Goal: Task Accomplishment & Management: Use online tool/utility

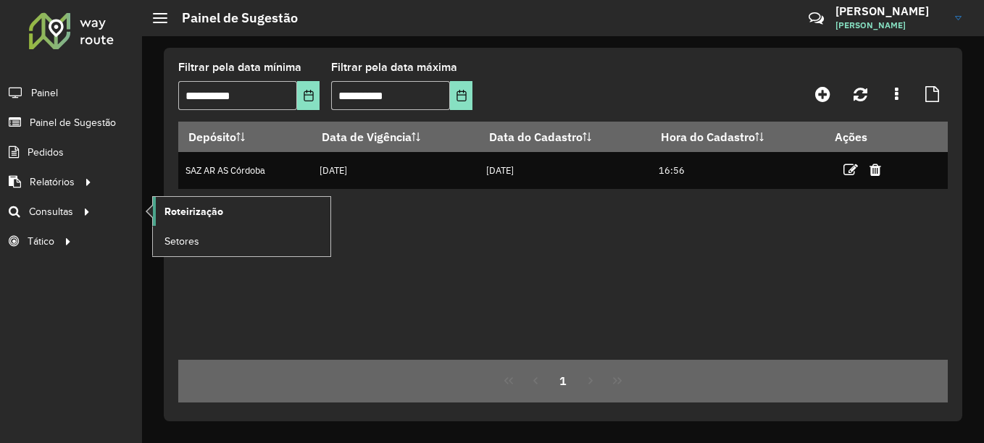
click at [209, 218] on span "Roteirização" at bounding box center [193, 211] width 59 height 15
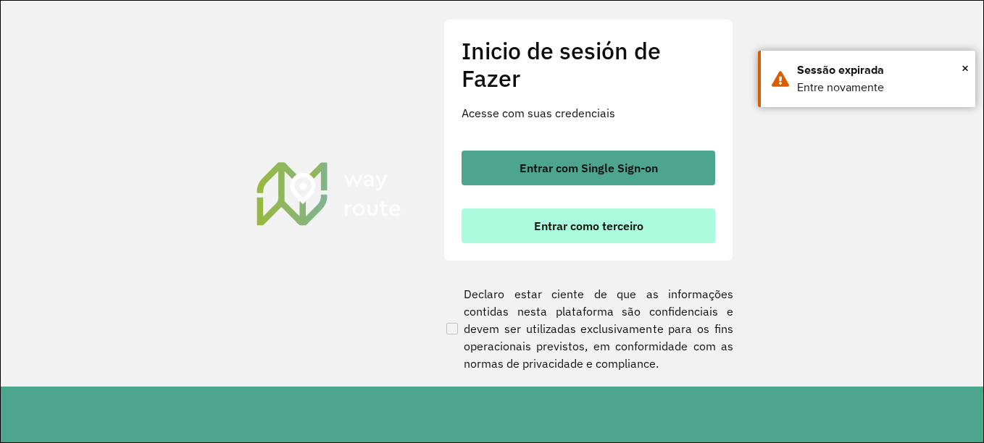
click at [567, 220] on font "Entrar como terceiro" at bounding box center [588, 226] width 109 height 14
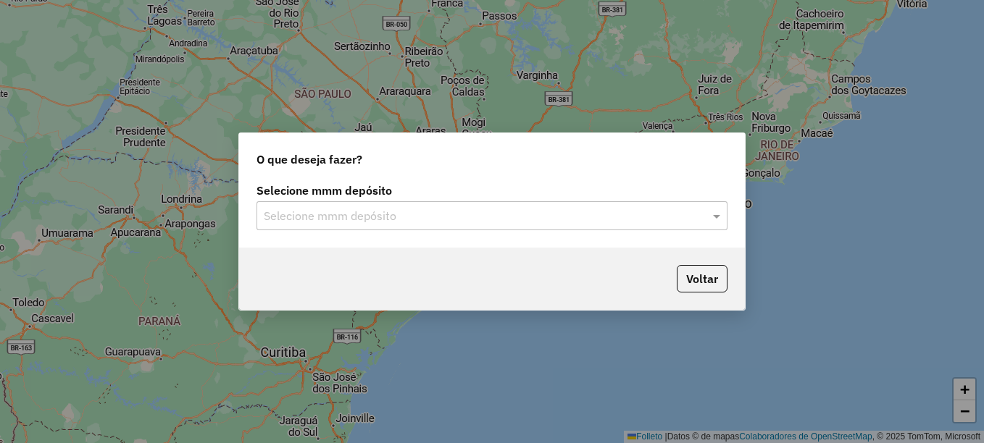
click at [353, 221] on input "text" at bounding box center [478, 216] width 428 height 17
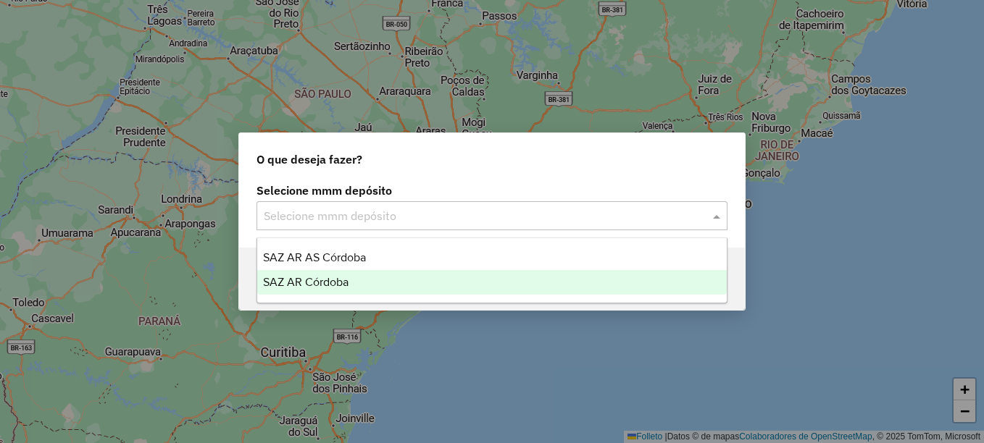
click at [324, 279] on span "SAZ AR Córdoba" at bounding box center [306, 282] width 86 height 12
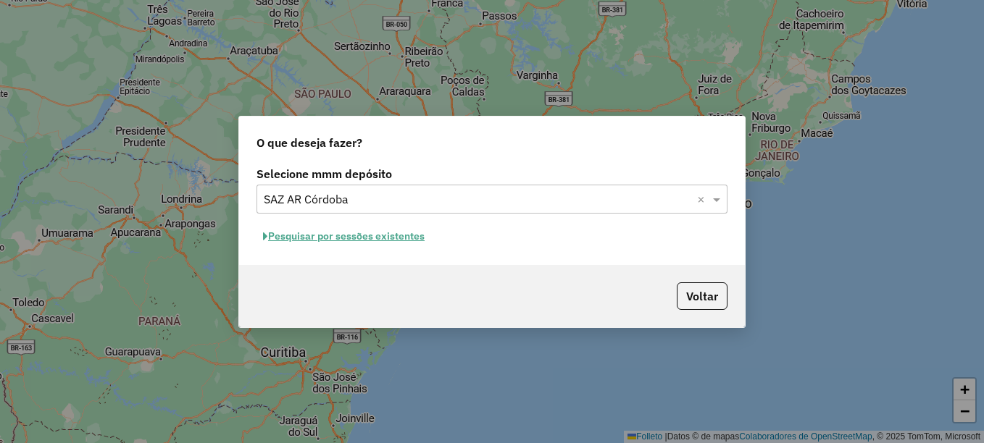
click at [329, 235] on font "Pesquisar por sessões existentes" at bounding box center [346, 236] width 157 height 13
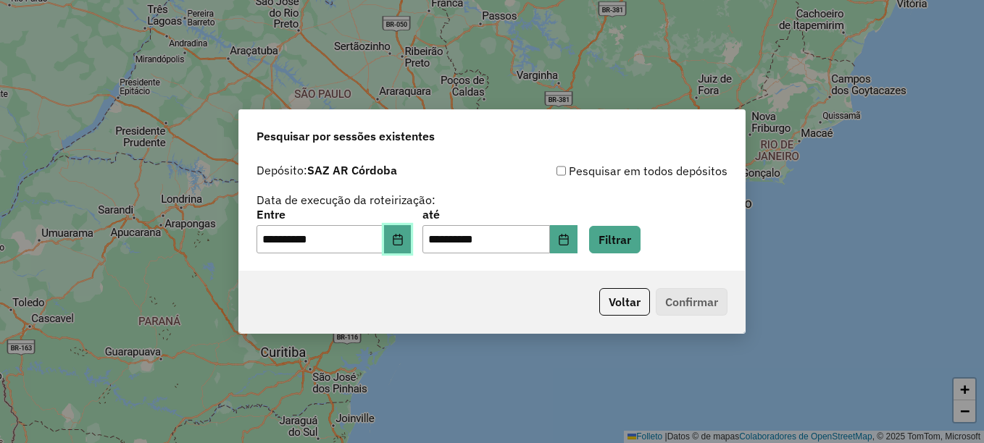
click at [405, 246] on button "Elija la fecha" at bounding box center [398, 239] width 28 height 29
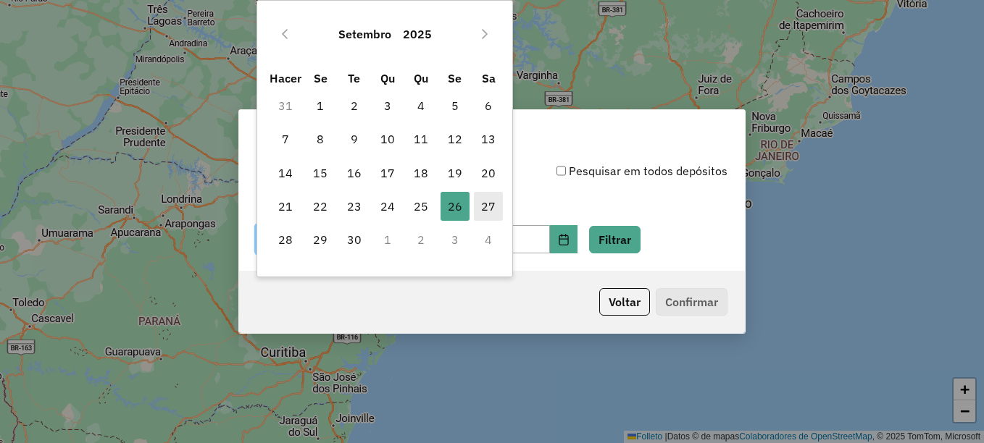
click at [490, 205] on font "27" at bounding box center [488, 206] width 14 height 17
type input "**********"
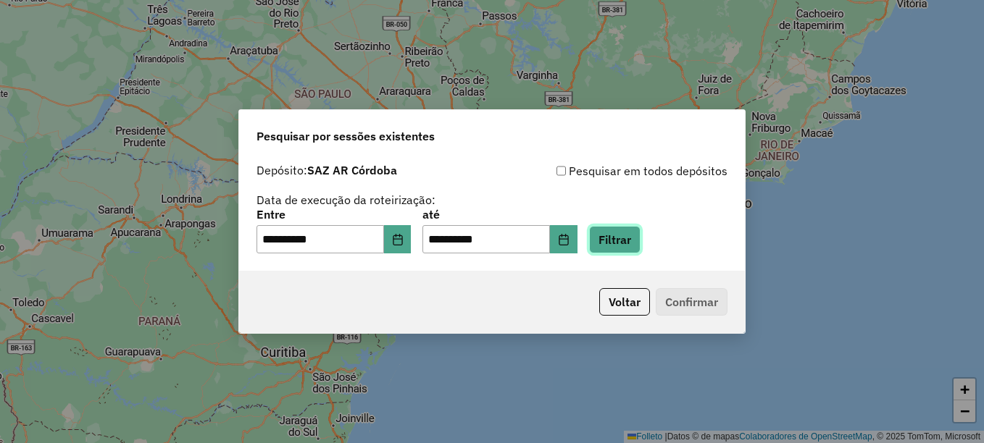
click at [641, 245] on button "Filtrar" at bounding box center [614, 240] width 51 height 28
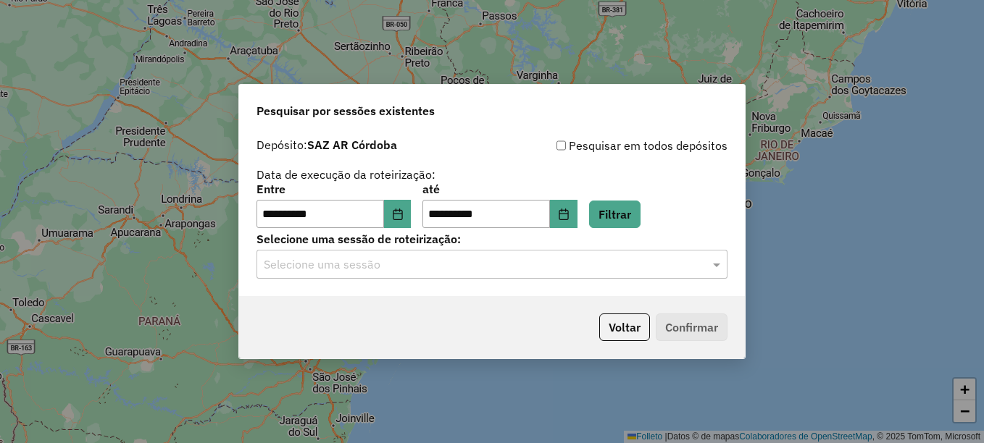
click at [363, 272] on hb-app "**********" at bounding box center [492, 221] width 984 height 443
click at [375, 262] on input "text" at bounding box center [478, 265] width 428 height 17
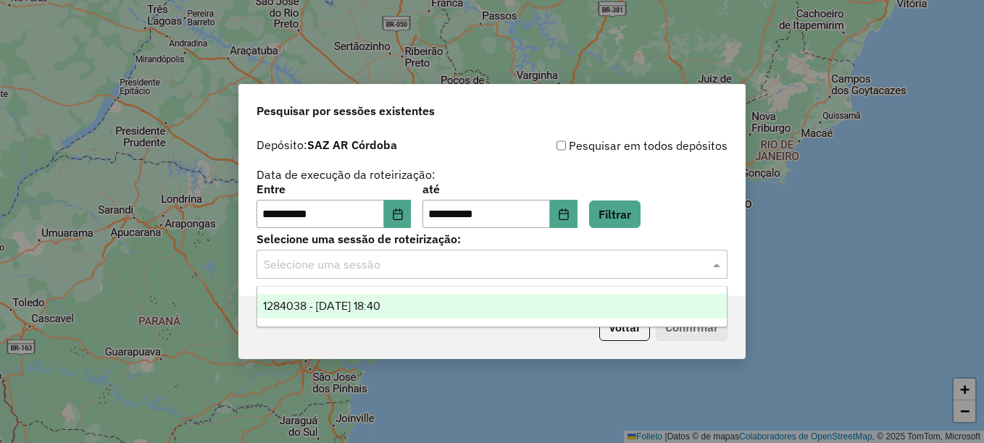
click at [358, 305] on span "1284038 - 27/09/2025 18:40" at bounding box center [321, 306] width 117 height 12
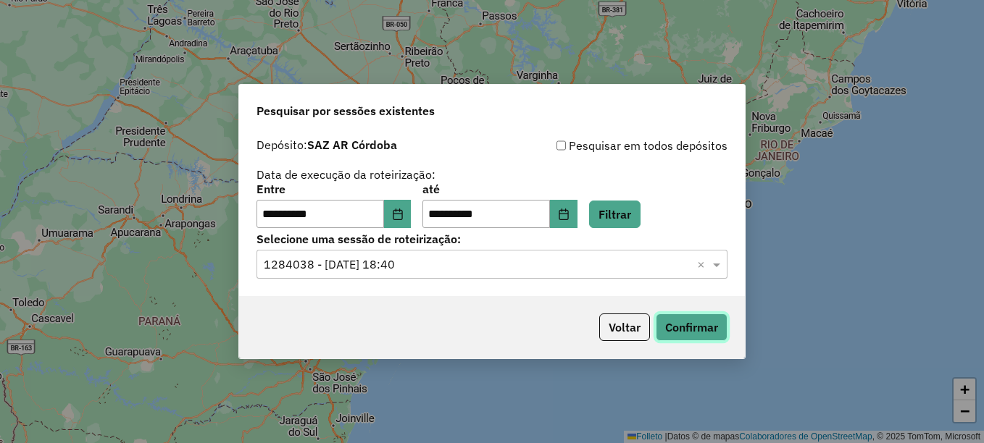
click at [679, 322] on button "Confirmar" at bounding box center [692, 328] width 72 height 28
click at [705, 328] on button "Confirmar" at bounding box center [692, 328] width 72 height 28
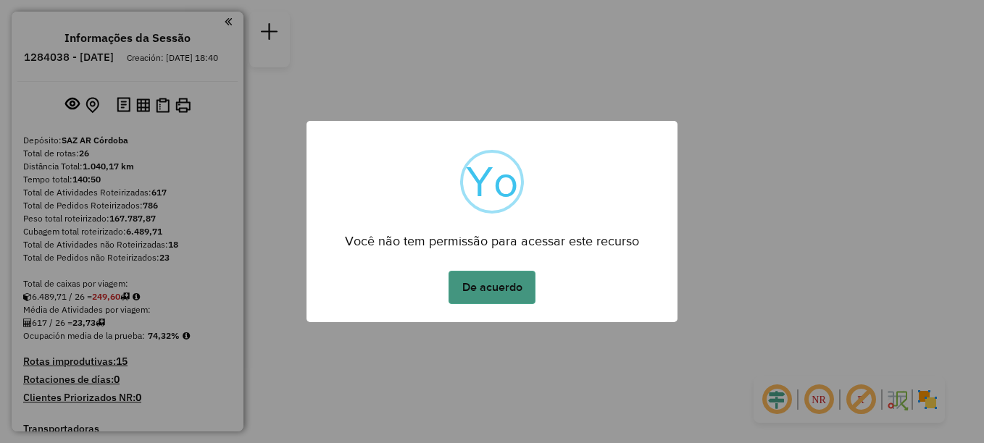
click at [480, 291] on button "De acuerdo" at bounding box center [492, 287] width 87 height 33
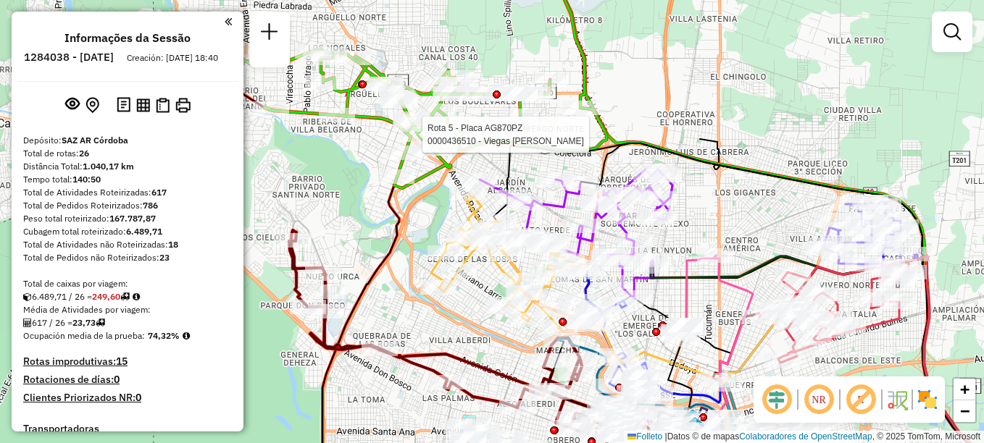
select select "**********"
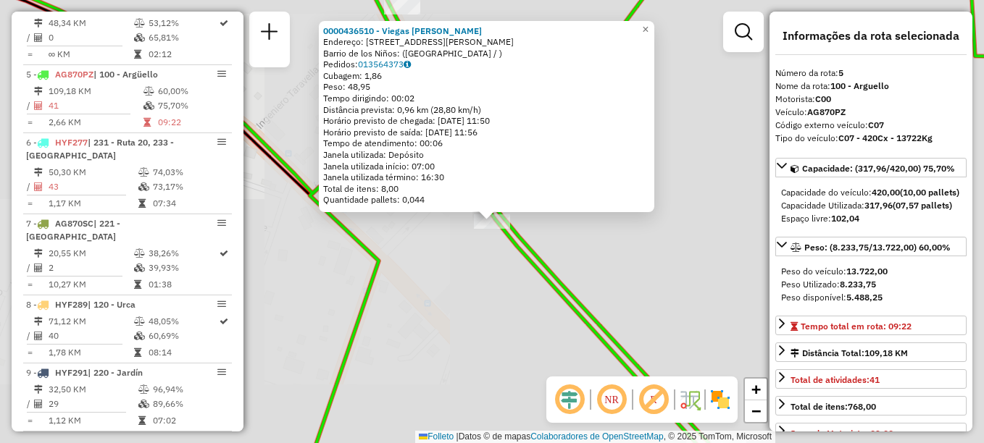
scroll to position [814, 0]
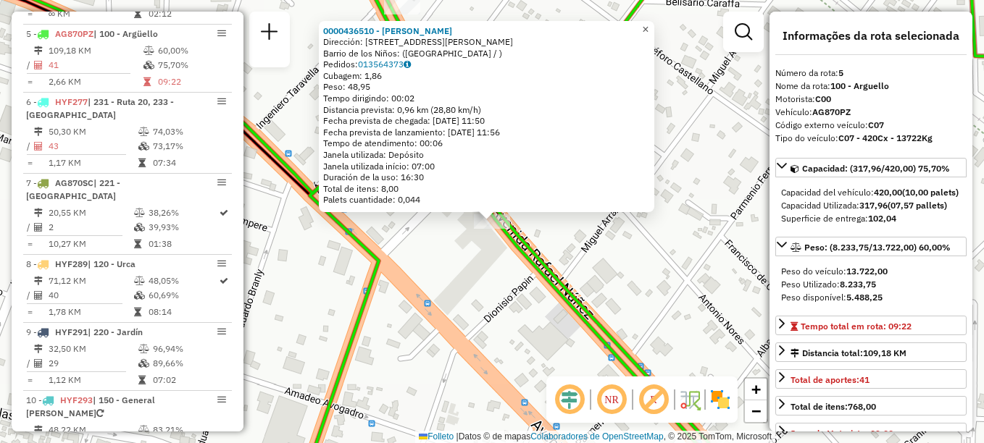
click at [649, 29] on span "×" at bounding box center [645, 29] width 7 height 12
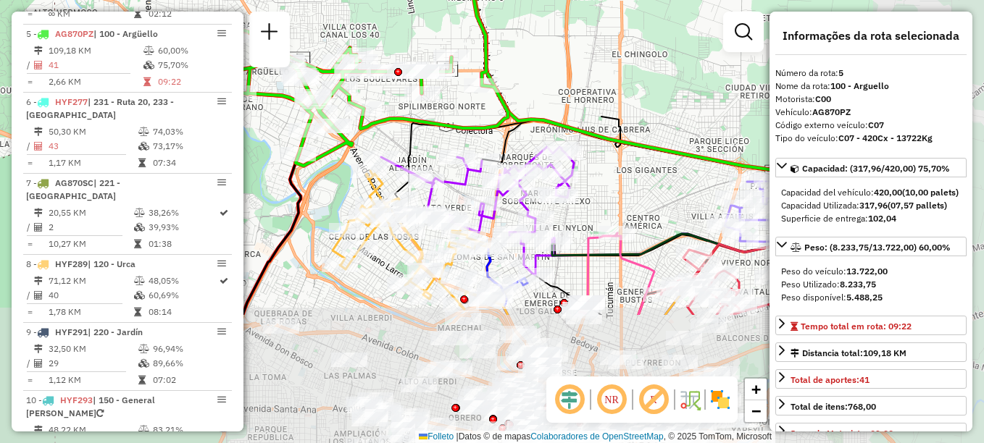
drag, startPoint x: 580, startPoint y: 220, endPoint x: 491, endPoint y: 107, distance: 144.0
click at [491, 107] on div "Rota 5 - Placa AG870PZ 0000320950 - Sueldo Juan Janela de atendimento Grade de …" at bounding box center [492, 221] width 984 height 443
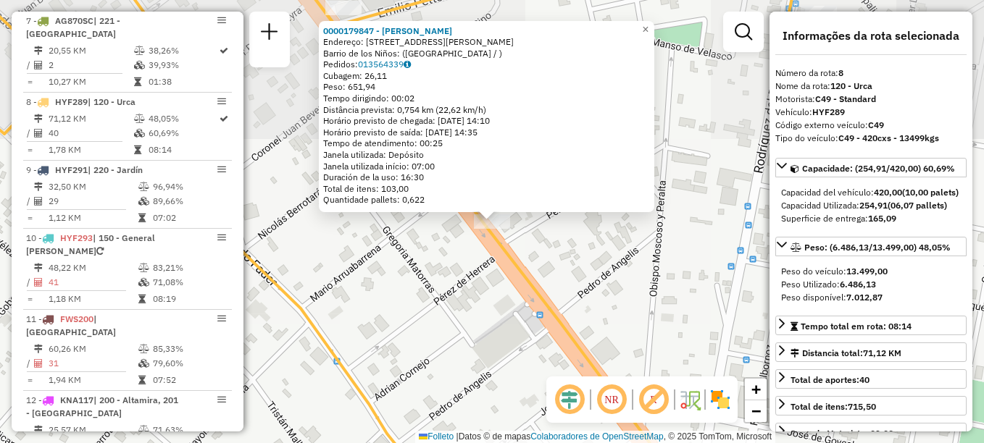
scroll to position [1045, 0]
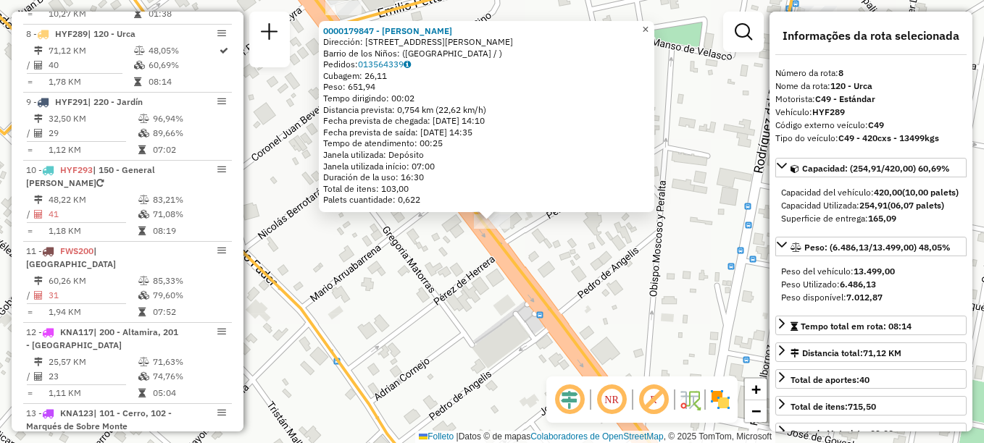
click at [649, 25] on span "×" at bounding box center [645, 29] width 7 height 12
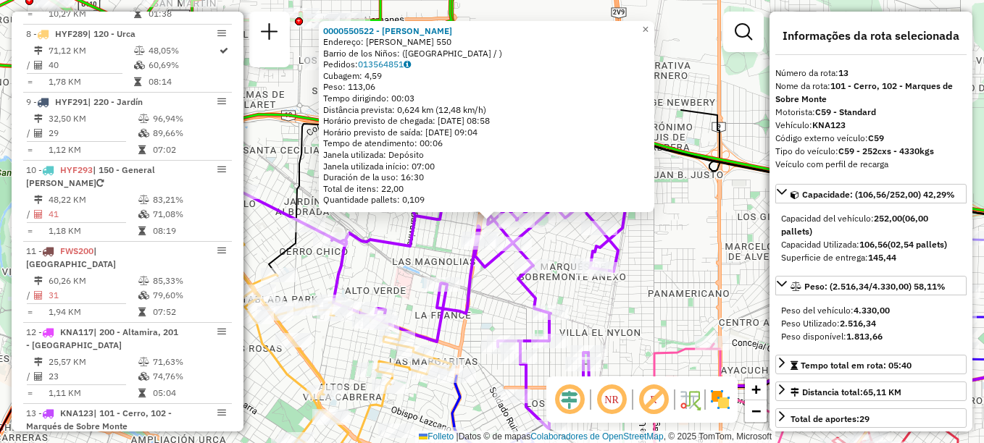
scroll to position [1412, 0]
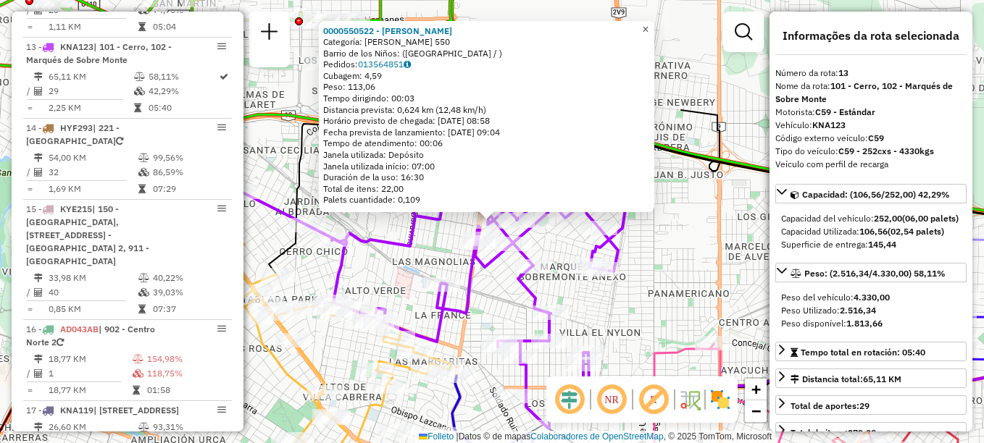
click at [649, 25] on span "×" at bounding box center [645, 29] width 7 height 12
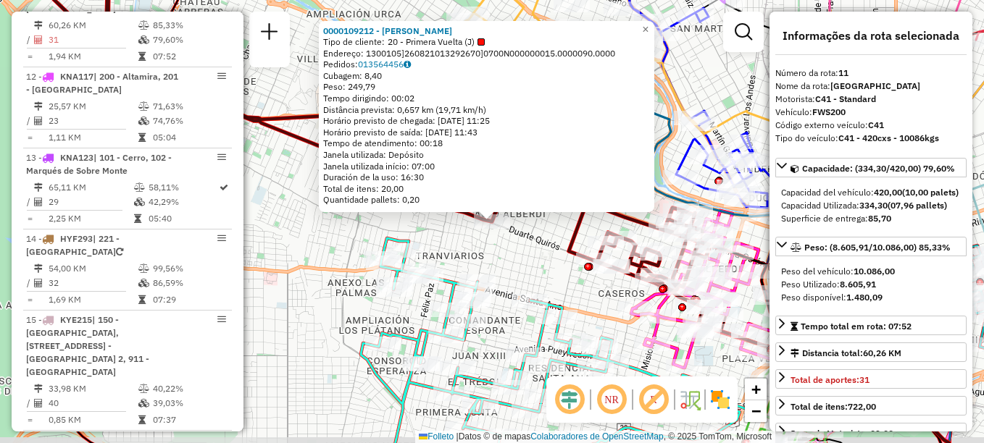
scroll to position [1262, 0]
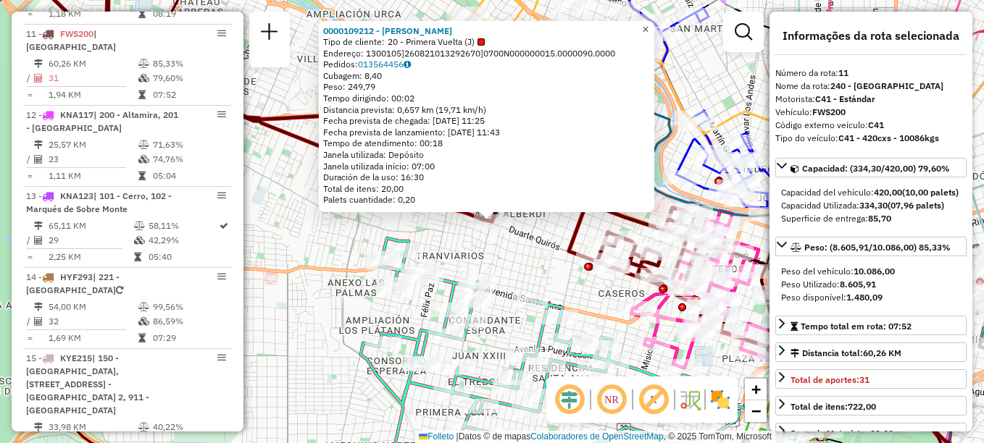
click at [649, 24] on span "×" at bounding box center [645, 29] width 7 height 12
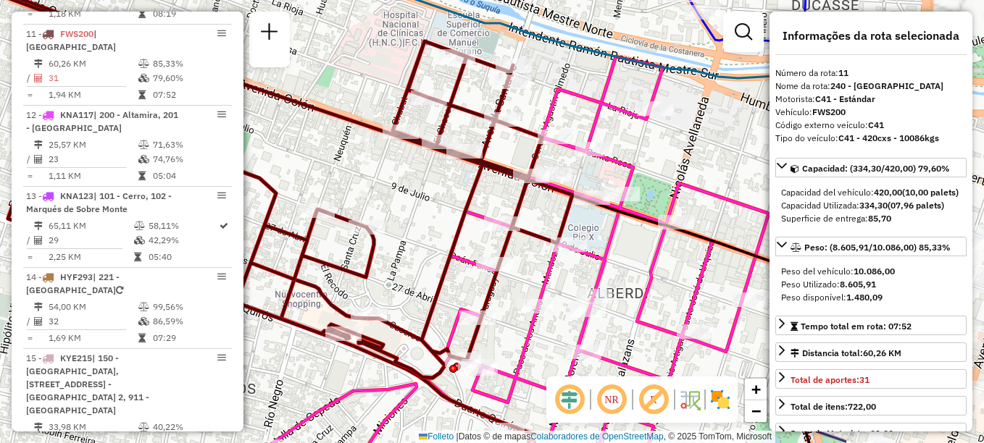
drag, startPoint x: 604, startPoint y: 248, endPoint x: 455, endPoint y: 279, distance: 151.8
click at [455, 279] on div "Janela de atendimento Grade de atendimento Capacidade Transportadoras Veículos …" at bounding box center [492, 221] width 984 height 443
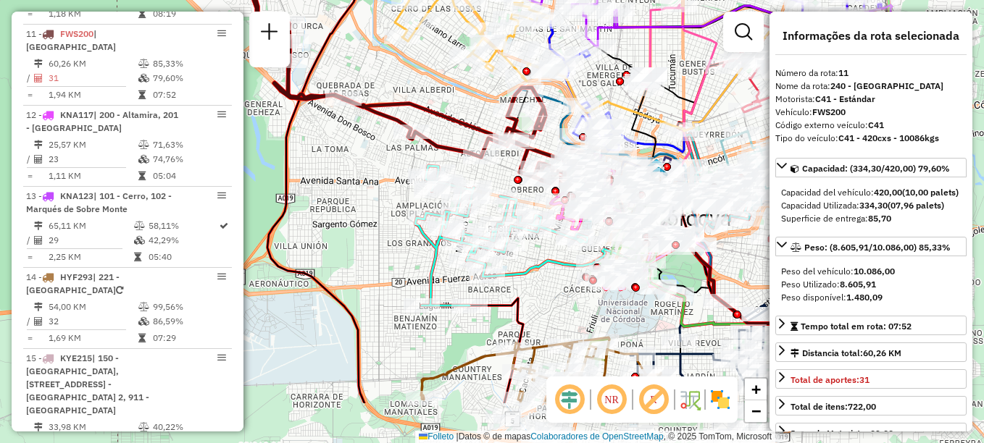
drag, startPoint x: 540, startPoint y: 262, endPoint x: 371, endPoint y: 178, distance: 188.9
click at [371, 178] on div "Janela de atendimento Grade de atendimento Capacidade Transportadoras Veículos …" at bounding box center [492, 221] width 984 height 443
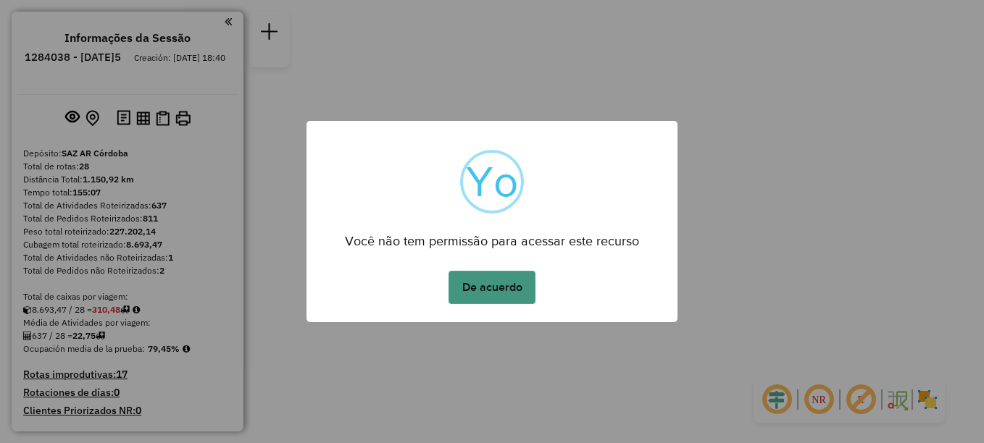
click at [491, 292] on button "De acuerdo" at bounding box center [492, 287] width 87 height 33
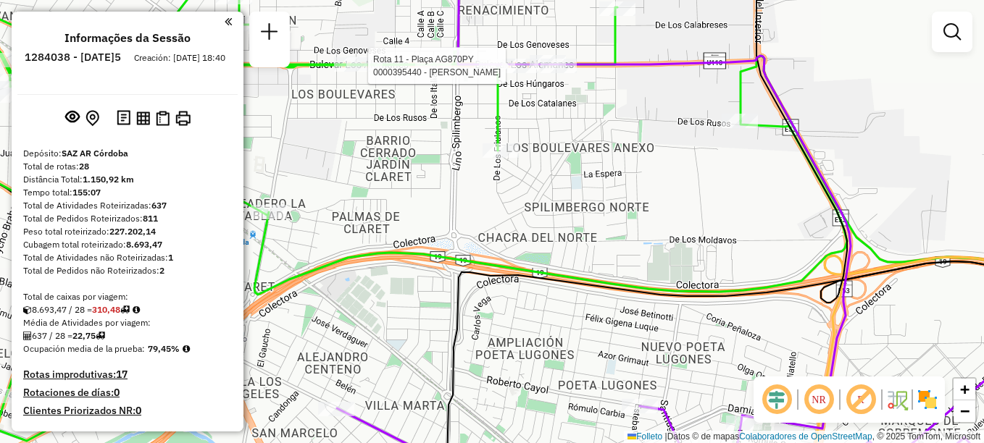
select select "**********"
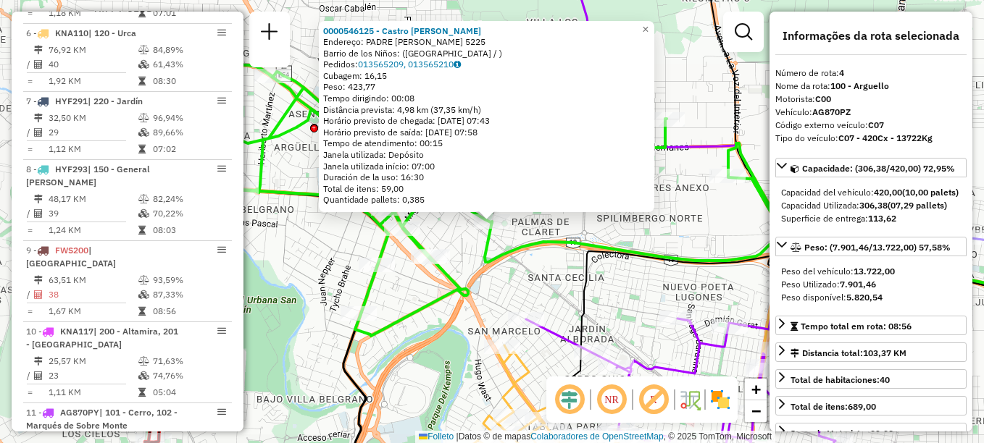
scroll to position [733, 0]
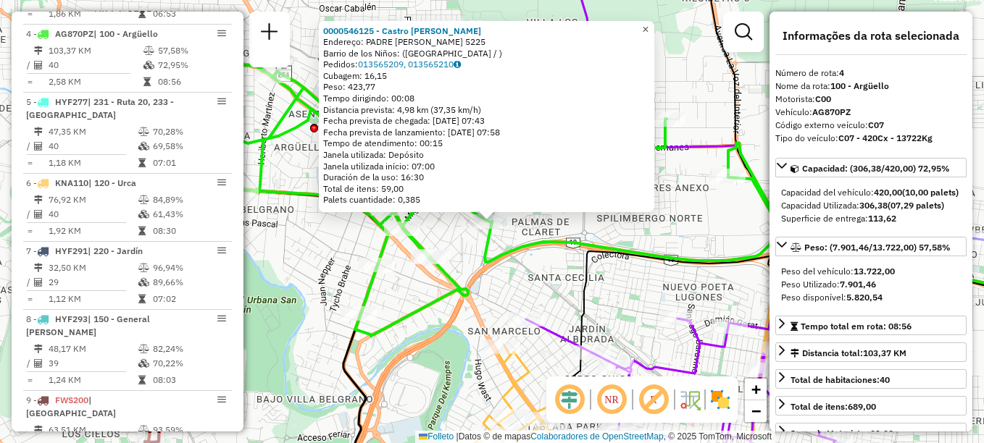
click at [649, 23] on span "×" at bounding box center [645, 29] width 7 height 12
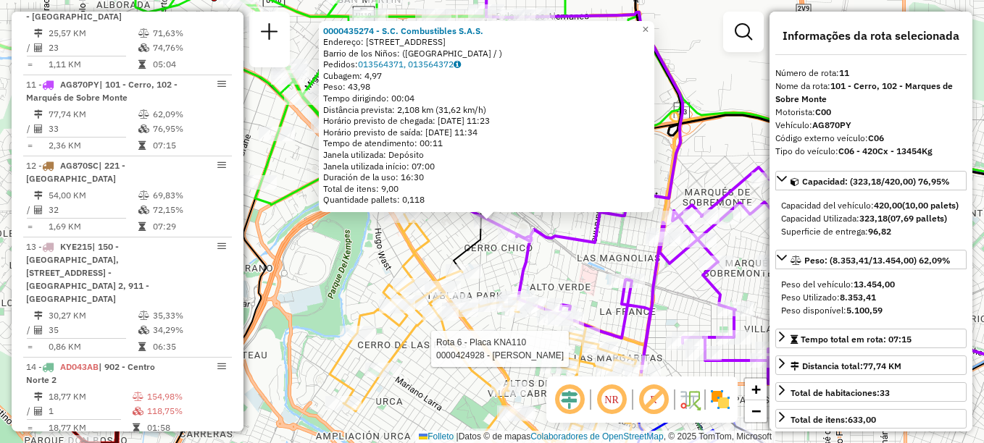
scroll to position [1236, 0]
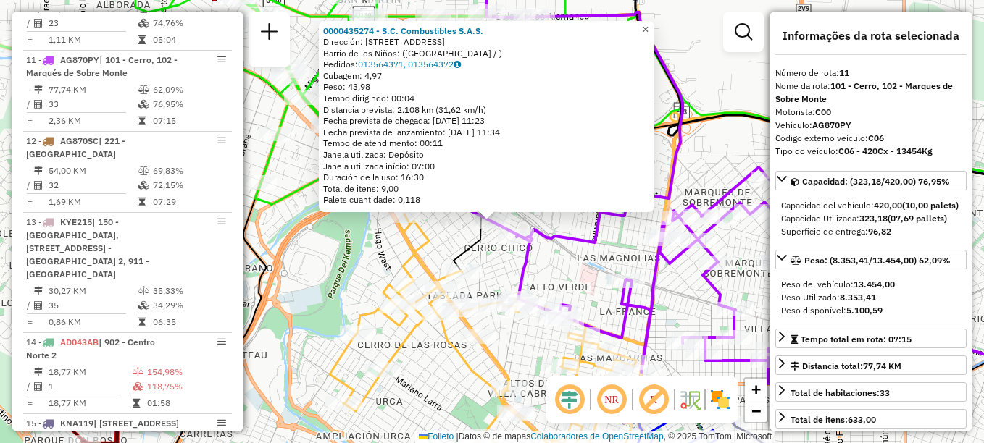
click at [649, 25] on span "×" at bounding box center [645, 29] width 7 height 12
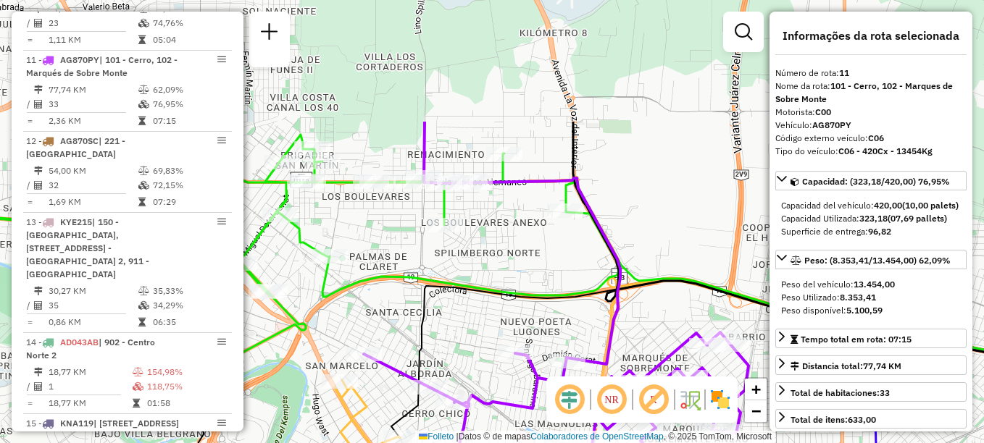
drag, startPoint x: 612, startPoint y: 149, endPoint x: 572, endPoint y: 298, distance: 153.6
click at [572, 298] on div "Janela de atendimento Grade de atendimento Capacidade Transportadoras Veículos …" at bounding box center [492, 221] width 984 height 443
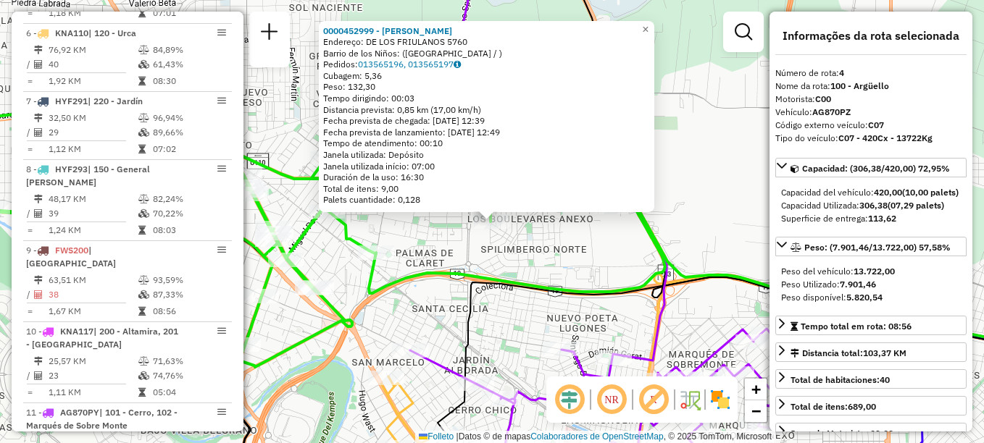
scroll to position [733, 0]
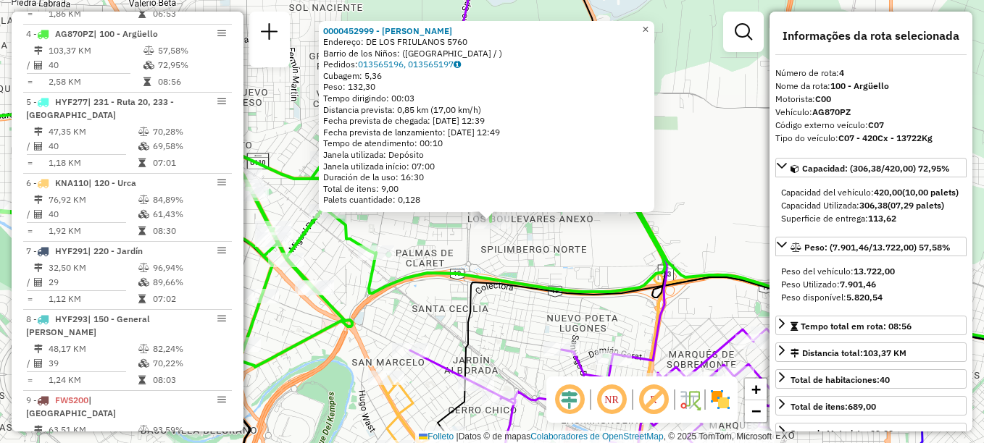
click at [649, 30] on span "×" at bounding box center [645, 29] width 7 height 12
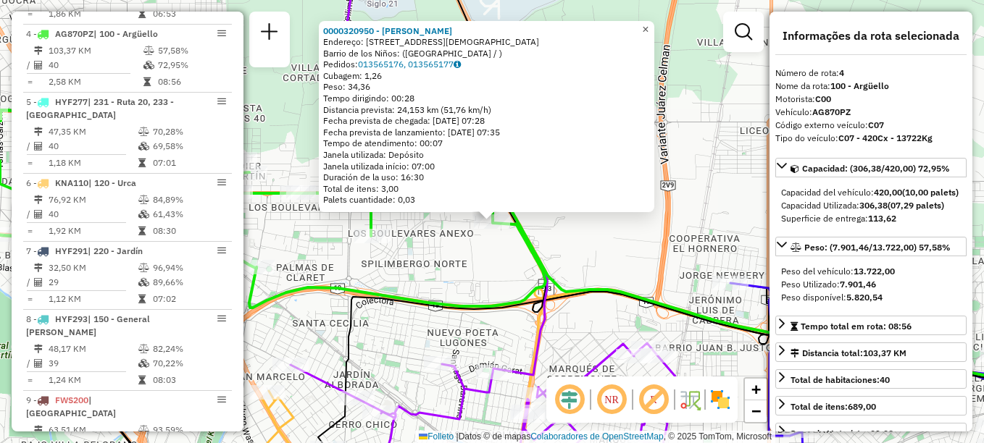
click at [649, 23] on span "×" at bounding box center [645, 29] width 7 height 12
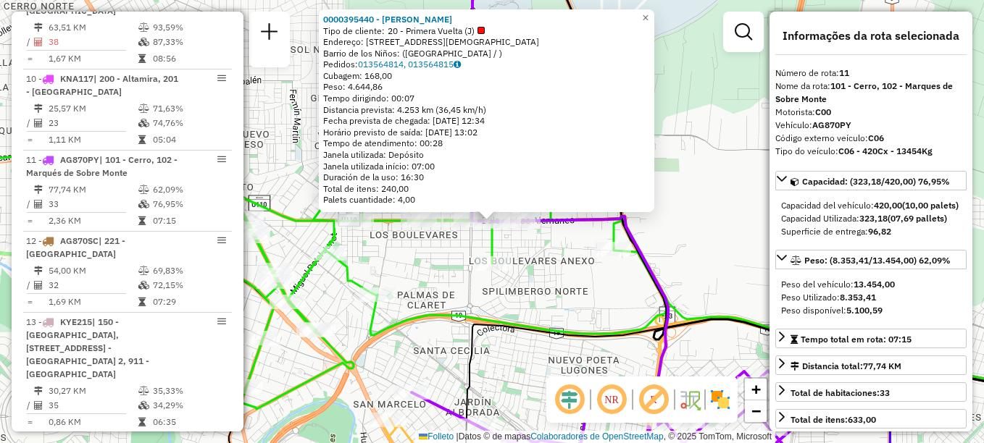
scroll to position [1236, 0]
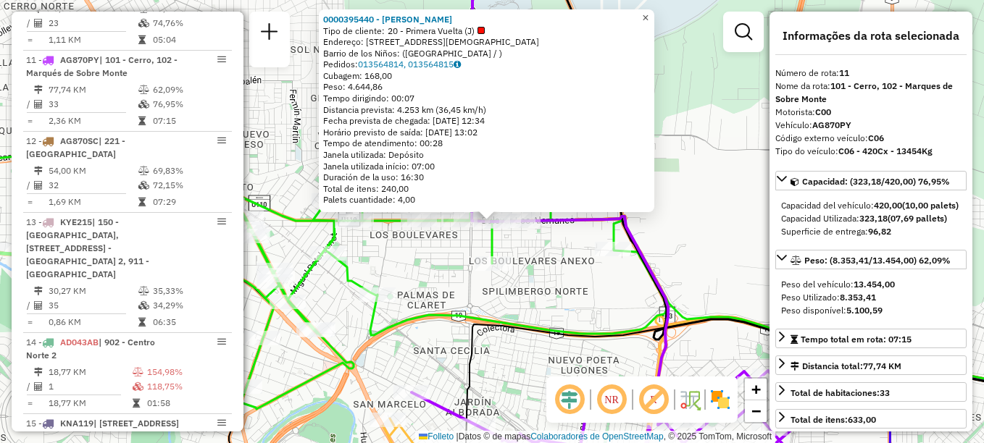
click at [649, 14] on span "×" at bounding box center [645, 18] width 7 height 12
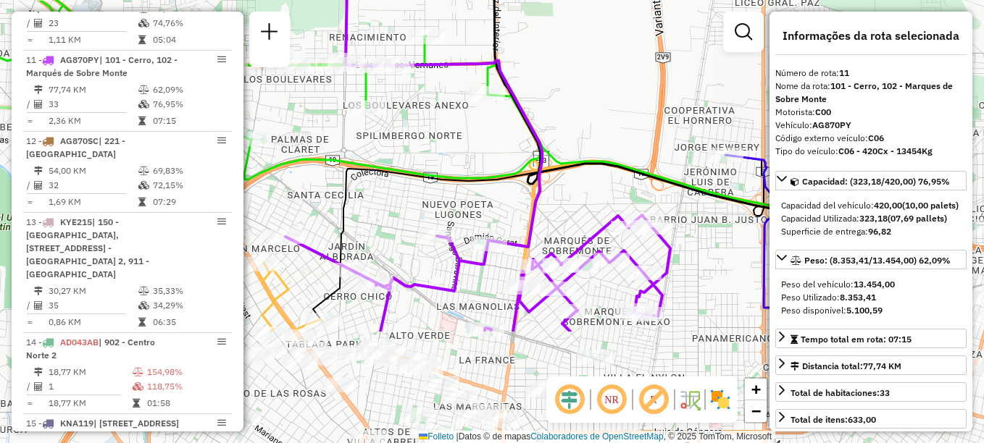
drag, startPoint x: 597, startPoint y: 268, endPoint x: 450, endPoint y: 80, distance: 238.5
click at [450, 83] on div "Janela de atendimento Grade de atendimento Capacidade Transportadoras Veículos …" at bounding box center [492, 221] width 984 height 443
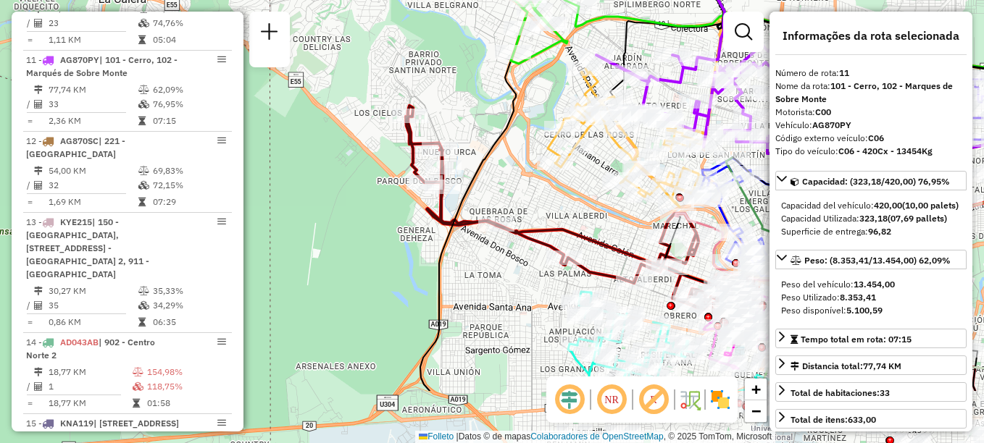
drag, startPoint x: 488, startPoint y: 212, endPoint x: 685, endPoint y: 138, distance: 209.8
click at [685, 138] on icon at bounding box center [714, 6] width 236 height 294
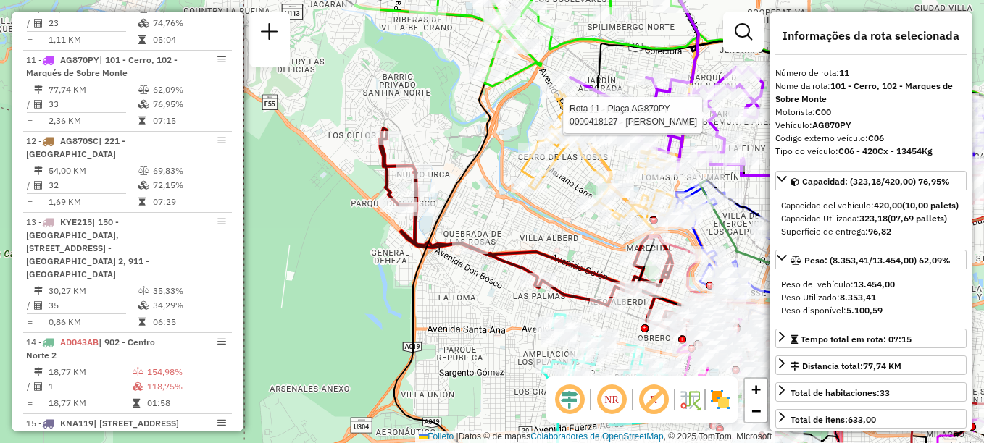
click at [570, 254] on div "Rota 11 - Plaça AG870PY 0000423289 - Ramírez Arnau Valeria Lorena Rota 11 - Pla…" at bounding box center [492, 221] width 984 height 443
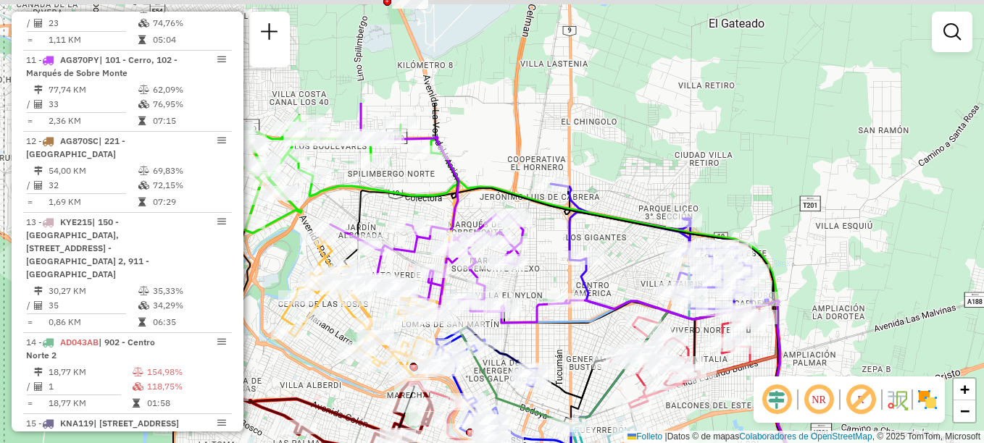
drag, startPoint x: 378, startPoint y: 378, endPoint x: 322, endPoint y: 409, distance: 63.9
click at [322, 409] on div "Rota 9 - Placa FWS200 0000472928 - GERCHON Janela de atendimento Grade de atend…" at bounding box center [492, 221] width 984 height 443
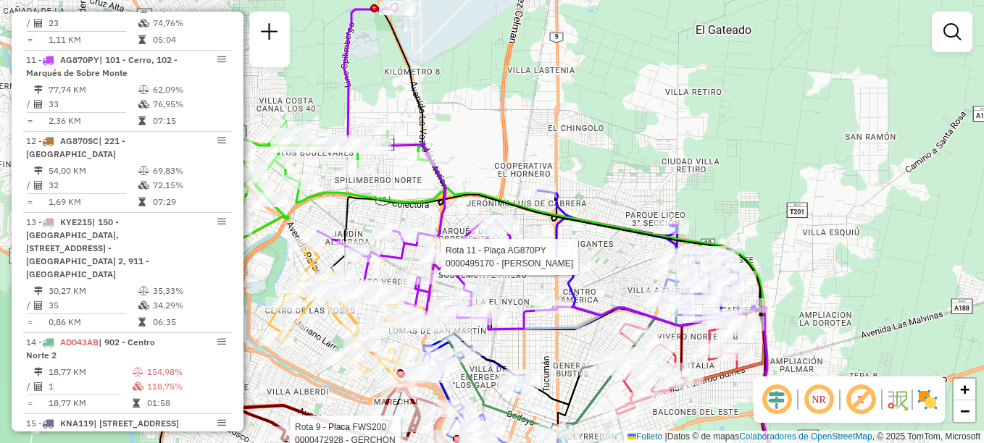
select select "**********"
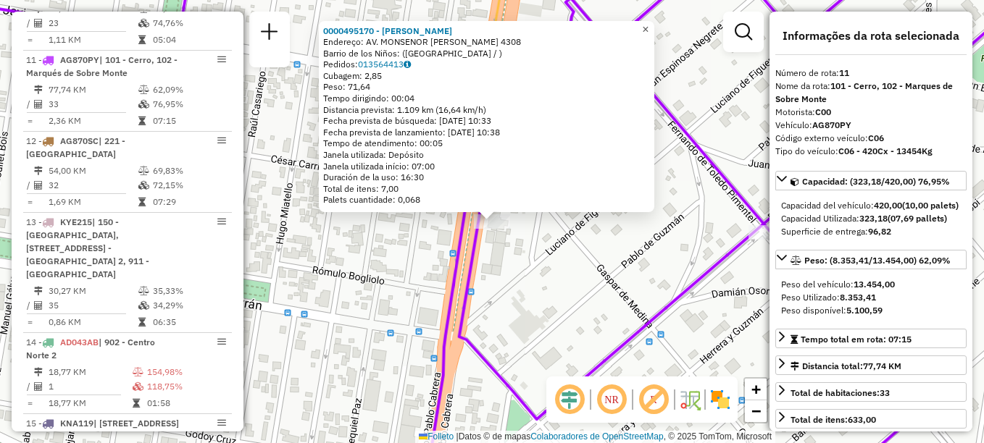
click at [649, 23] on span "×" at bounding box center [645, 29] width 7 height 12
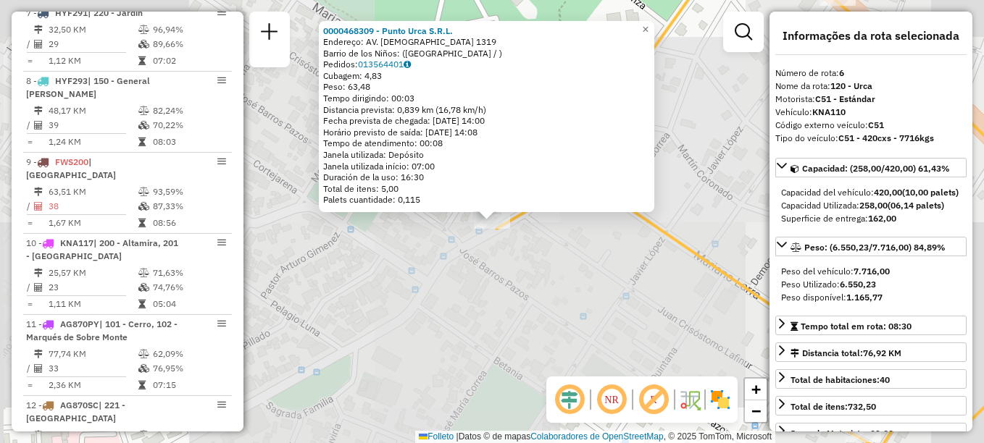
scroll to position [883, 0]
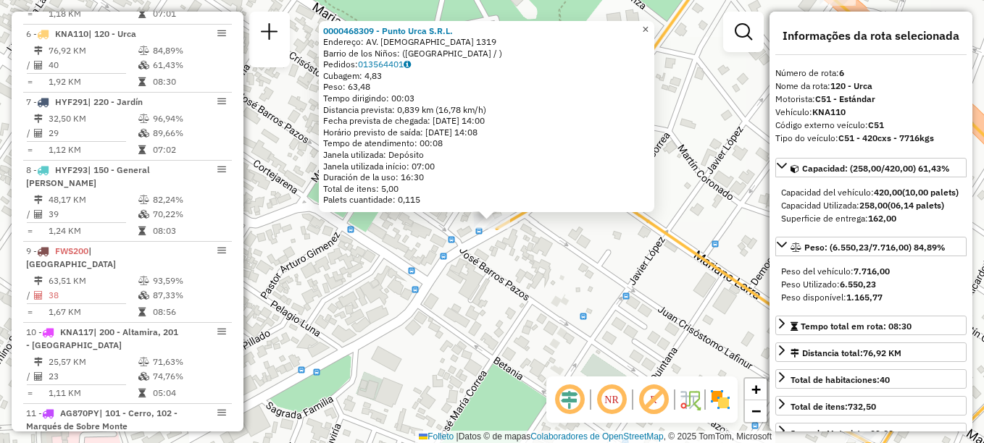
click at [649, 25] on span "×" at bounding box center [645, 29] width 7 height 12
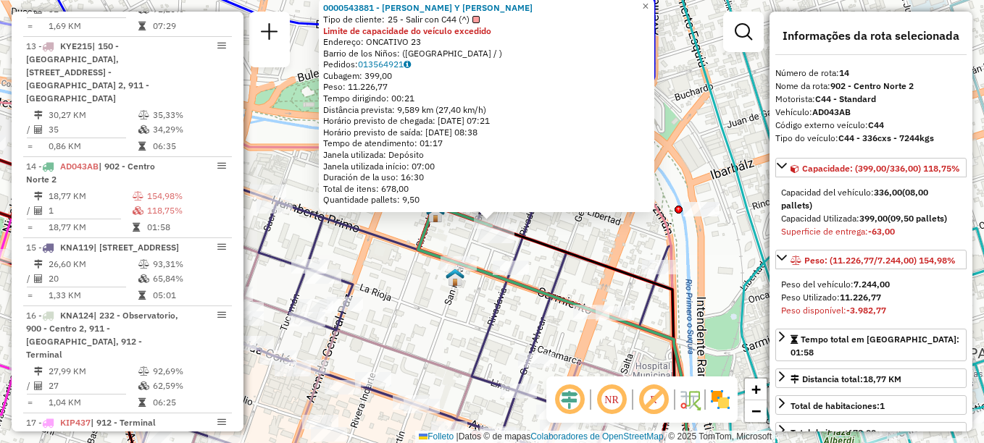
scroll to position [1506, 0]
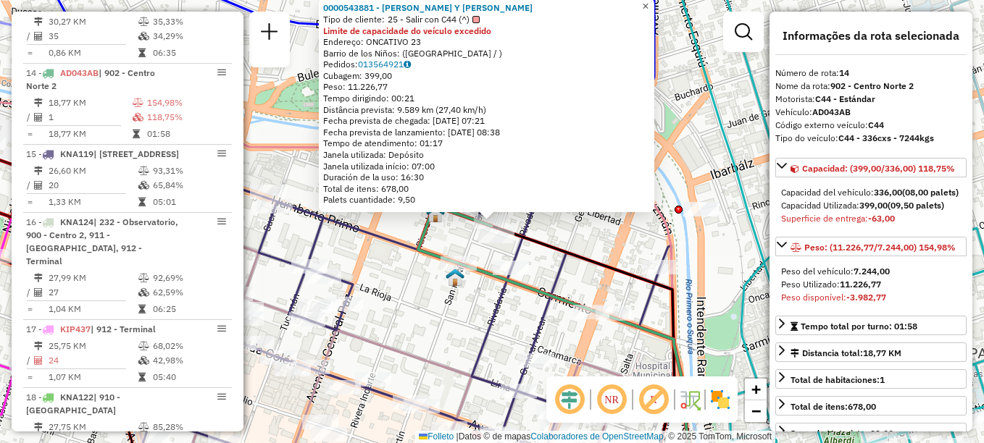
click at [649, 7] on span "×" at bounding box center [645, 6] width 7 height 12
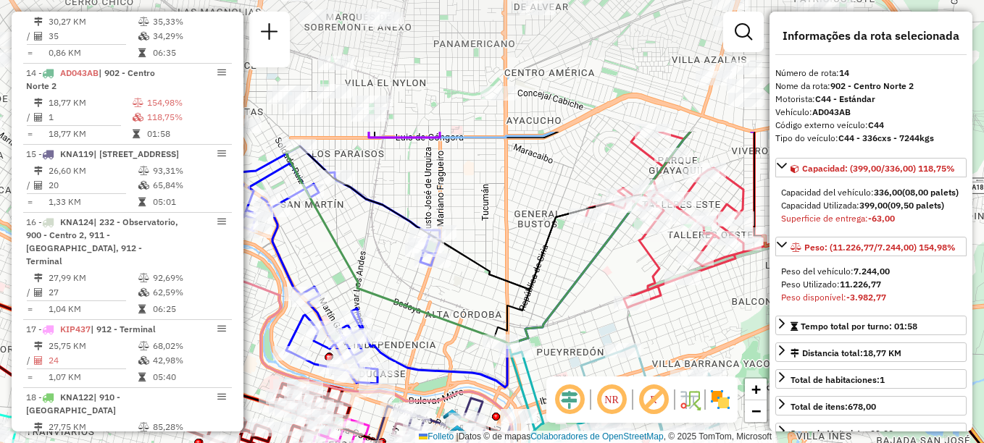
drag, startPoint x: 438, startPoint y: 195, endPoint x: 420, endPoint y: 371, distance: 177.0
click at [420, 371] on icon at bounding box center [714, 398] width 699 height 532
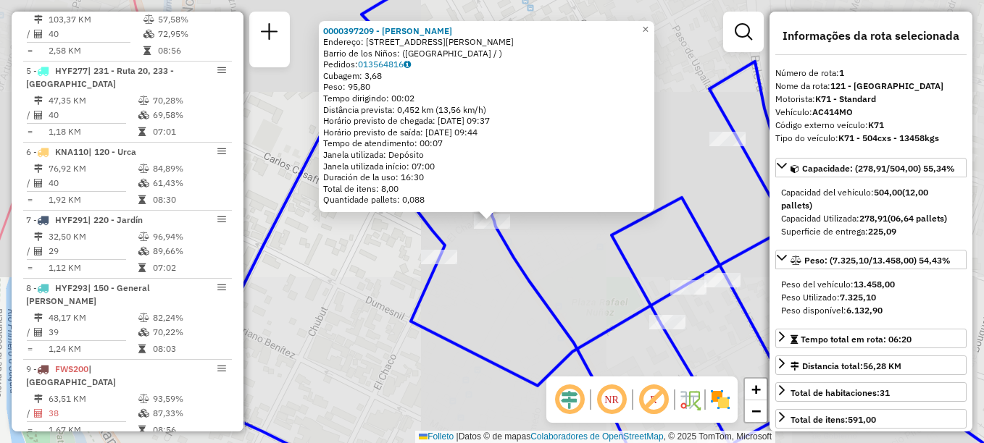
scroll to position [516, 0]
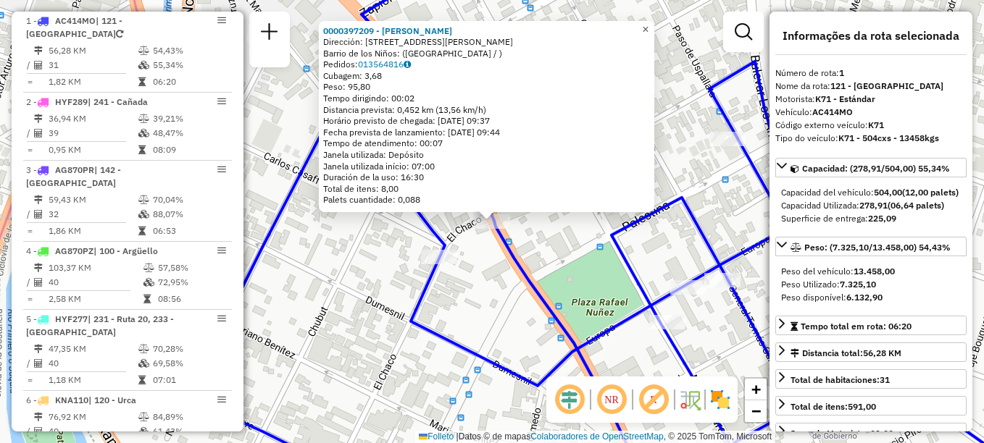
click at [649, 25] on span "×" at bounding box center [645, 29] width 7 height 12
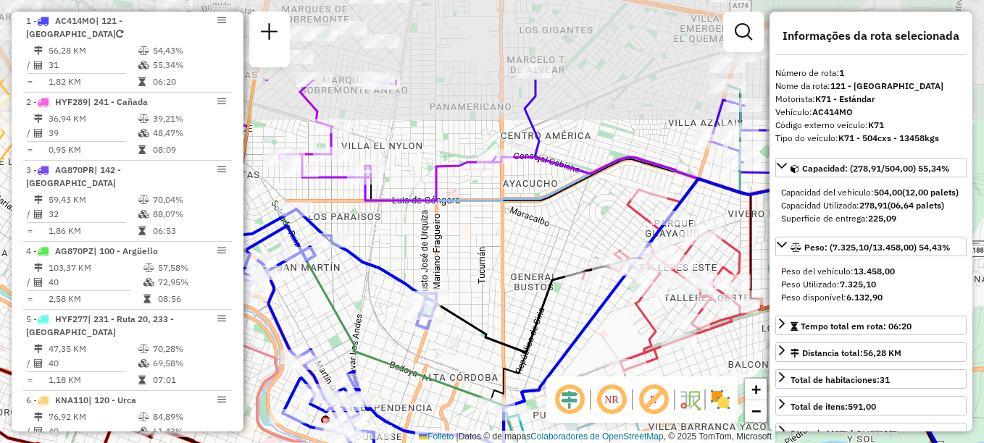
drag, startPoint x: 575, startPoint y: 181, endPoint x: 509, endPoint y: 283, distance: 121.6
click at [509, 283] on div "Janela de atendimento Grade de atendimento Capacidade Transportadoras Veículos …" at bounding box center [492, 221] width 984 height 443
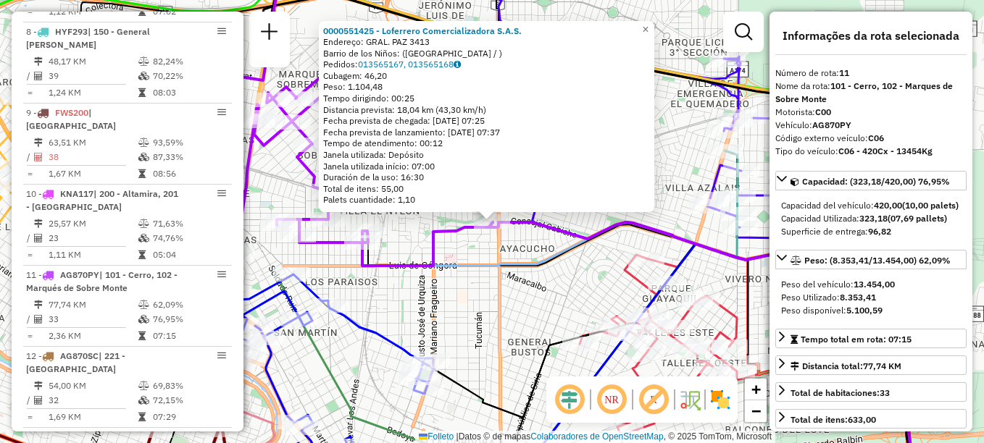
scroll to position [1236, 0]
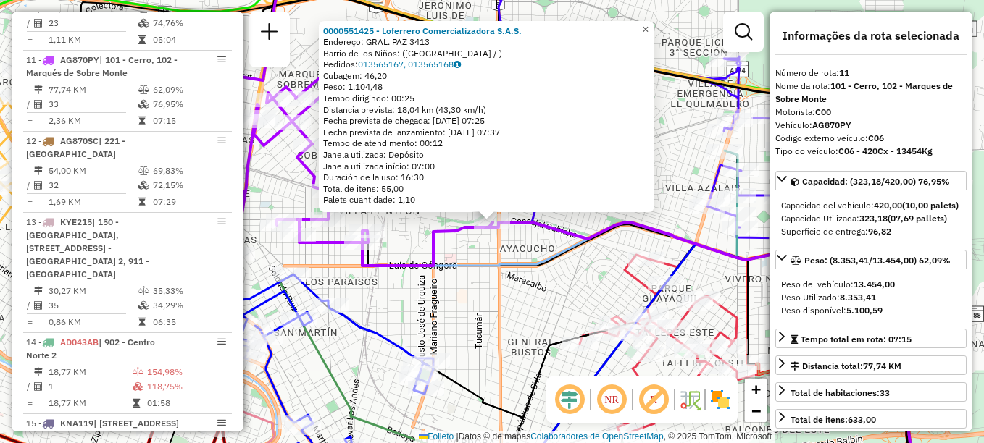
click at [649, 25] on span "×" at bounding box center [645, 29] width 7 height 12
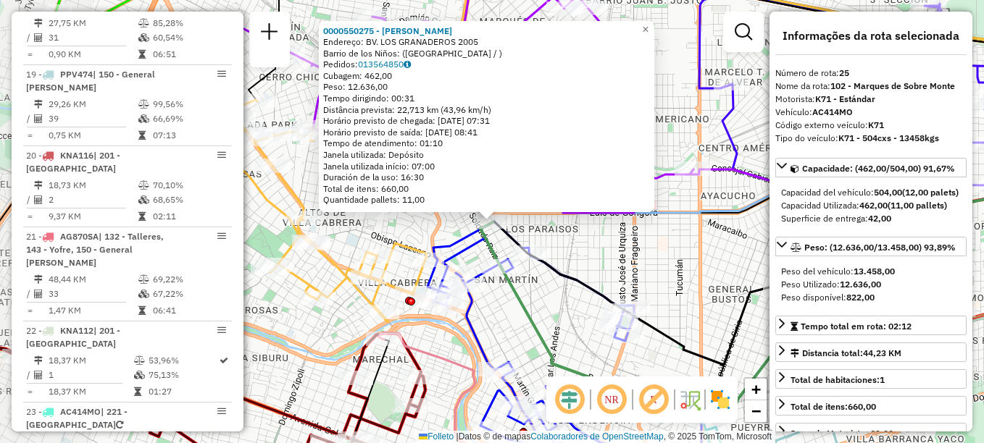
scroll to position [2359, 0]
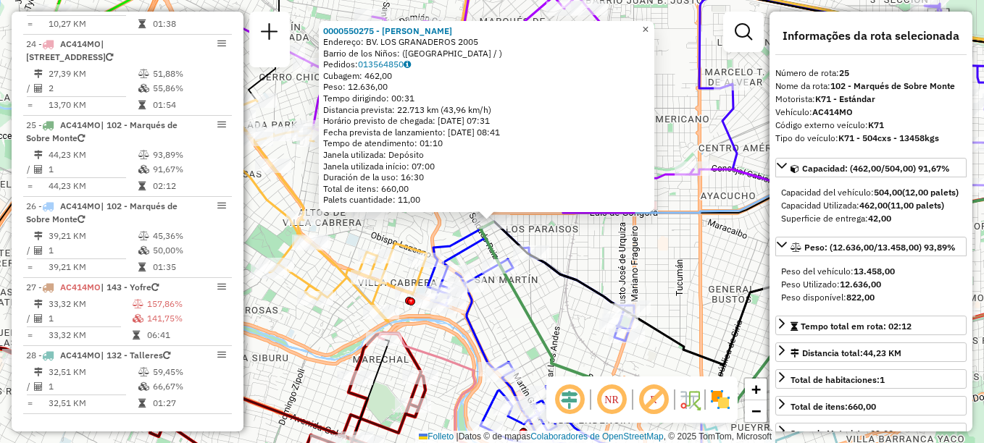
click at [649, 23] on span "×" at bounding box center [645, 29] width 7 height 12
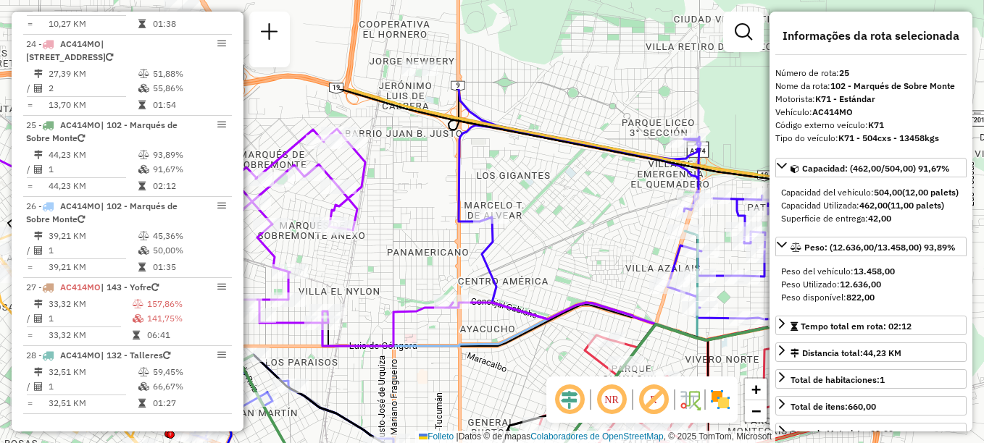
drag, startPoint x: 635, startPoint y: 146, endPoint x: 396, endPoint y: 279, distance: 274.1
click at [396, 279] on div "Janela de atendimento Grade de atendimento Capacidade Transportadoras Veículos …" at bounding box center [492, 221] width 984 height 443
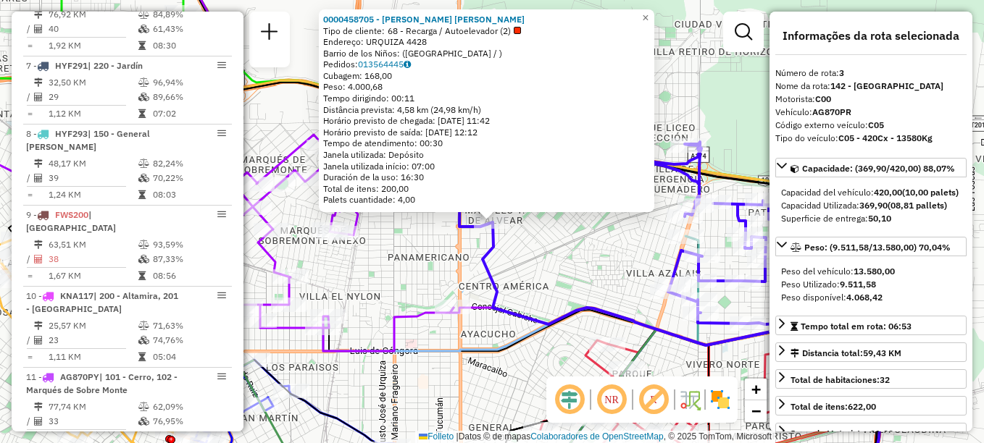
scroll to position [665, 0]
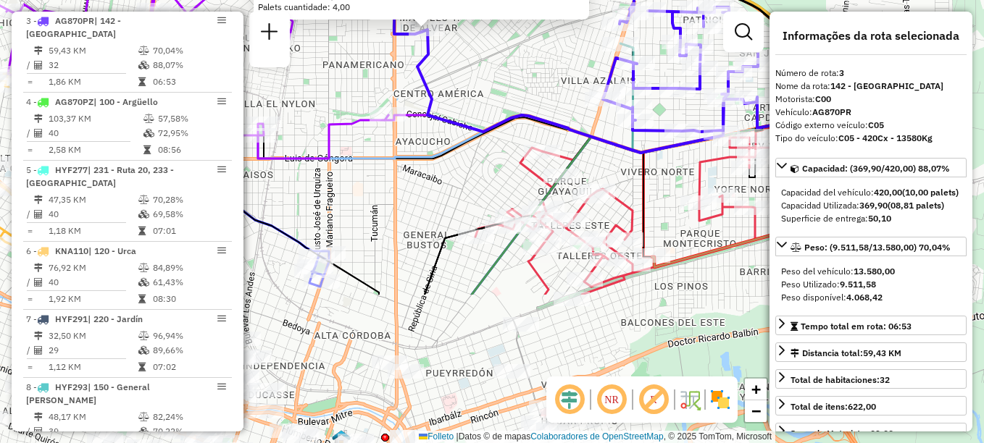
drag, startPoint x: 549, startPoint y: 272, endPoint x: 484, endPoint y: 80, distance: 203.5
click at [484, 80] on div "0000458705 - CRESPIN JESSICA NATALIA Tipo de cliente: 68 - Recarga / Autoelevad…" at bounding box center [492, 221] width 984 height 443
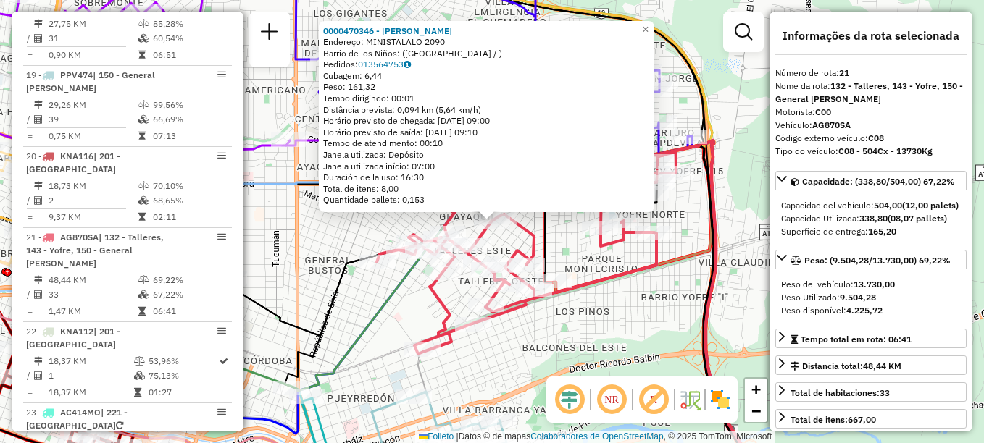
scroll to position [2048, 0]
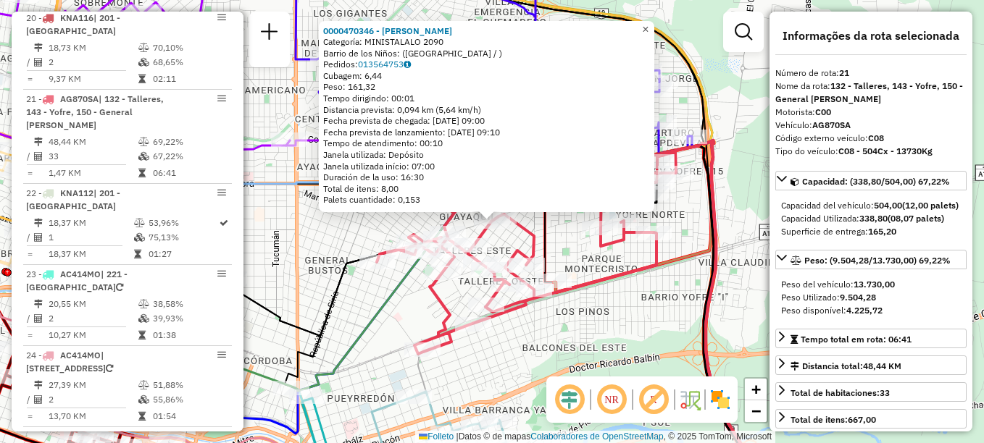
click at [649, 23] on span "×" at bounding box center [645, 29] width 7 height 12
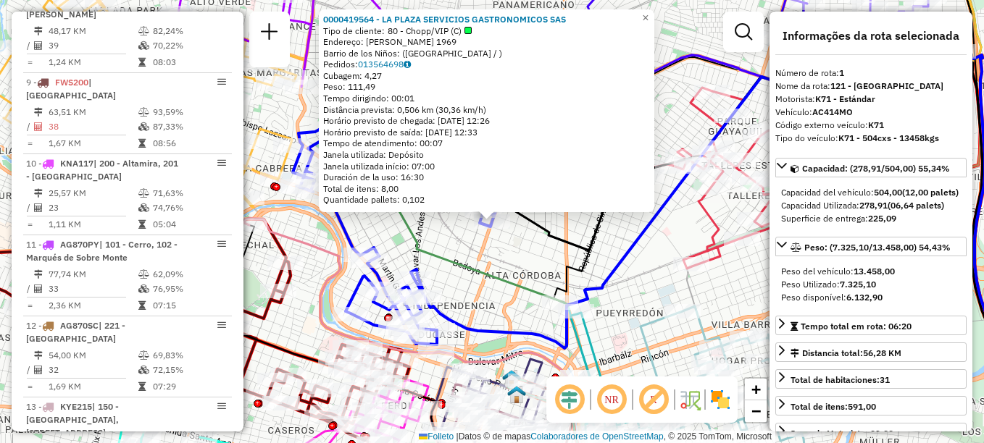
scroll to position [516, 0]
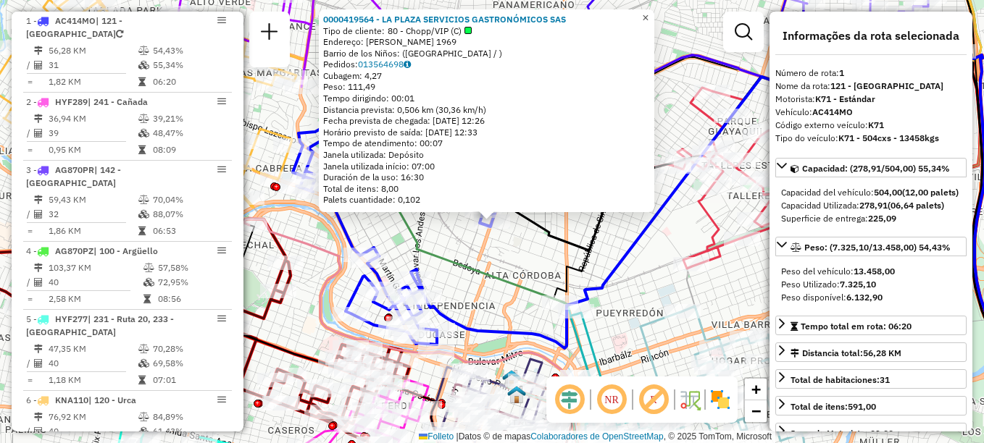
click at [649, 13] on span "×" at bounding box center [645, 18] width 7 height 12
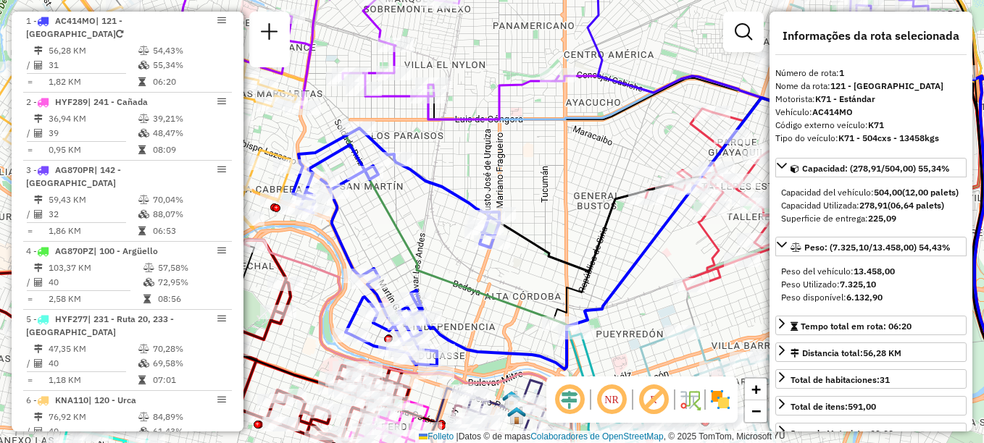
drag, startPoint x: 652, startPoint y: 93, endPoint x: 652, endPoint y: 112, distance: 19.6
click at [652, 112] on div "Janela de atendimento Grade de atendimento Capacidade Transportadoras Veículos …" at bounding box center [492, 221] width 984 height 443
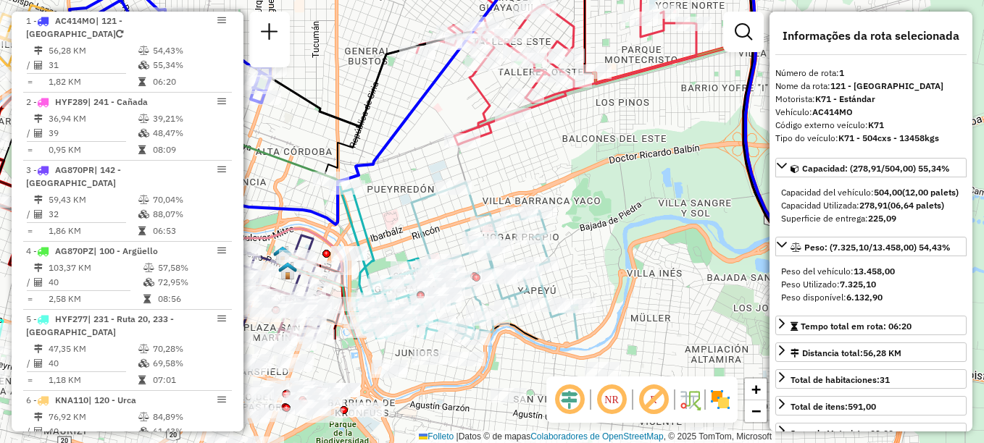
drag, startPoint x: 656, startPoint y: 277, endPoint x: 428, endPoint y: 125, distance: 274.9
click at [428, 125] on div "Janela de atendimento Grade de atendimento Capacidade Transportadoras Veículos …" at bounding box center [492, 221] width 984 height 443
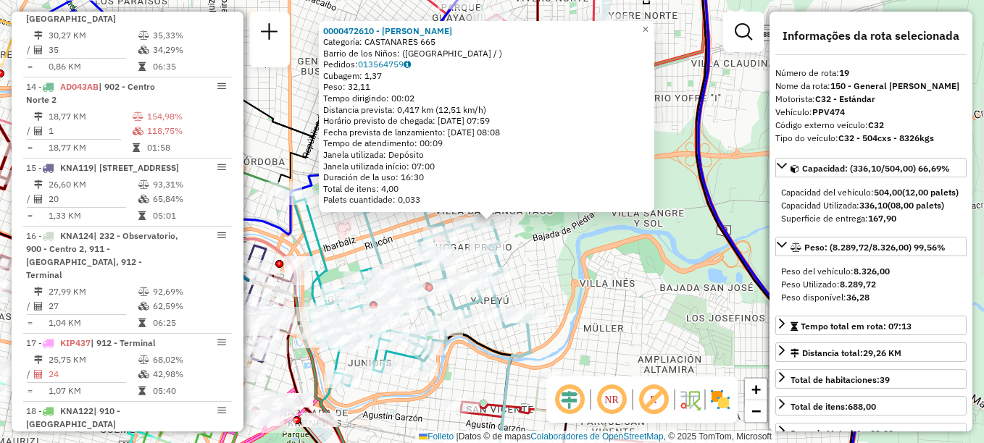
scroll to position [1912, 0]
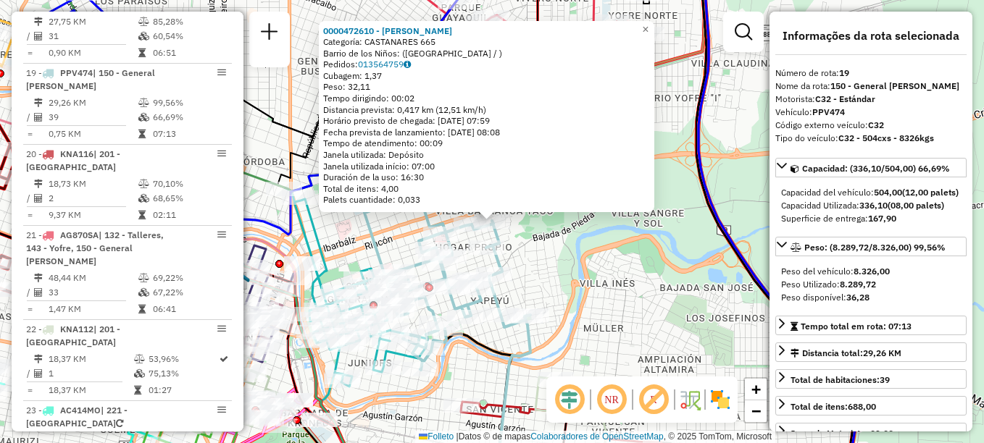
click at [557, 269] on div "0000472610 - Gutiérrez Andrés Omar Categoría: CASTANARES 665 Barrio de los Niño…" at bounding box center [492, 221] width 984 height 443
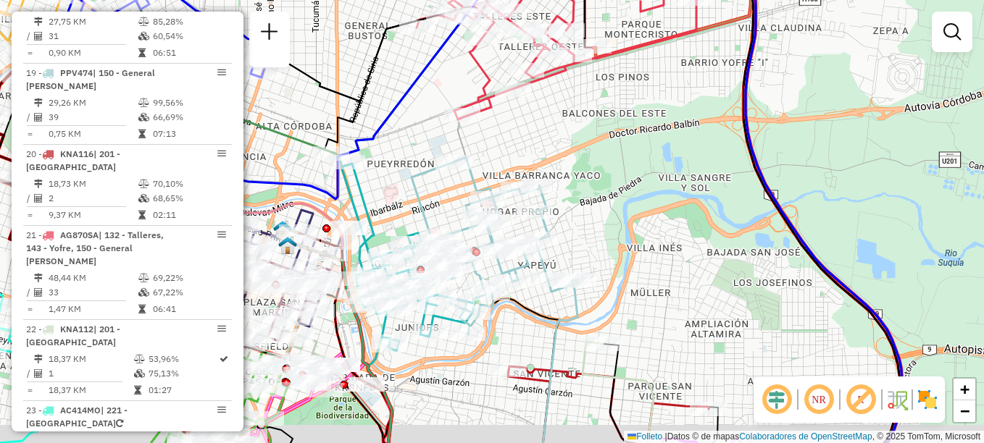
drag, startPoint x: 549, startPoint y: 271, endPoint x: 639, endPoint y: 207, distance: 111.2
click at [638, 207] on div "Janela de atendimento Grade de atendimento Capacidade Transportadoras Veículos …" at bounding box center [492, 221] width 984 height 443
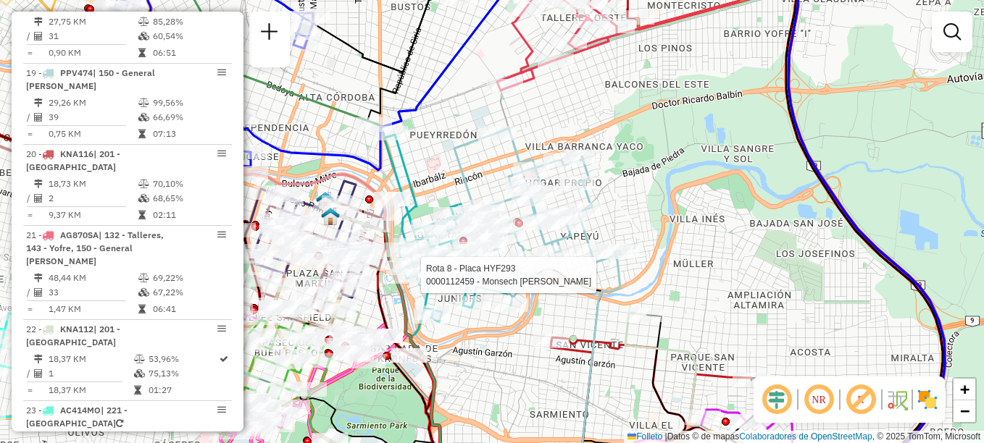
select select "**********"
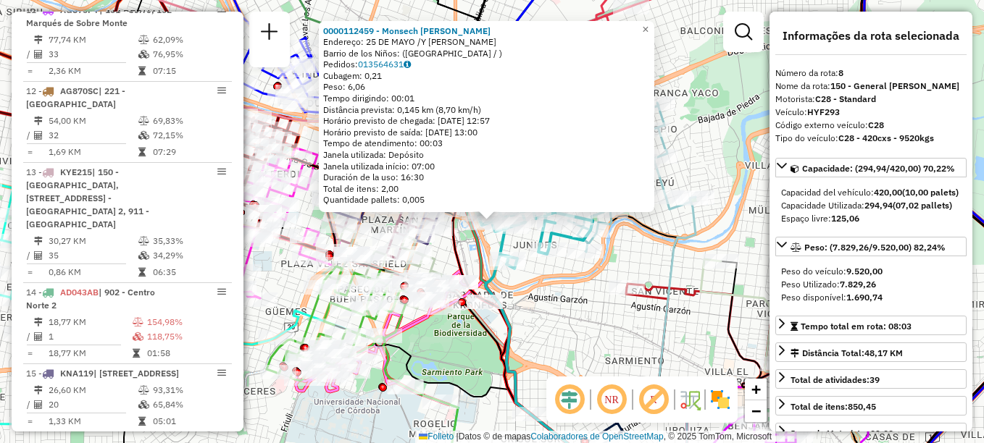
scroll to position [1019, 0]
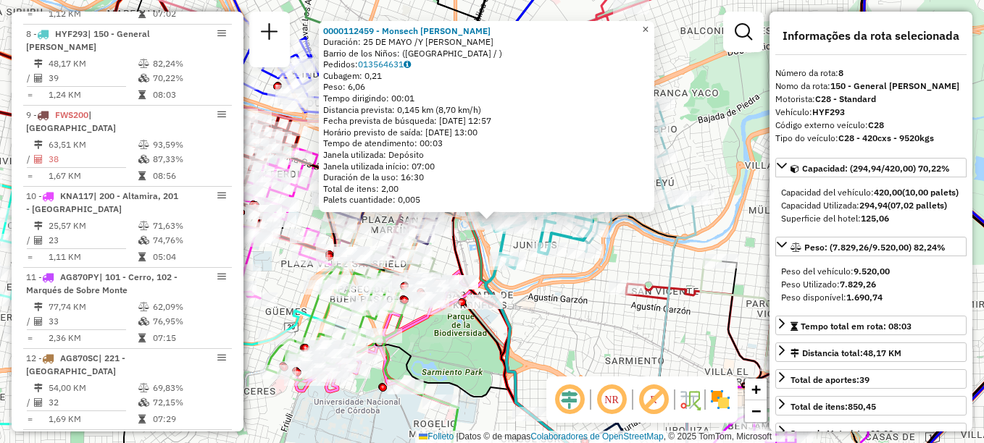
click at [649, 23] on span "×" at bounding box center [645, 29] width 7 height 12
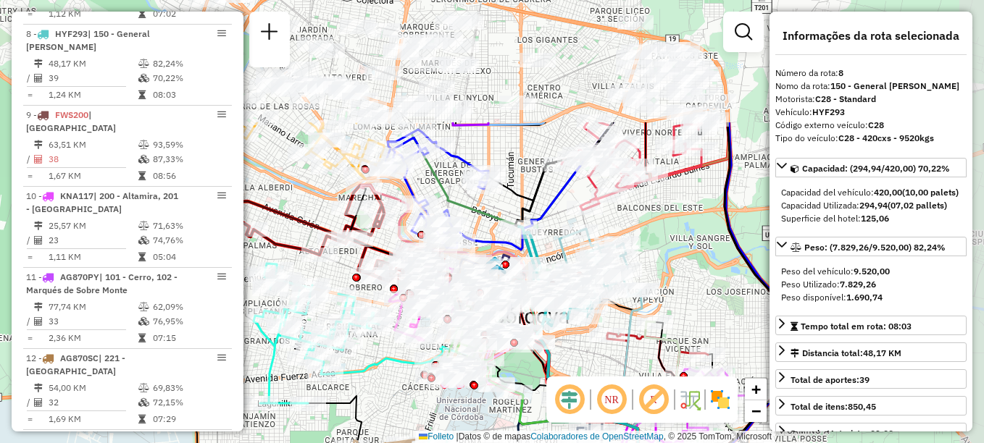
drag, startPoint x: 699, startPoint y: 62, endPoint x: 646, endPoint y: 216, distance: 162.5
click at [646, 216] on div "Janela de atendimento Grade de atendimento Capacidade Transportadoras Veículos …" at bounding box center [492, 221] width 984 height 443
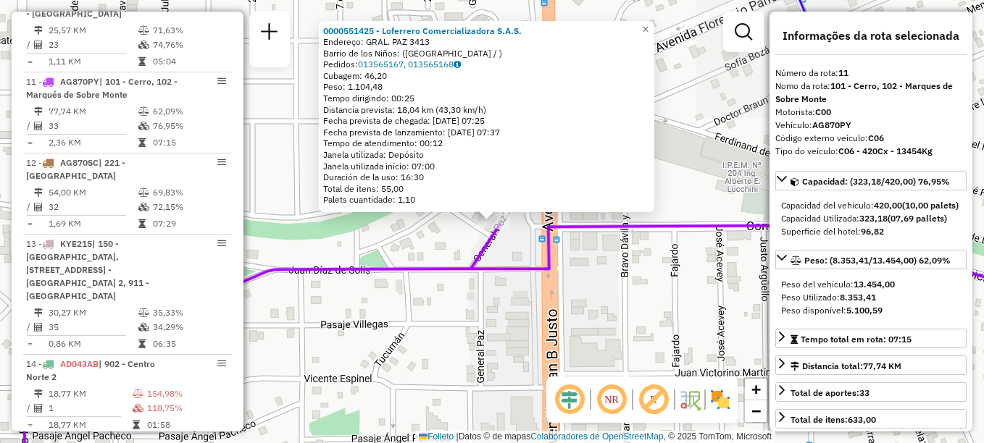
scroll to position [1236, 0]
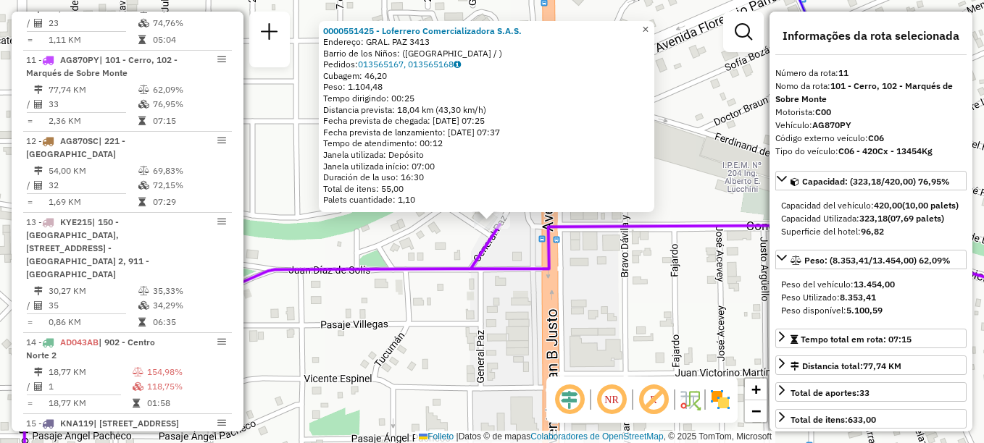
click at [649, 25] on span "×" at bounding box center [645, 29] width 7 height 12
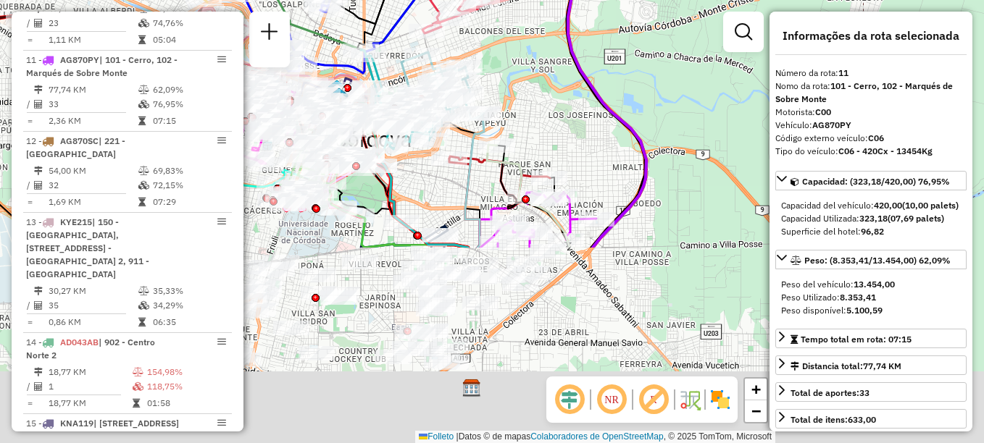
drag, startPoint x: 559, startPoint y: 48, endPoint x: 553, endPoint y: -64, distance: 111.8
click at [553, 0] on html "Aguarde... Pop-up bloqueado! Seu navegador bloqueou automáticamente a abertura …" at bounding box center [492, 221] width 984 height 443
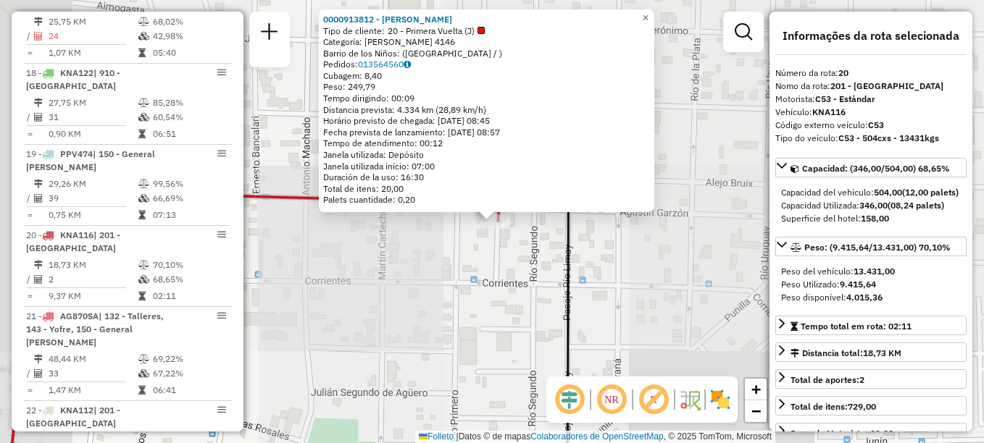
scroll to position [1980, 0]
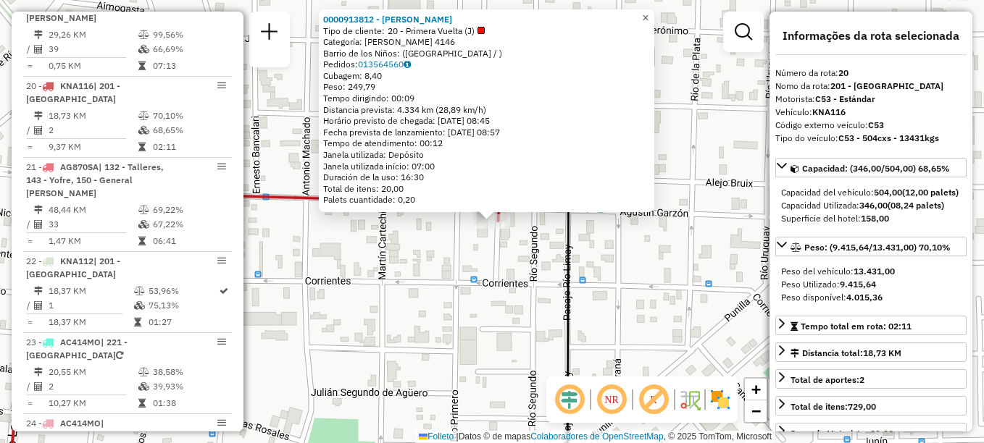
click at [649, 12] on span "×" at bounding box center [645, 18] width 7 height 12
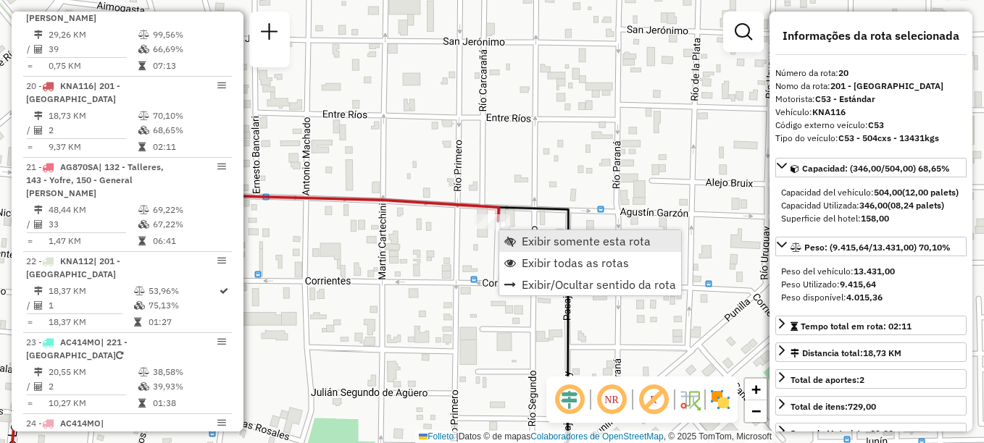
click at [552, 239] on span "Exibir somente esta rota" at bounding box center [586, 241] width 129 height 12
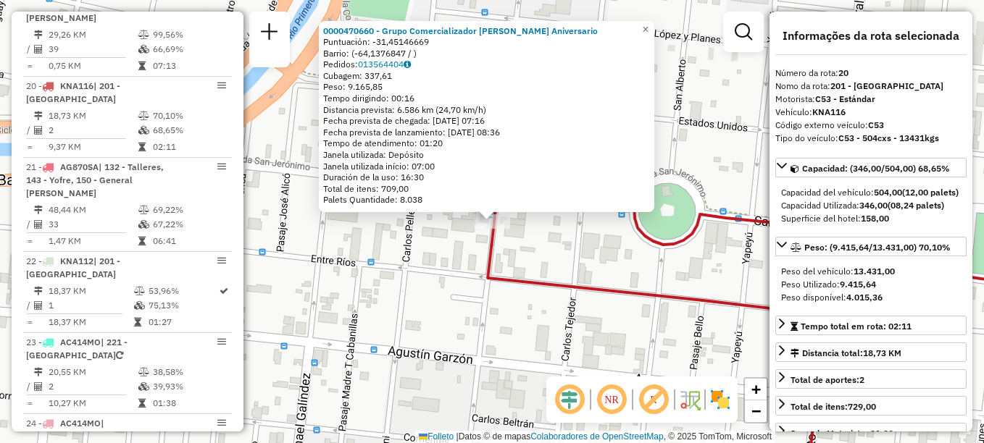
drag, startPoint x: 604, startPoint y: 274, endPoint x: 557, endPoint y: 259, distance: 48.6
click at [563, 260] on div "0000470660 - Grupo Comercializador Gomez Pella Aniversario Puntuación: -31,4514…" at bounding box center [492, 221] width 984 height 443
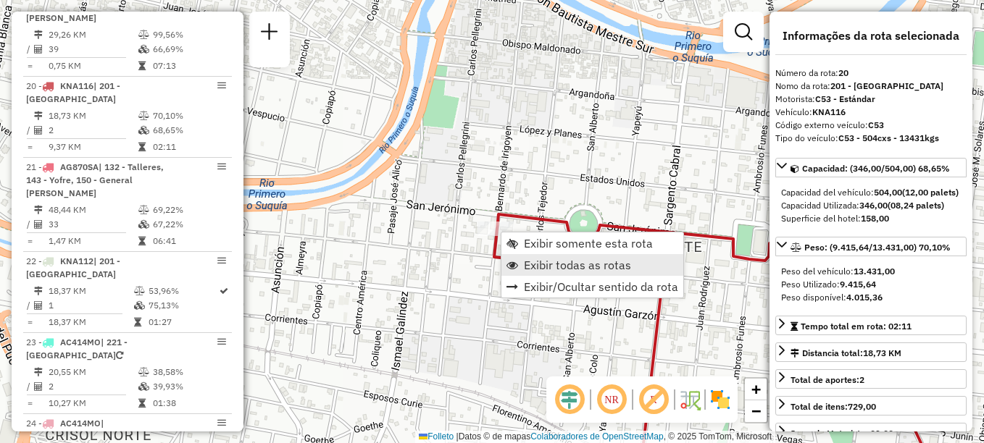
drag, startPoint x: 533, startPoint y: 264, endPoint x: 544, endPoint y: 265, distance: 11.7
click at [533, 264] on span "Exibir todas as rotas" at bounding box center [577, 265] width 107 height 12
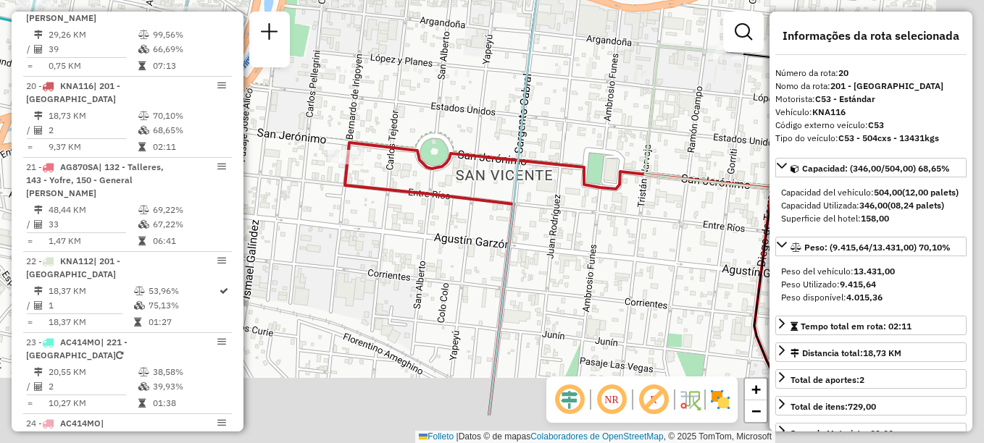
drag, startPoint x: 484, startPoint y: 276, endPoint x: 443, endPoint y: 250, distance: 48.2
click at [444, 251] on div "Janela de atendimento Grade de atendimento Capacidade Transportadoras Veículos …" at bounding box center [492, 221] width 984 height 443
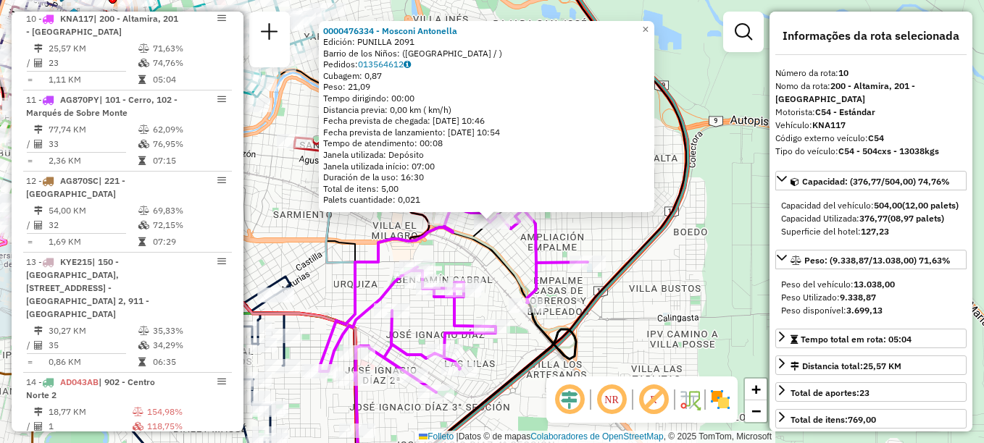
scroll to position [1155, 0]
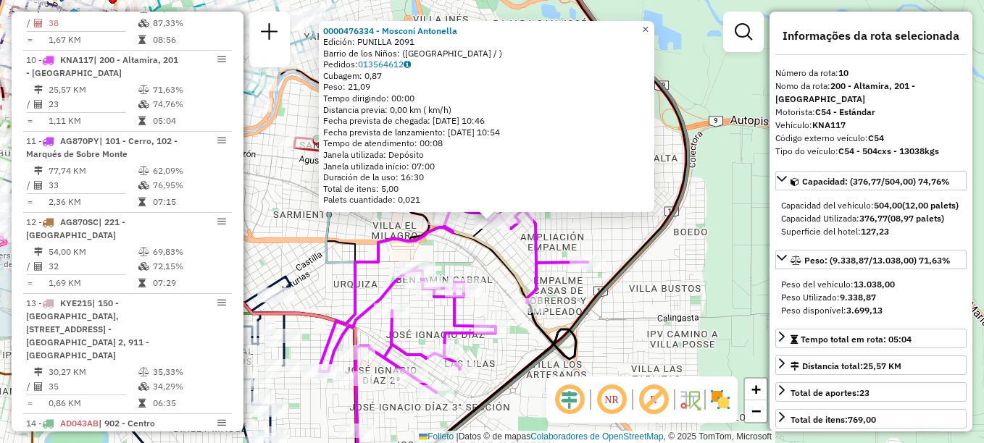
click at [649, 26] on span "×" at bounding box center [645, 29] width 7 height 12
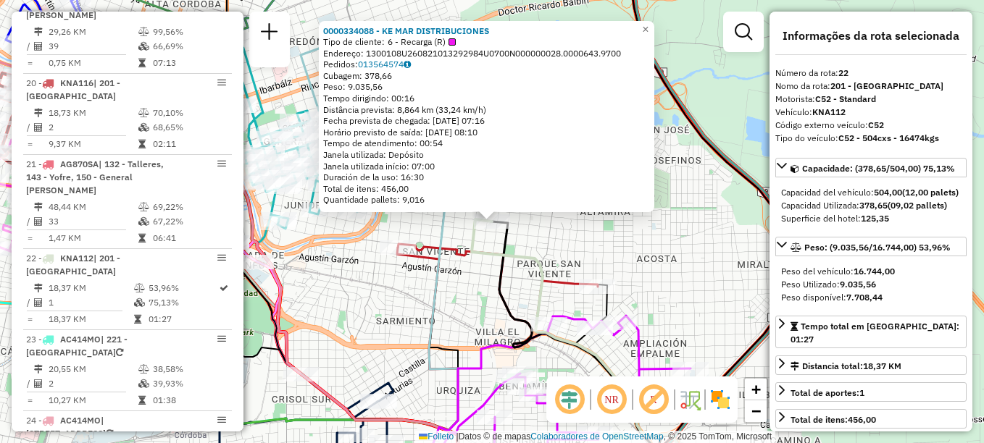
scroll to position [2129, 0]
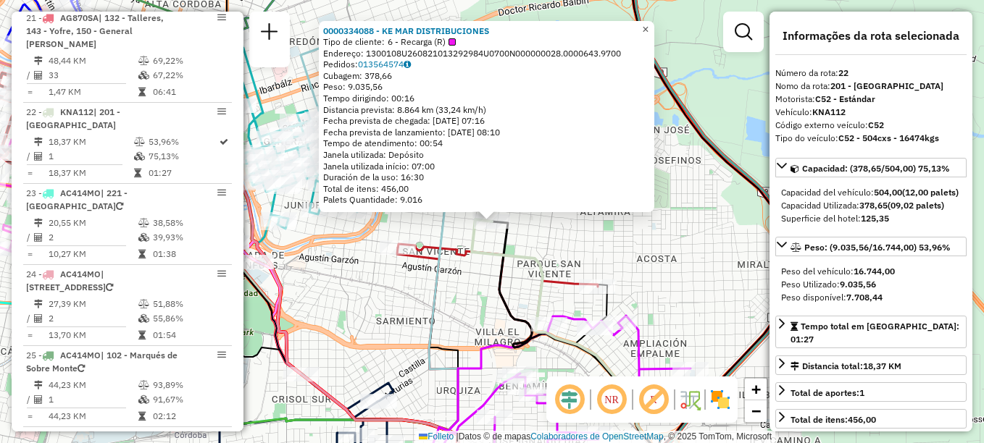
click at [649, 29] on span "×" at bounding box center [645, 29] width 7 height 12
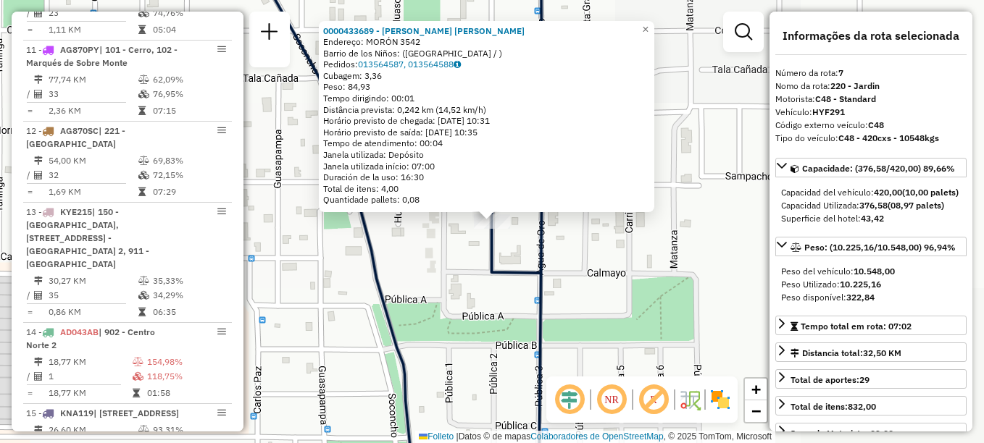
scroll to position [951, 0]
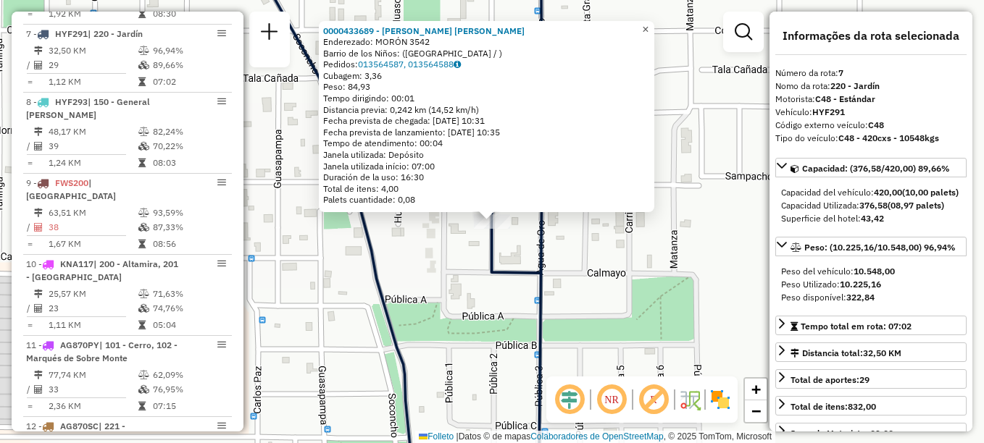
drag, startPoint x: 656, startPoint y: 21, endPoint x: 627, endPoint y: 67, distance: 55.1
click at [649, 23] on span "×" at bounding box center [645, 29] width 7 height 12
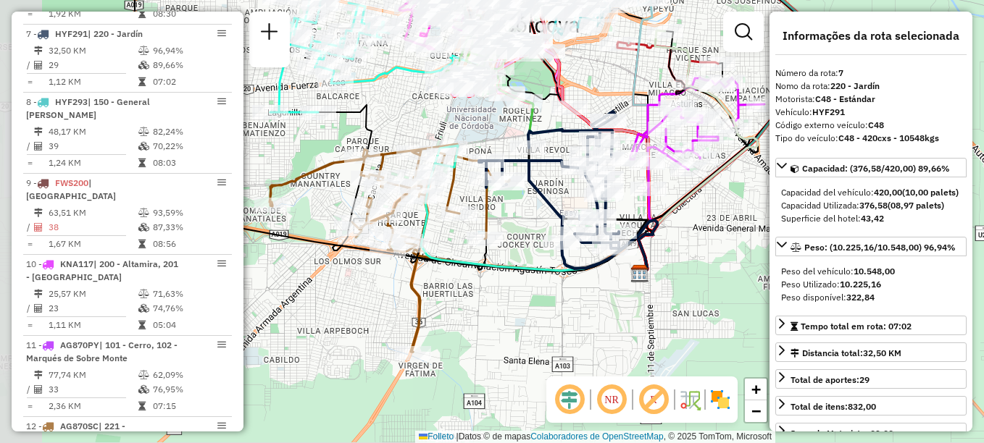
drag, startPoint x: 451, startPoint y: 309, endPoint x: 574, endPoint y: 259, distance: 132.7
click at [574, 259] on icon at bounding box center [610, 247] width 96 height 54
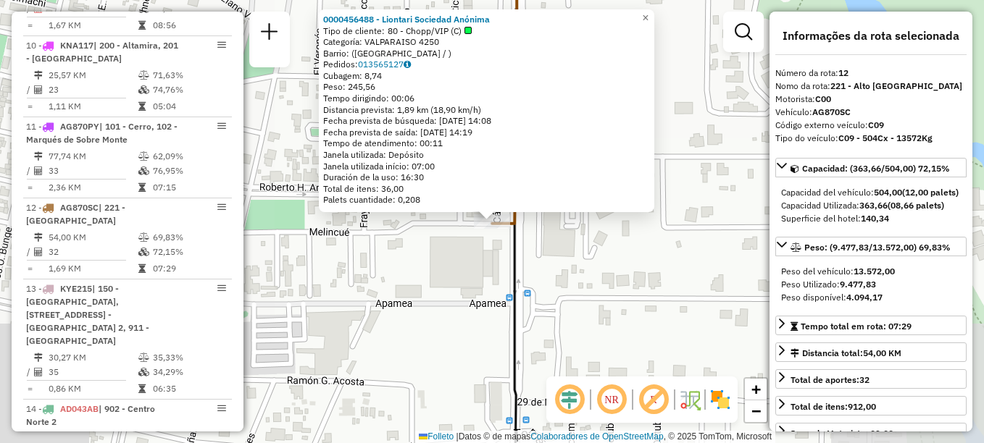
scroll to position [1317, 0]
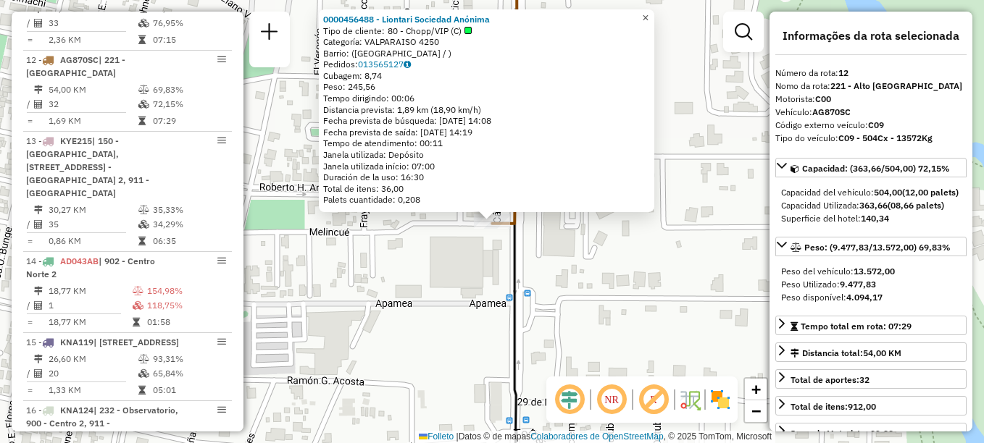
click at [649, 12] on span "×" at bounding box center [645, 18] width 7 height 12
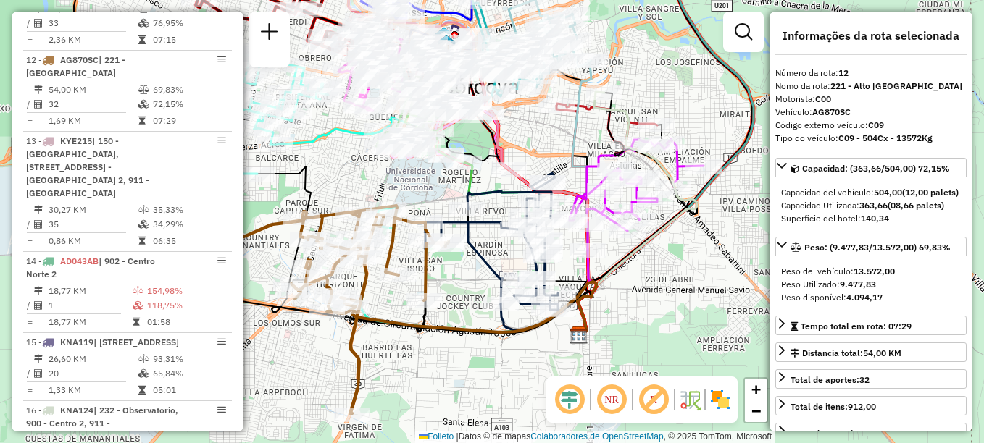
drag, startPoint x: 460, startPoint y: 297, endPoint x: 399, endPoint y: 325, distance: 67.1
click at [399, 325] on icon at bounding box center [473, 348] width 246 height 132
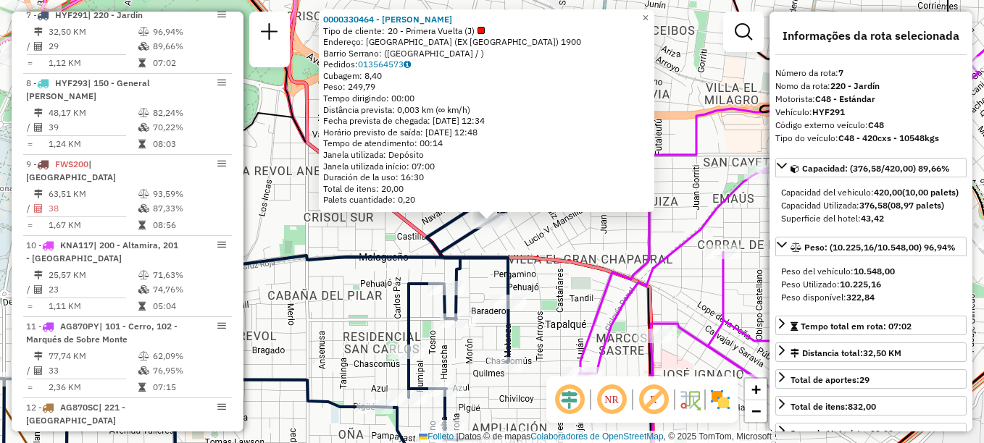
scroll to position [951, 0]
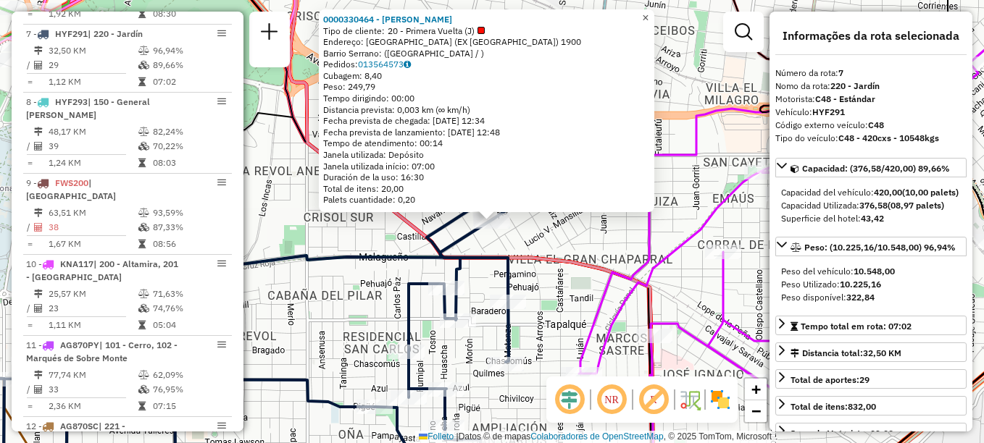
click at [649, 13] on span "×" at bounding box center [645, 18] width 7 height 12
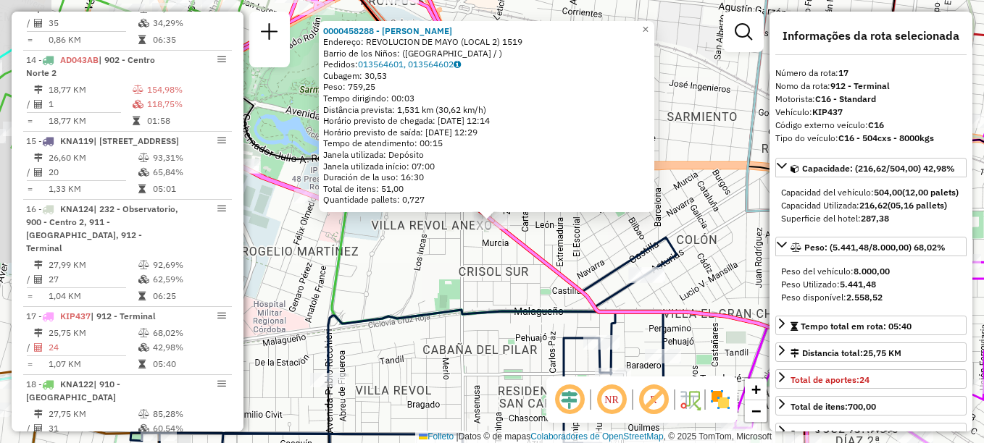
scroll to position [1762, 0]
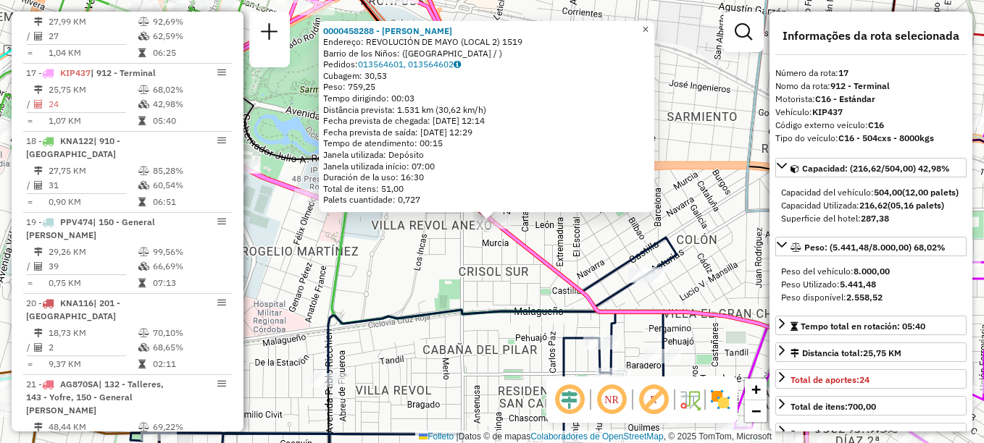
click at [649, 28] on span "×" at bounding box center [645, 29] width 7 height 12
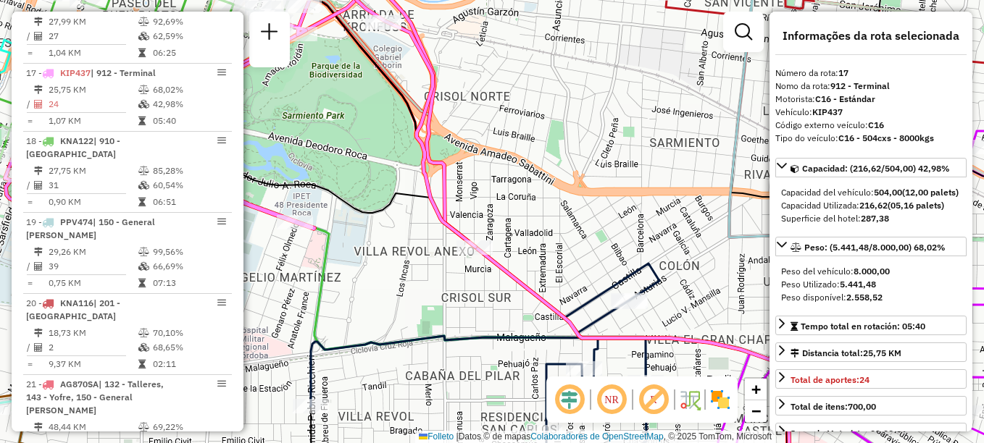
drag, startPoint x: 669, startPoint y: 70, endPoint x: 555, endPoint y: 128, distance: 128.0
click at [569, 128] on div "Janela de atendimento Grade de atendimento Capacidade Transportadoras Veículos …" at bounding box center [492, 221] width 984 height 443
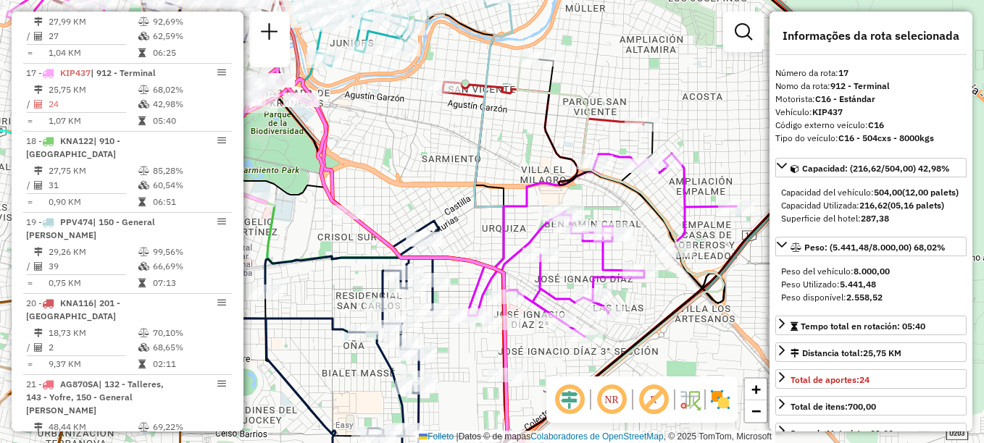
drag, startPoint x: 514, startPoint y: 144, endPoint x: 436, endPoint y: 126, distance: 79.6
click at [436, 126] on div "Janela de atendimento Grade de atendimento Capacidade Transportadoras Veículos …" at bounding box center [492, 221] width 984 height 443
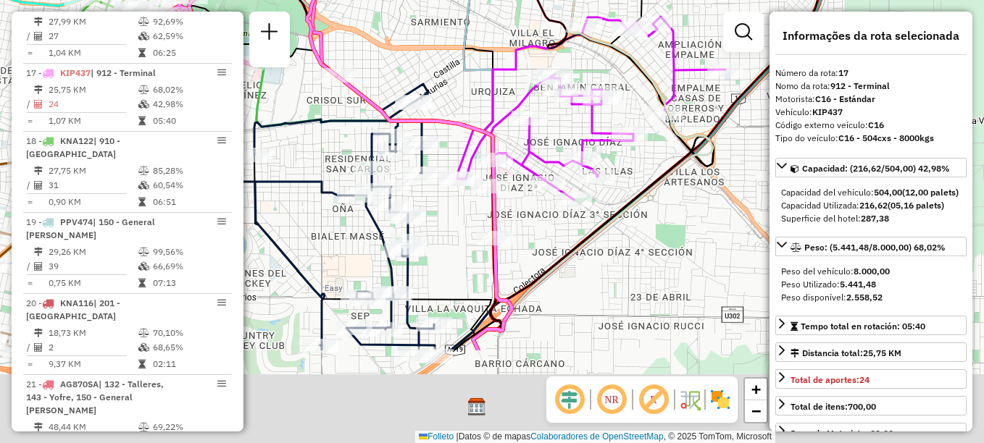
drag, startPoint x: 464, startPoint y: 178, endPoint x: 454, endPoint y: 41, distance: 137.4
click at [454, 41] on div "Janela de atendimento Grade de atendimento Capacidade Transportadoras Veículos …" at bounding box center [492, 221] width 984 height 443
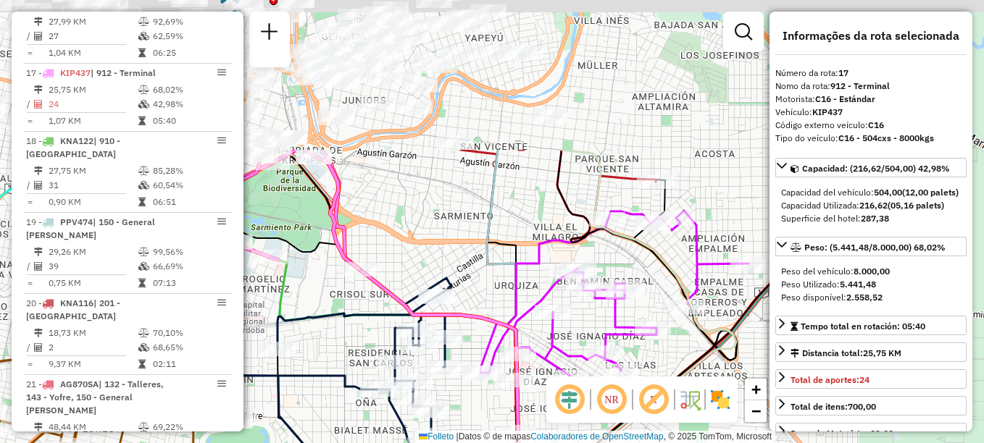
drag, startPoint x: 594, startPoint y: 261, endPoint x: 617, endPoint y: 455, distance: 195.6
click at [617, 443] on html "Aguarde... Pop-up bloqueado! Seu navegador bloqueou automáticamente a abertura …" at bounding box center [492, 221] width 984 height 443
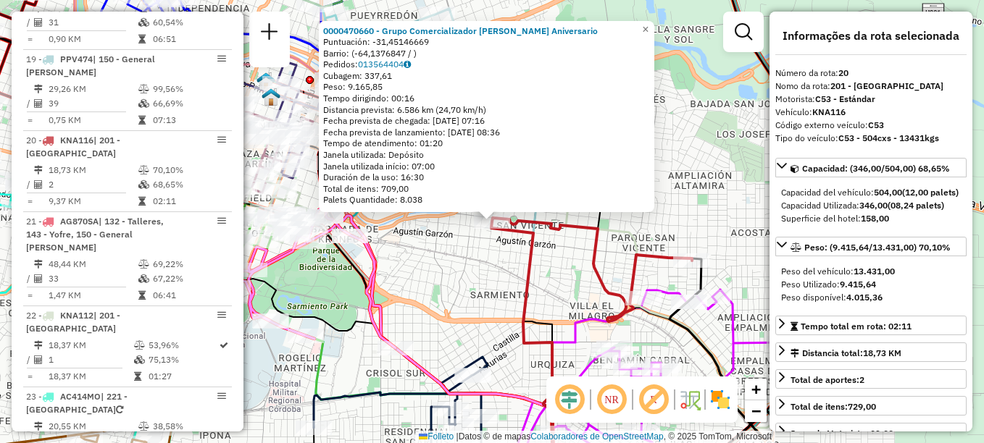
scroll to position [1980, 0]
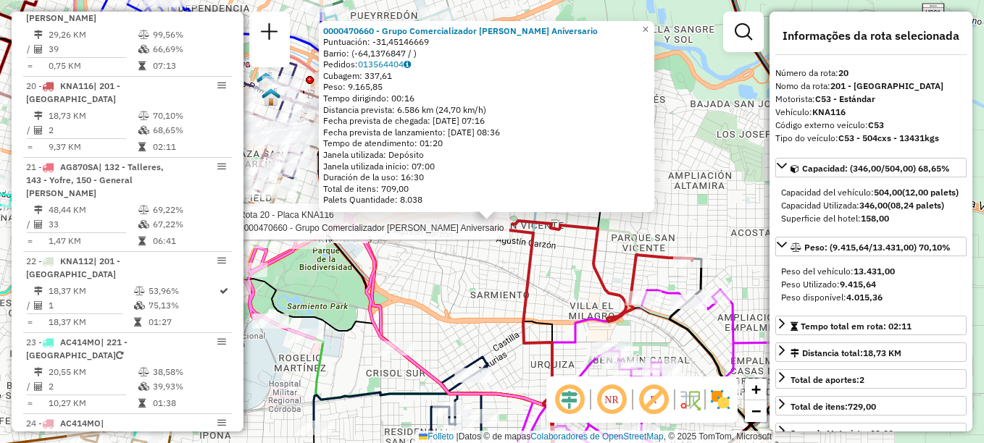
click at [488, 269] on div "Rota 20 - Placa KNA116 0000470660 - Grupo Comercializador Gomez Pella Aniversar…" at bounding box center [492, 221] width 984 height 443
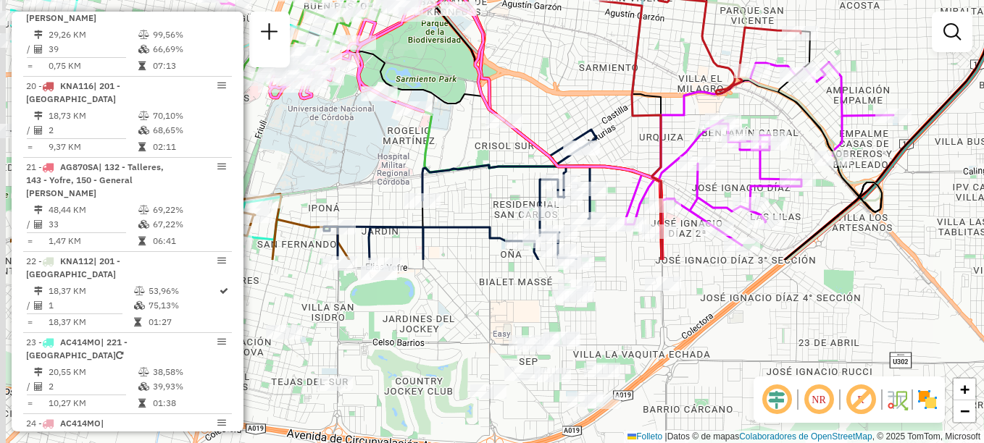
drag, startPoint x: 488, startPoint y: 275, endPoint x: 609, endPoint y: 22, distance: 280.7
click at [606, 28] on div "Janela de atendimento Grade de atendimento Capacidade Transportadoras Veículos …" at bounding box center [492, 221] width 984 height 443
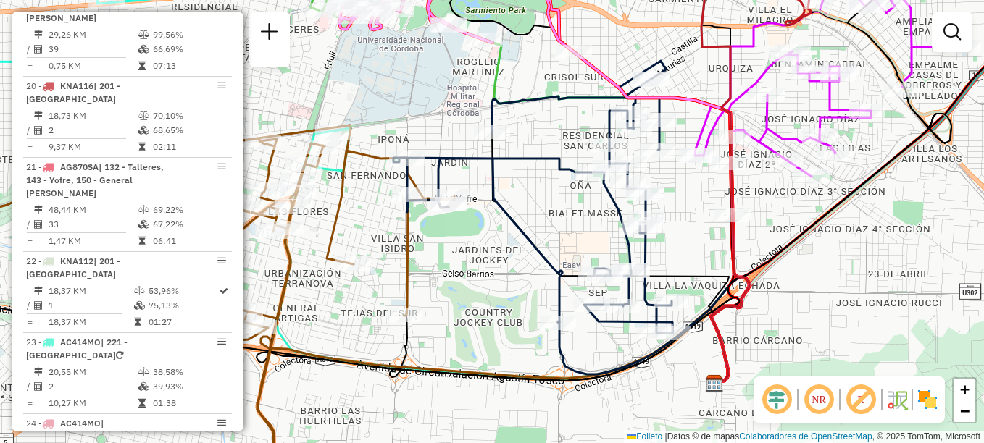
drag, startPoint x: 541, startPoint y: 132, endPoint x: 677, endPoint y: 43, distance: 161.8
click at [672, 61] on icon at bounding box center [532, 197] width 279 height 272
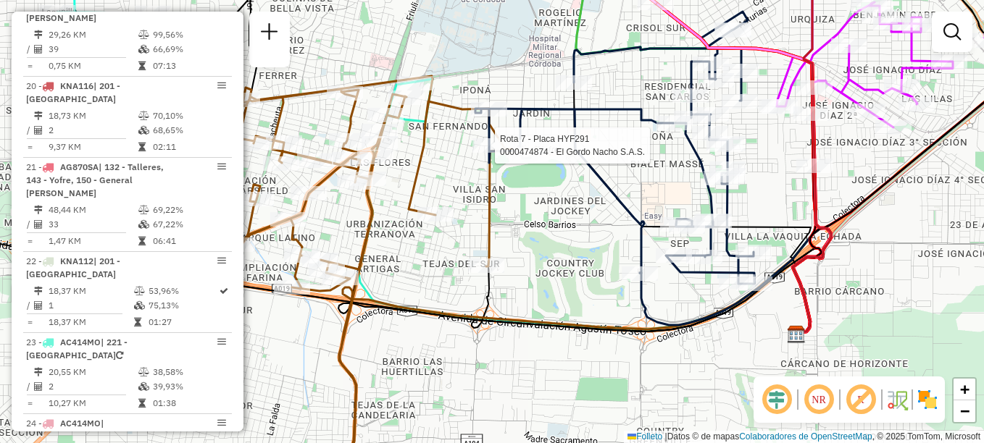
select select "**********"
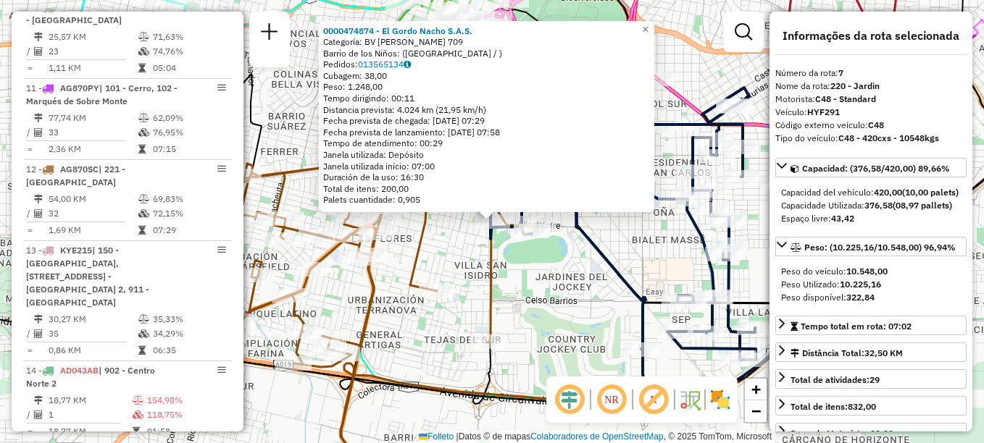
scroll to position [951, 0]
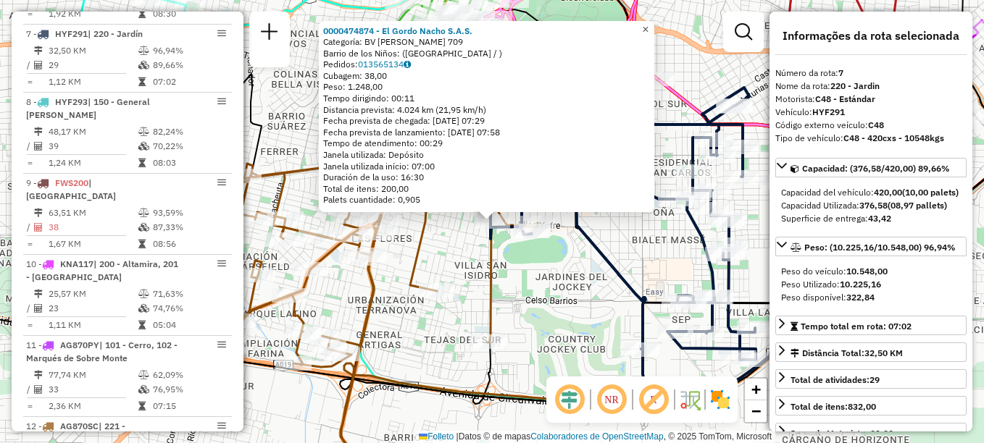
click at [649, 25] on span "×" at bounding box center [645, 29] width 7 height 12
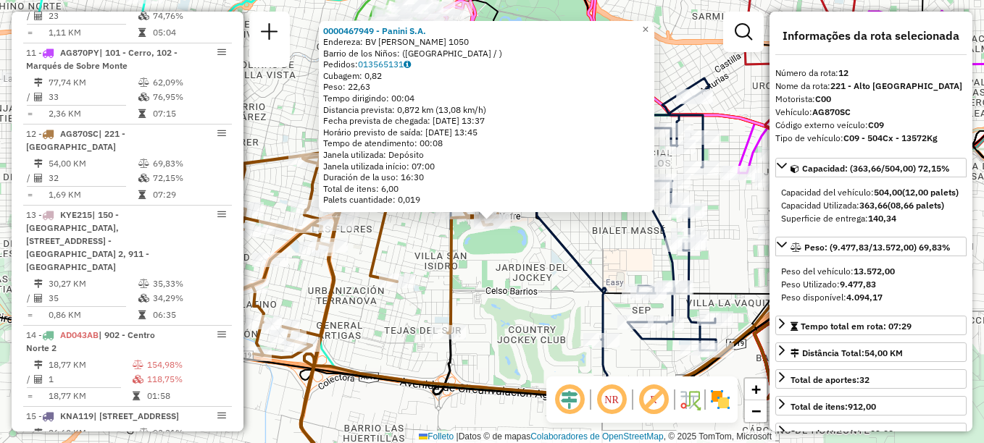
scroll to position [1317, 0]
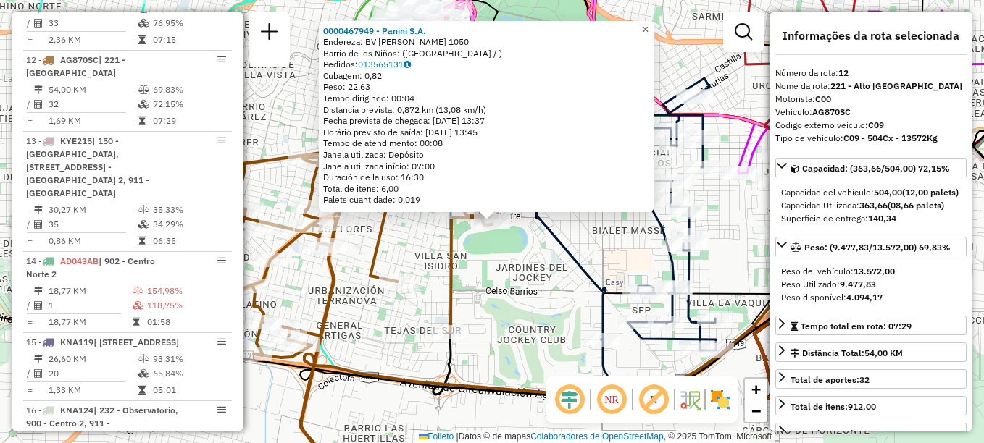
click at [654, 26] on link "×" at bounding box center [645, 29] width 17 height 17
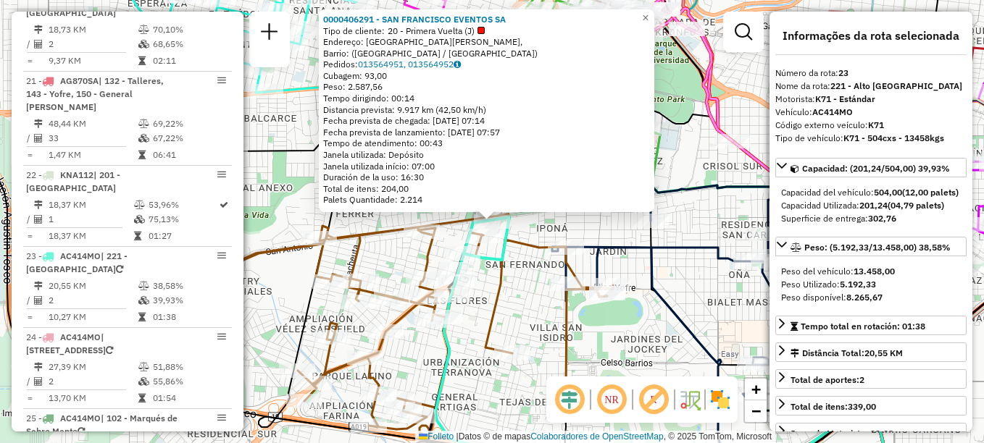
scroll to position [2197, 0]
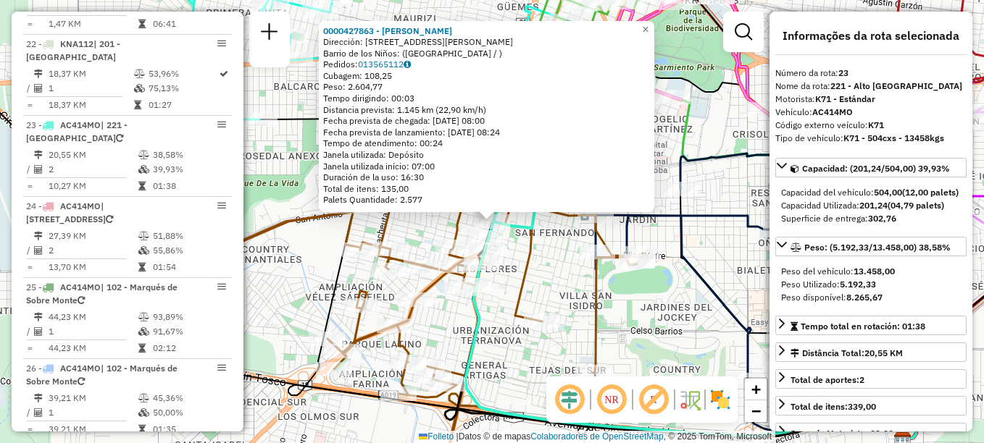
click at [708, 275] on icon at bounding box center [721, 254] width 279 height 272
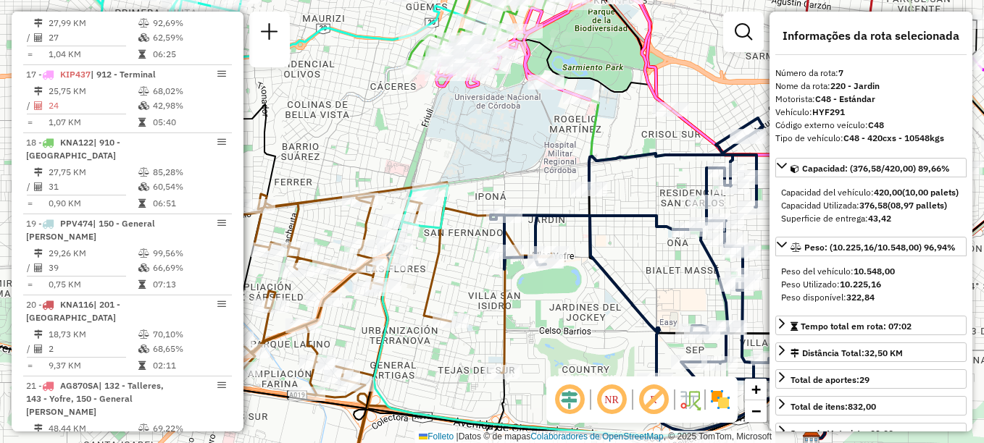
drag, startPoint x: 756, startPoint y: 284, endPoint x: 665, endPoint y: 284, distance: 91.3
click at [665, 284] on div "Janela de atendimento Grade de atendimento Capacidade Transportadoras Veículos …" at bounding box center [492, 221] width 984 height 443
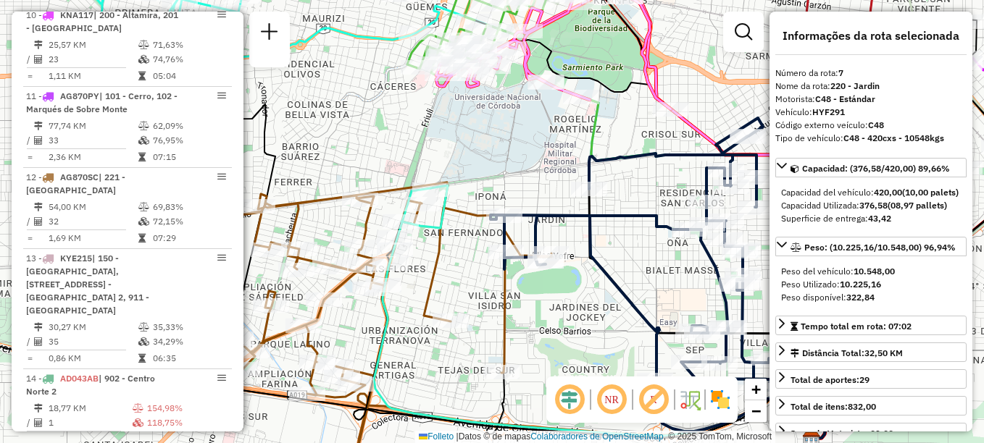
scroll to position [951, 0]
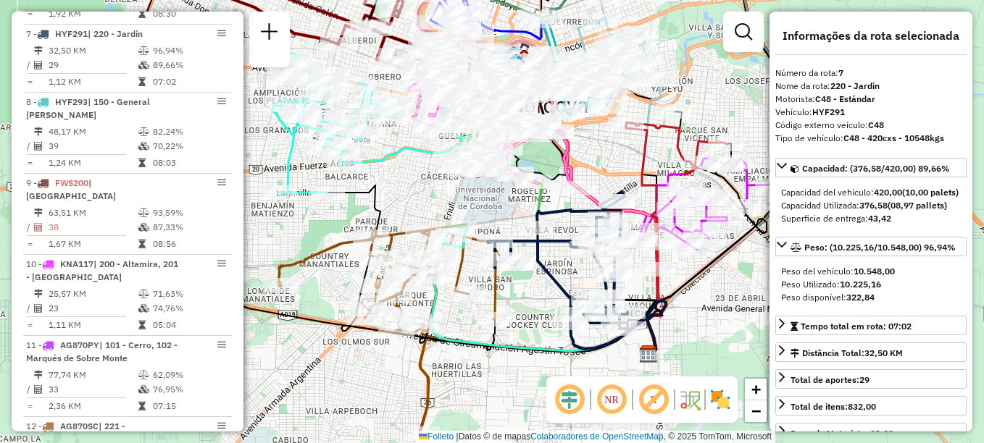
drag, startPoint x: 639, startPoint y: 288, endPoint x: 557, endPoint y: 279, distance: 83.1
click at [557, 279] on icon at bounding box center [558, 260] width 140 height 137
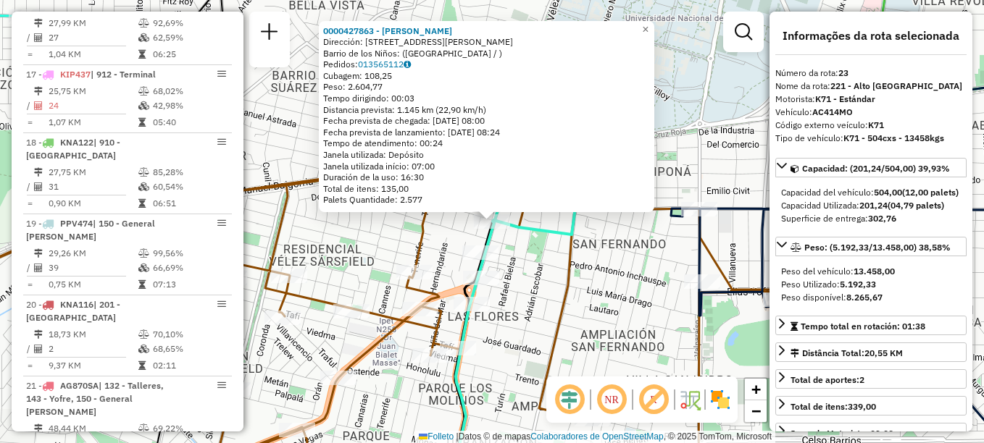
scroll to position [2197, 0]
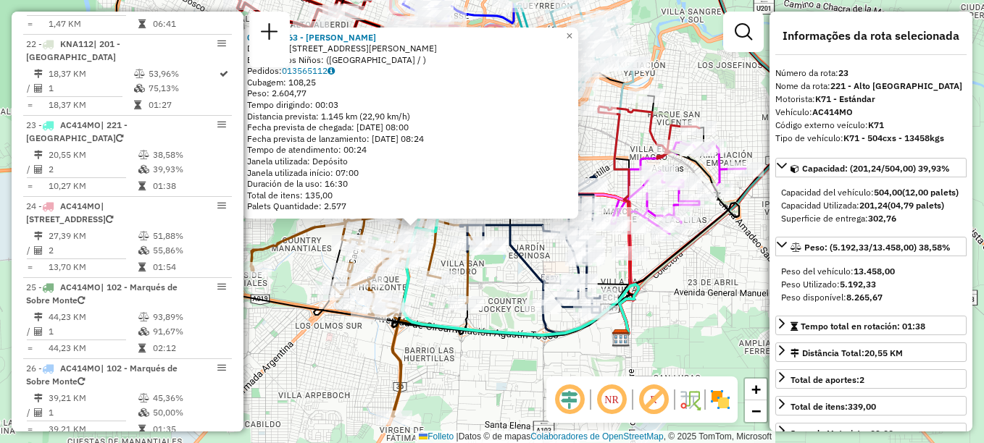
drag, startPoint x: 486, startPoint y: 347, endPoint x: 494, endPoint y: 346, distance: 8.0
click at [494, 346] on div "0000427863 - RODRÍGUEZ GALLARDO AXEL Dirección: AVENIDA VLEZ SARSFIELD 3218 Bar…" at bounding box center [492, 221] width 984 height 443
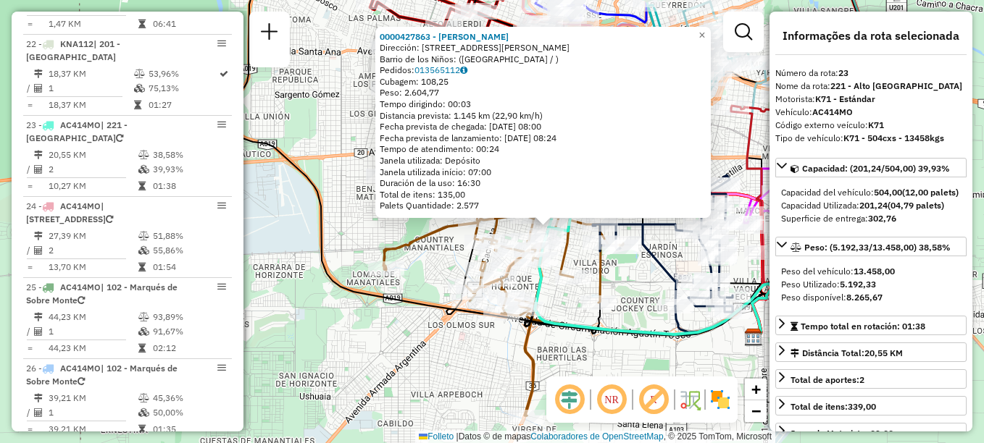
drag, startPoint x: 491, startPoint y: 348, endPoint x: 615, endPoint y: 348, distance: 124.6
click at [615, 348] on div "0000427863 - RODRÍGUEZ GALLARDO AXEL Dirección: AVENIDA VLEZ SARSFIELD 3218 Bar…" at bounding box center [492, 221] width 984 height 443
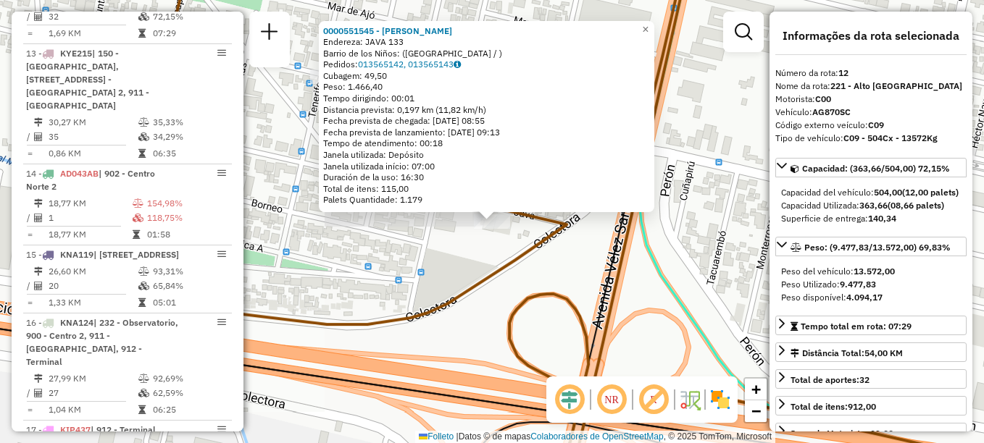
scroll to position [1317, 0]
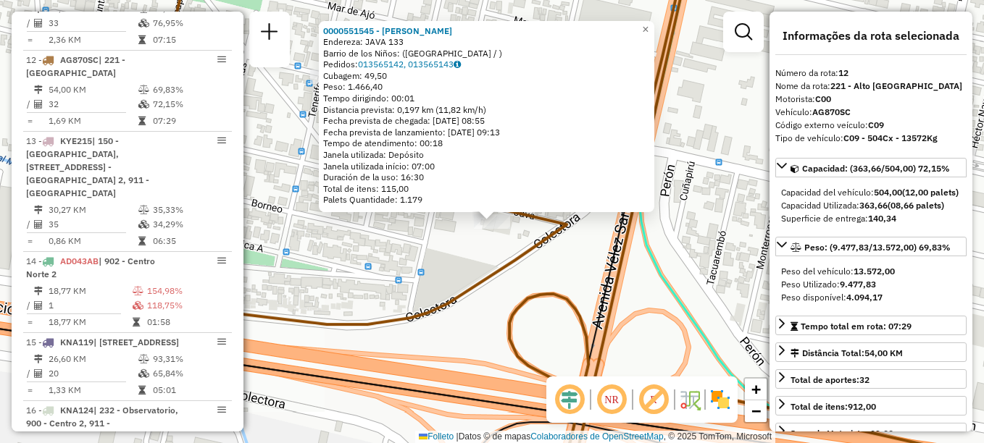
click at [492, 322] on div "0000551545 - Bertolotto Dieggo Alejandro Endereza: JAVA 133 Barrio de los Niños…" at bounding box center [492, 221] width 984 height 443
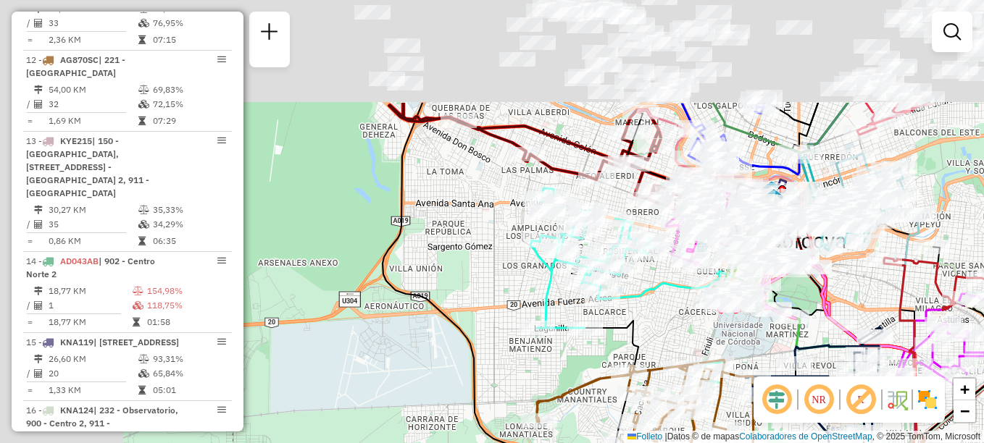
drag, startPoint x: 380, startPoint y: 207, endPoint x: 573, endPoint y: 380, distance: 259.6
click at [573, 380] on div "Janela de atendimento Grade de atendimento Capacidade Transportadoras Veículos …" at bounding box center [492, 221] width 984 height 443
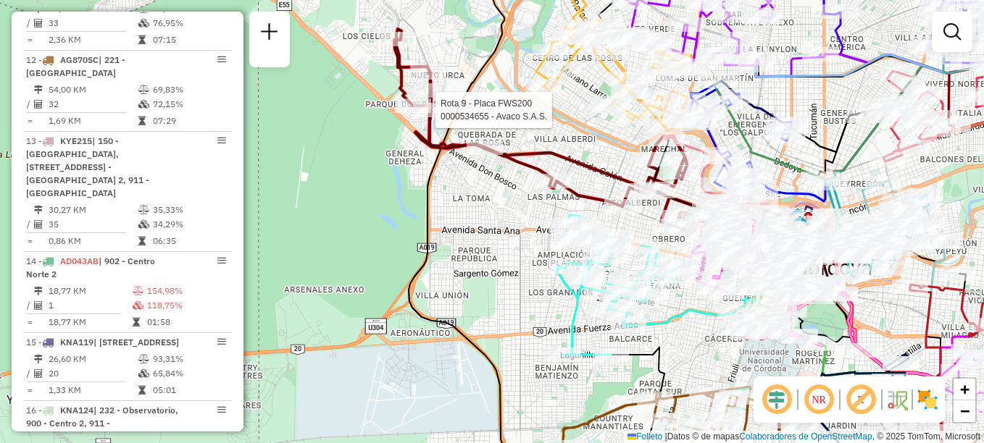
select select "**********"
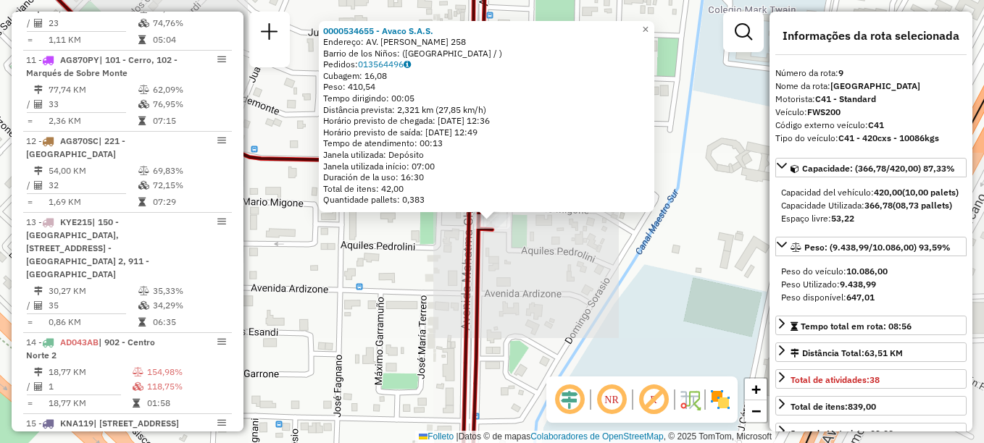
scroll to position [1087, 0]
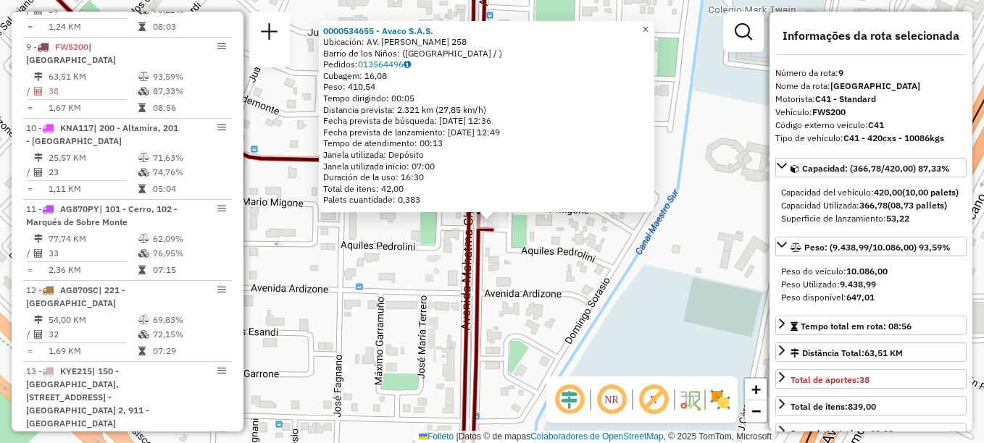
drag, startPoint x: 655, startPoint y: 23, endPoint x: 607, endPoint y: 46, distance: 53.8
click at [649, 23] on span "×" at bounding box center [645, 29] width 7 height 12
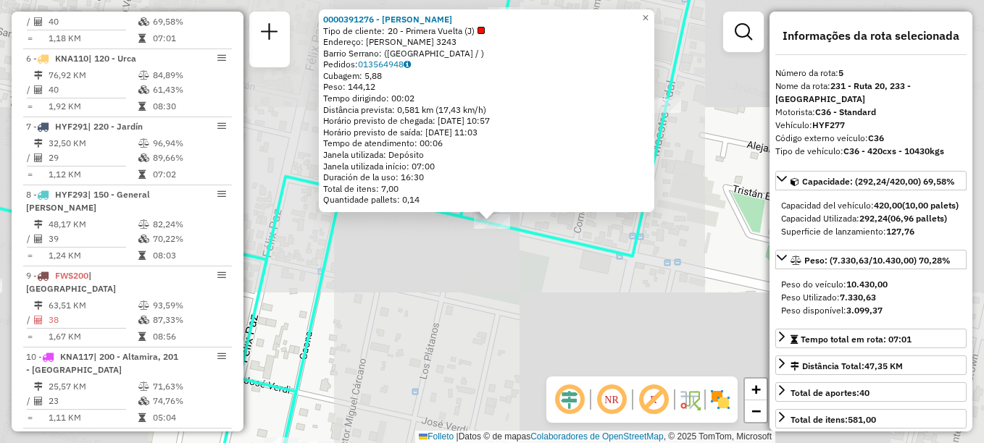
scroll to position [801, 0]
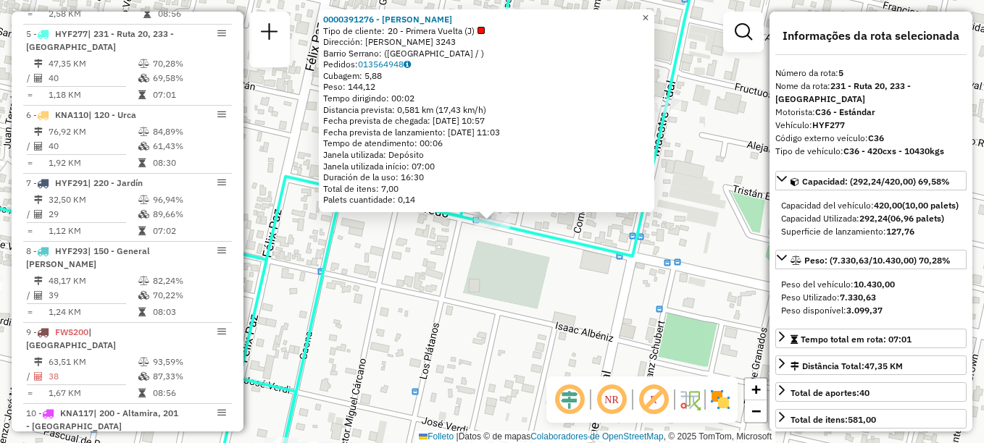
click at [649, 12] on span "×" at bounding box center [645, 18] width 7 height 12
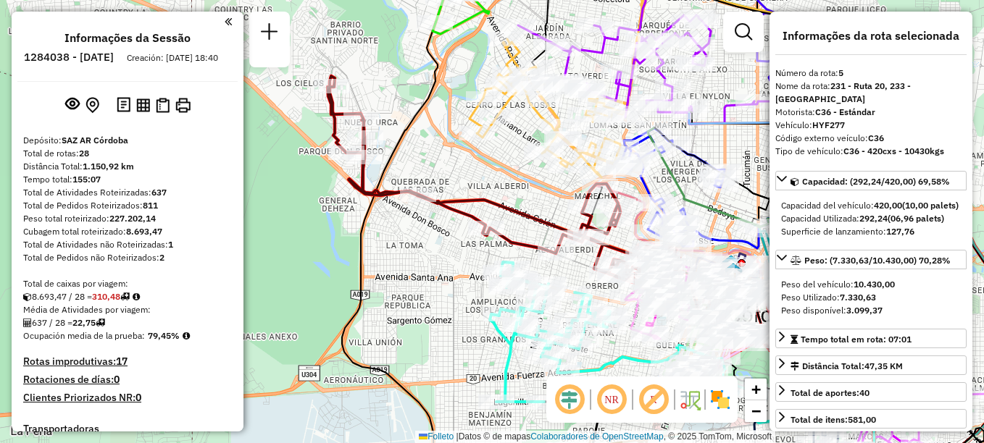
select select "**********"
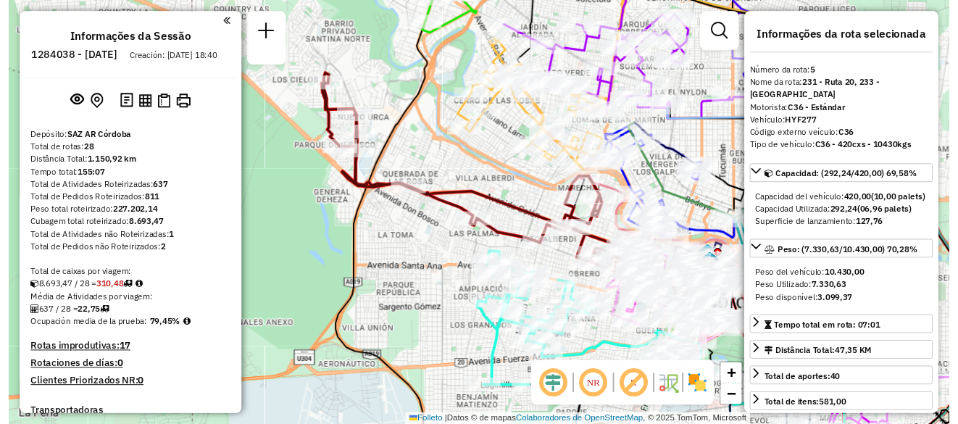
scroll to position [801, 0]
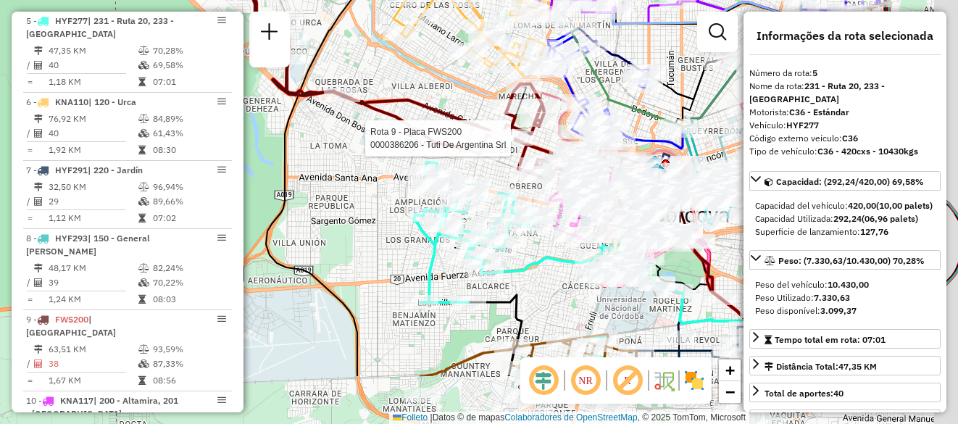
drag, startPoint x: 563, startPoint y: 239, endPoint x: 488, endPoint y: 160, distance: 109.2
click at [500, 146] on div at bounding box center [515, 138] width 36 height 14
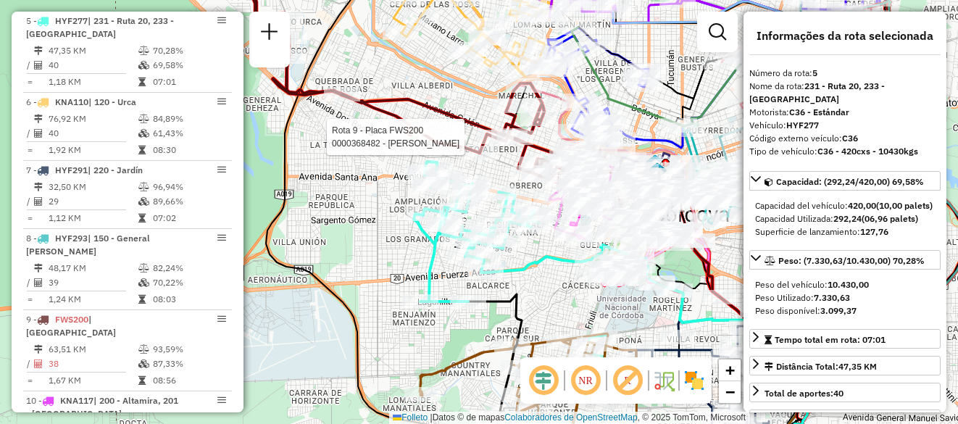
click at [375, 226] on div "Rota 9 - Placa FWS200 0000368482 - Lopez Gonzalo Fernando Janela de atendimento…" at bounding box center [479, 212] width 958 height 424
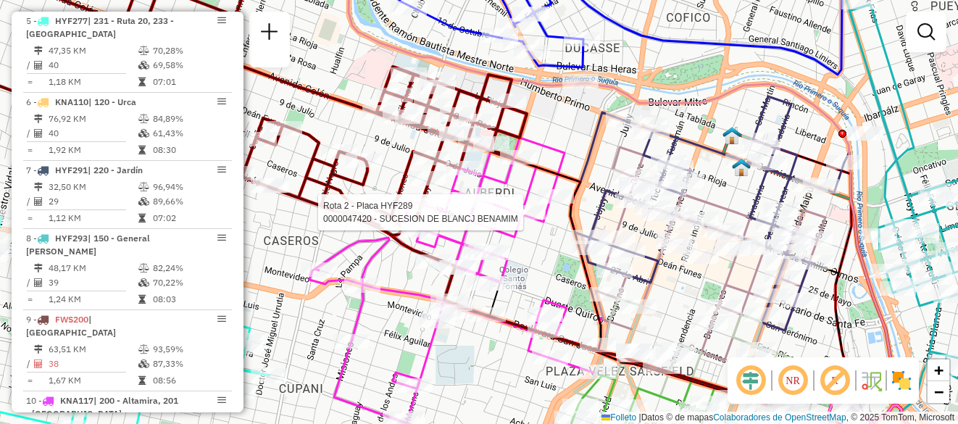
select select "**********"
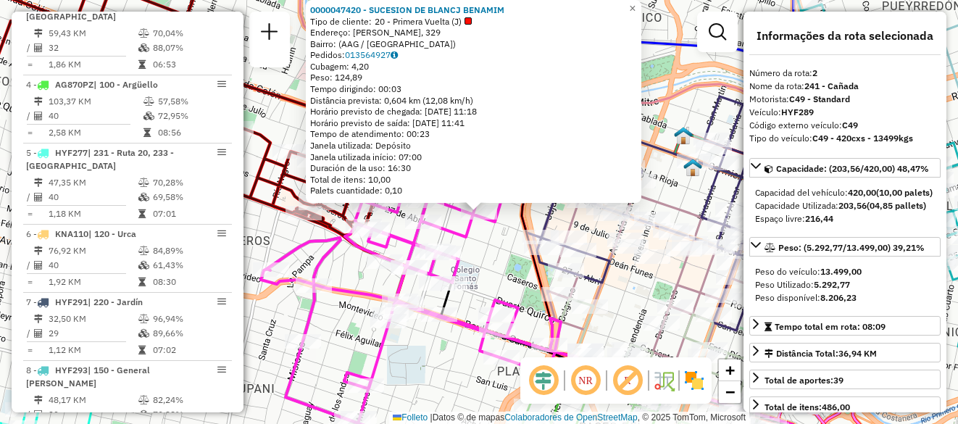
scroll to position [597, 0]
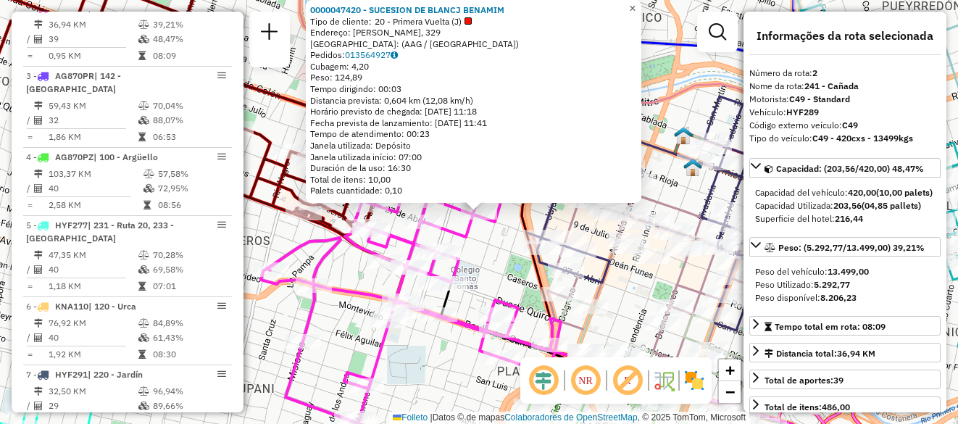
click at [641, 9] on link "×" at bounding box center [632, 8] width 17 height 17
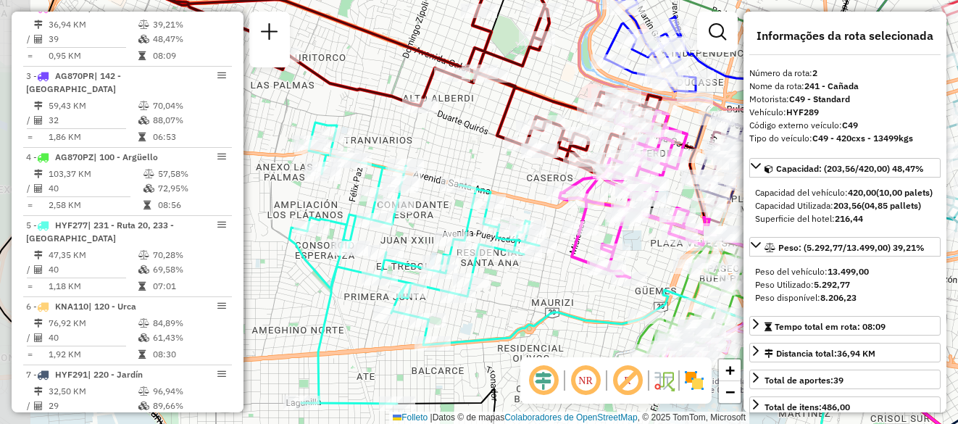
drag, startPoint x: 493, startPoint y: 320, endPoint x: 574, endPoint y: 297, distance: 83.7
click at [574, 297] on div "Janela de atendimento Grade de atendimento Capacidade Transportadoras Veículos …" at bounding box center [479, 212] width 958 height 424
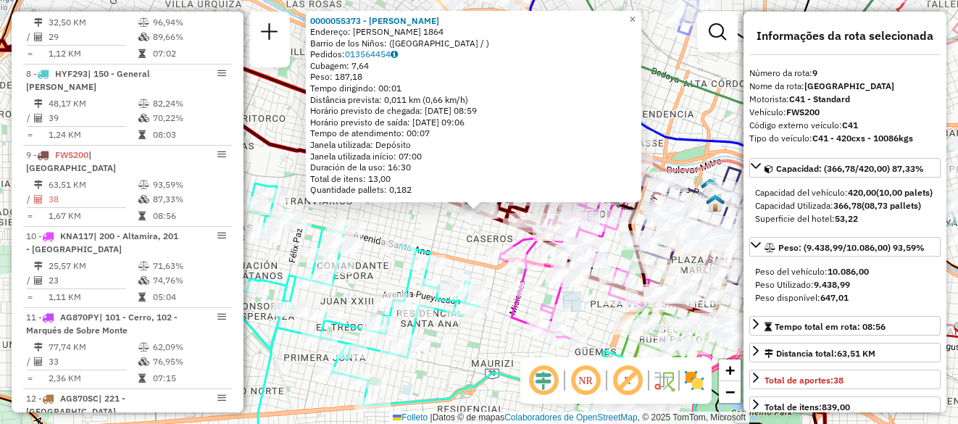
scroll to position [1087, 0]
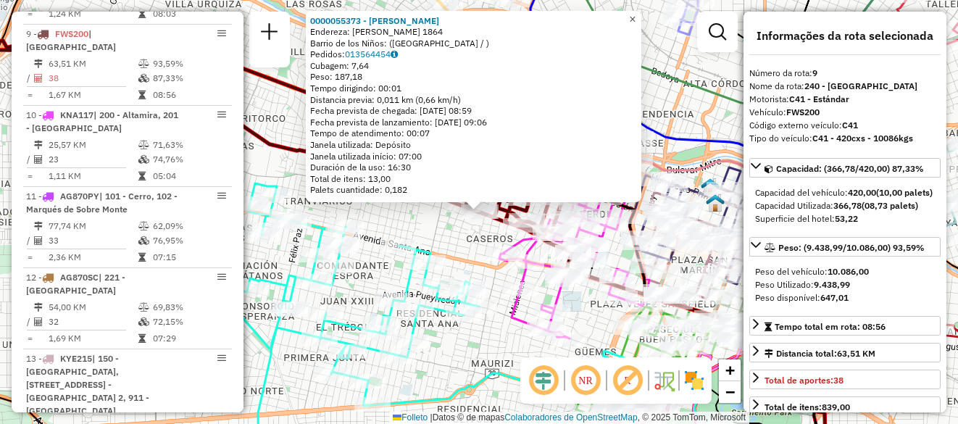
click at [635, 14] on span "×" at bounding box center [632, 19] width 7 height 12
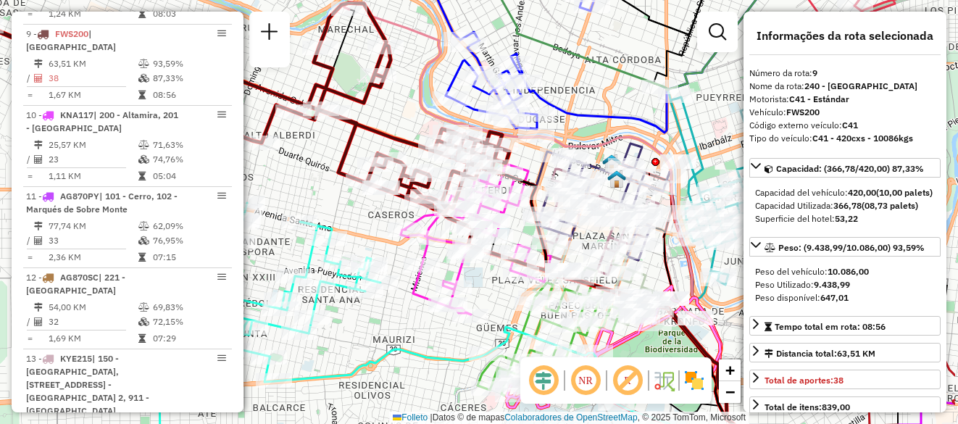
drag, startPoint x: 533, startPoint y: 165, endPoint x: 480, endPoint y: 141, distance: 57.7
click at [480, 148] on icon at bounding box center [476, 231] width 150 height 167
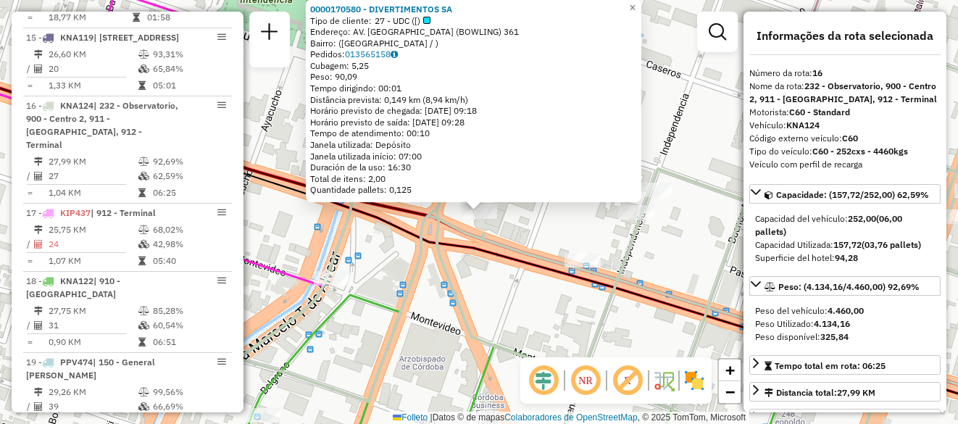
scroll to position [1668, 0]
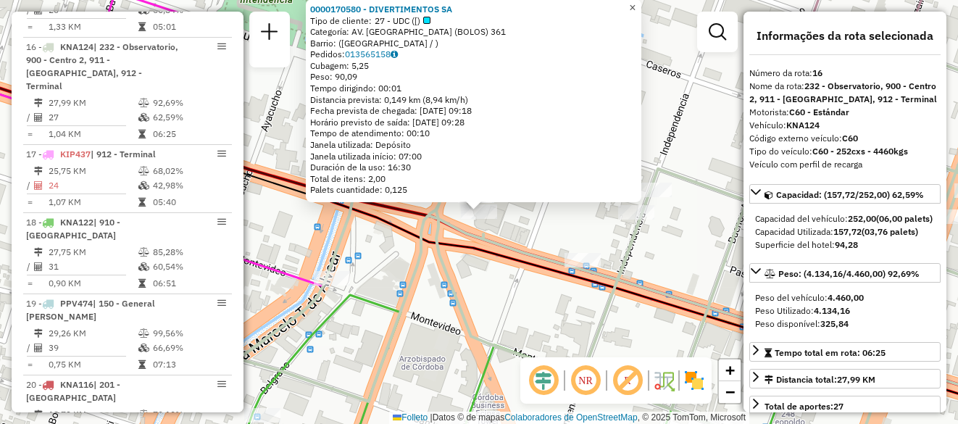
click at [641, 5] on link "×" at bounding box center [632, 7] width 17 height 17
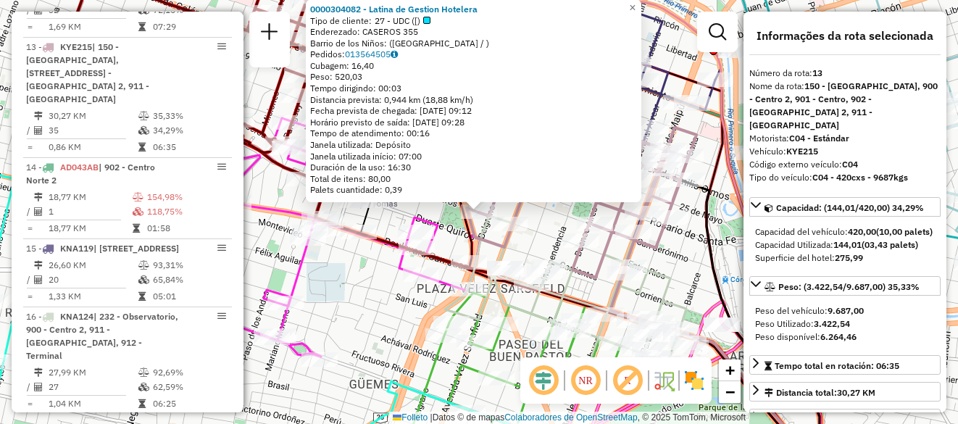
scroll to position [72, 0]
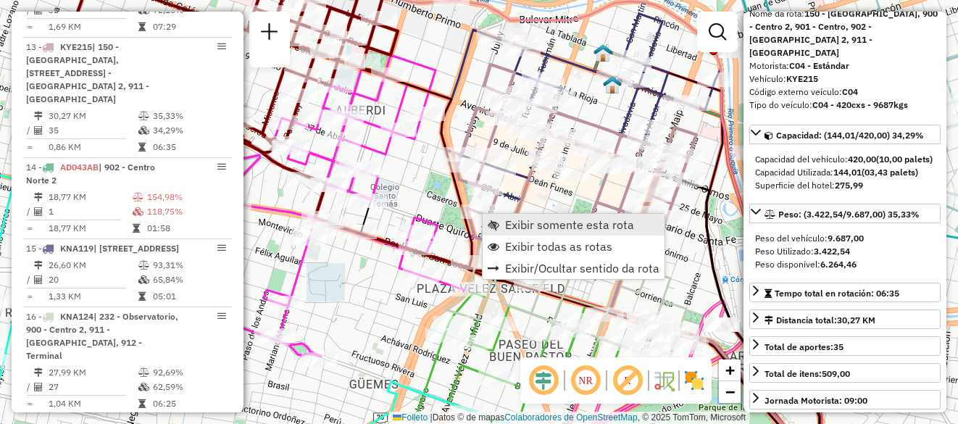
click at [510, 214] on link "Exibir somente esta rota" at bounding box center [574, 225] width 182 height 22
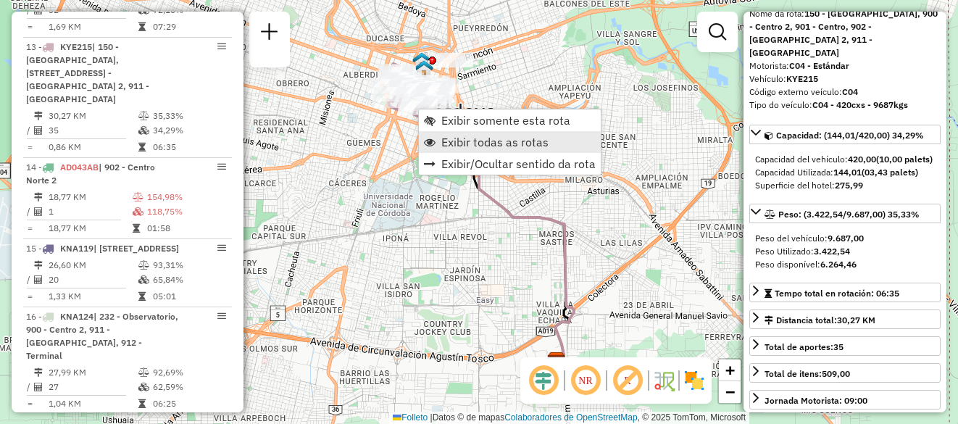
click at [461, 141] on span "Exibir todas as rotas" at bounding box center [494, 142] width 107 height 12
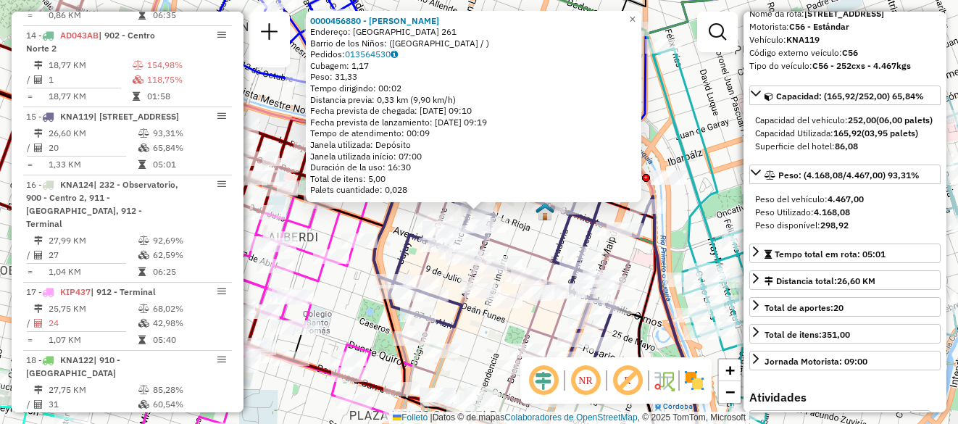
scroll to position [1587, 0]
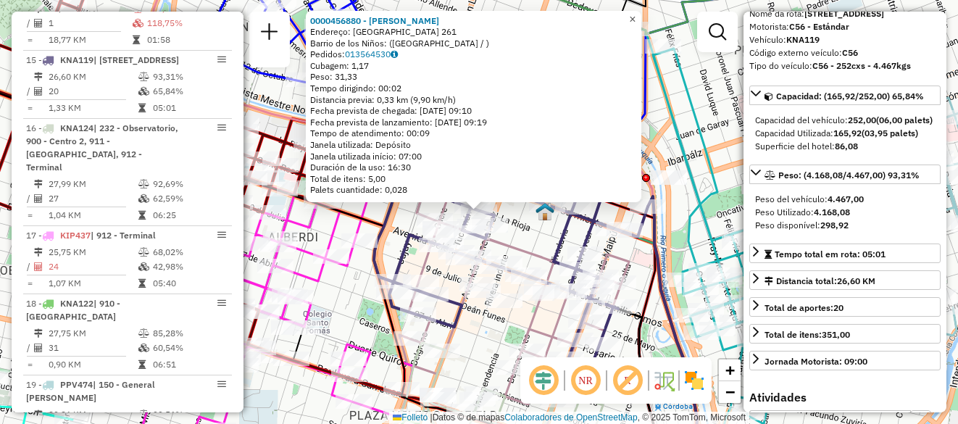
click at [635, 17] on span "×" at bounding box center [632, 19] width 7 height 12
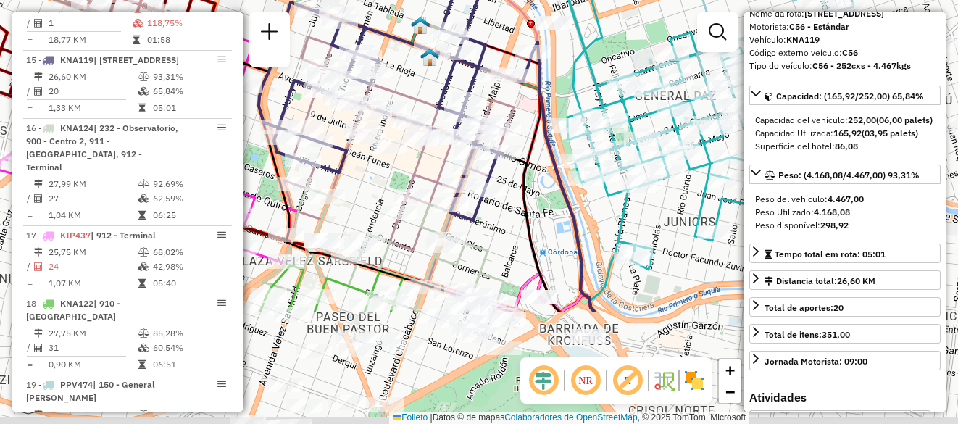
drag, startPoint x: 556, startPoint y: 222, endPoint x: 441, endPoint y: 67, distance: 192.6
click at [441, 67] on div "Janela de atendimento Grade de atendimento Capacidade Transportadoras Veículos …" at bounding box center [479, 212] width 958 height 424
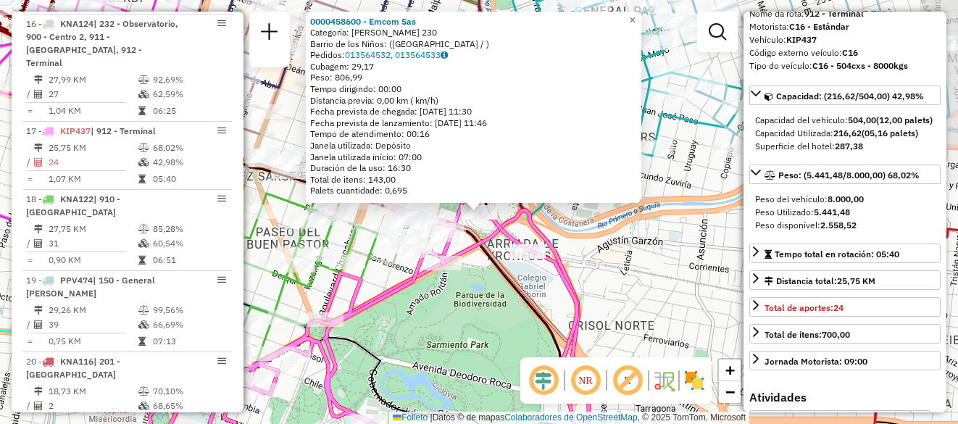
scroll to position [1762, 0]
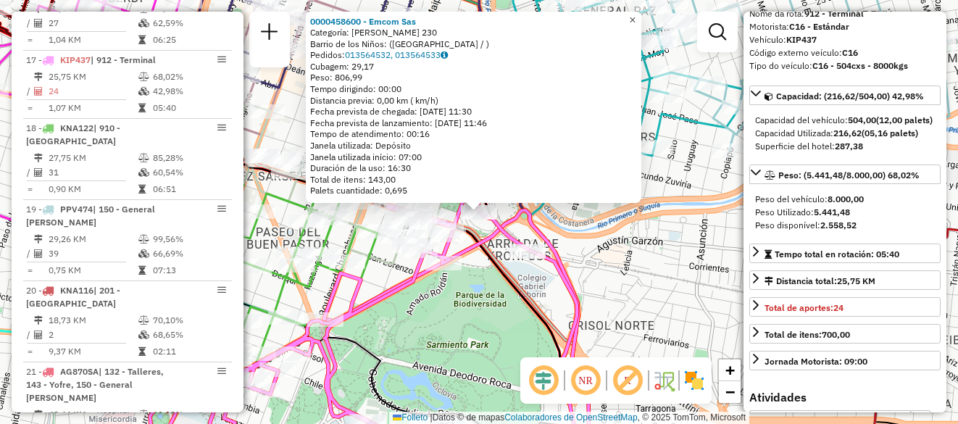
click at [635, 17] on span "×" at bounding box center [632, 20] width 7 height 12
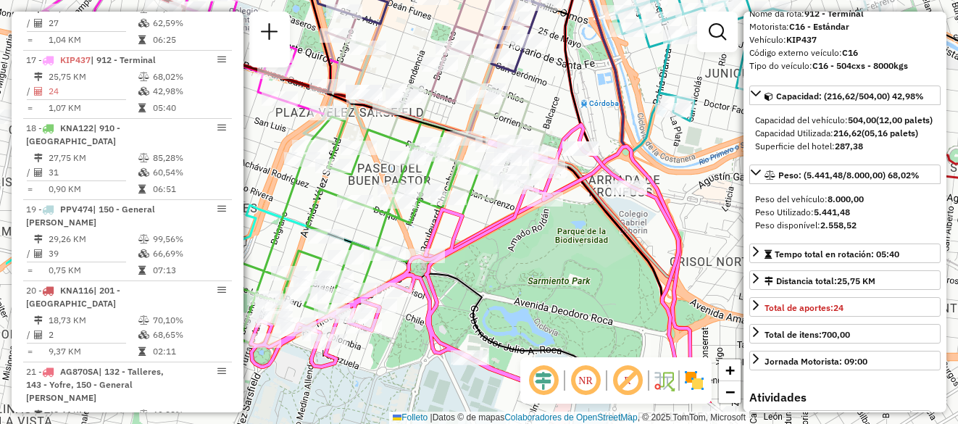
drag, startPoint x: 438, startPoint y: 198, endPoint x: 541, endPoint y: 133, distance: 120.8
click at [541, 133] on icon at bounding box center [430, 120] width 253 height 161
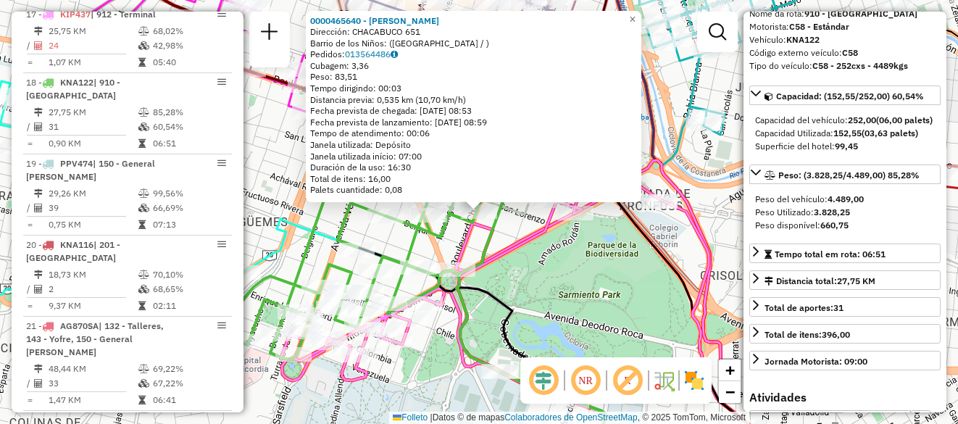
scroll to position [1830, 0]
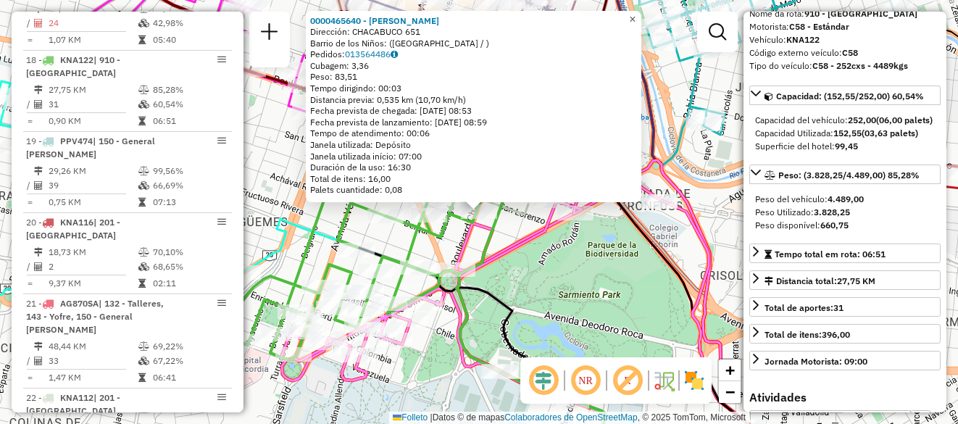
click at [635, 17] on span "×" at bounding box center [632, 19] width 7 height 12
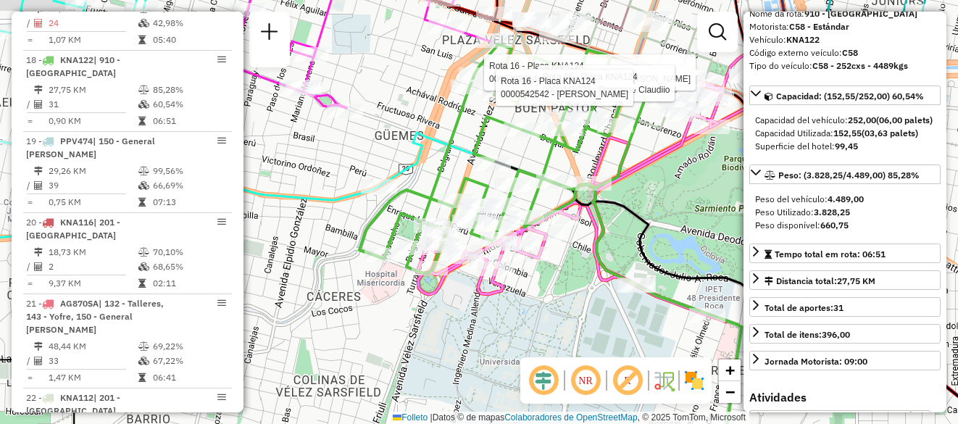
drag, startPoint x: 511, startPoint y: 188, endPoint x: 550, endPoint y: 232, distance: 59.0
click at [551, 233] on icon at bounding box center [502, 158] width 286 height 229
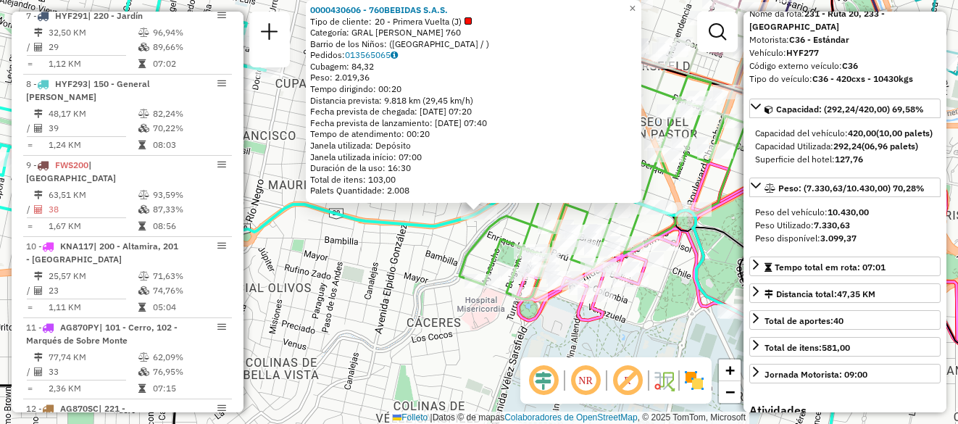
scroll to position [801, 0]
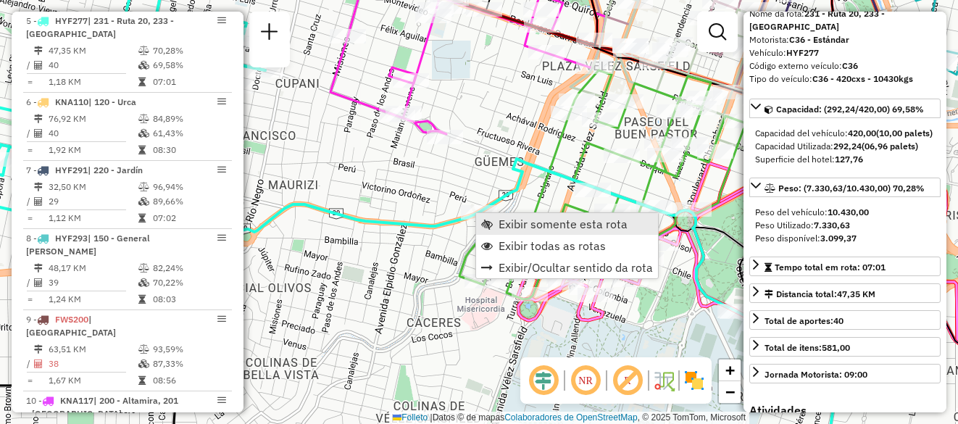
click at [522, 220] on span "Exibir somente esta rota" at bounding box center [563, 224] width 129 height 12
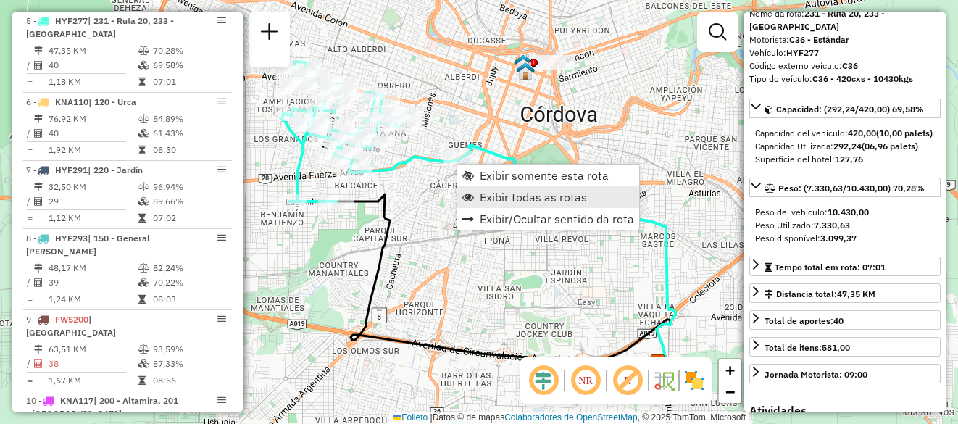
click at [496, 193] on span "Exibir todas as rotas" at bounding box center [533, 197] width 107 height 12
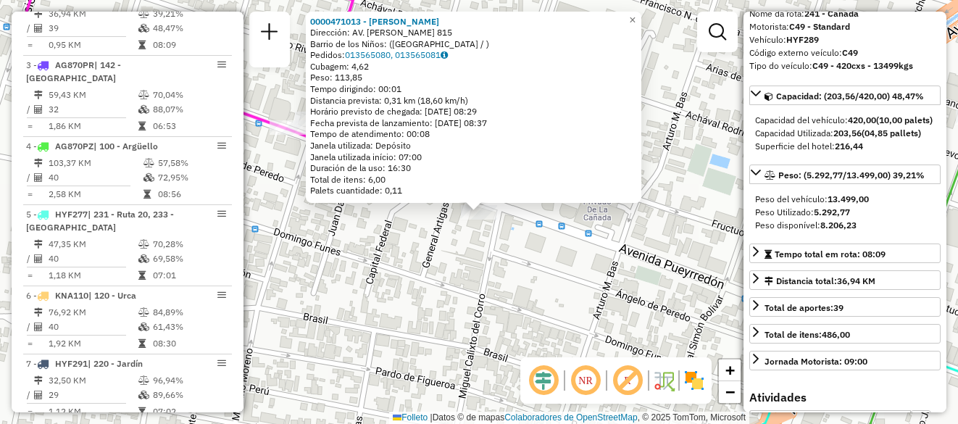
scroll to position [597, 0]
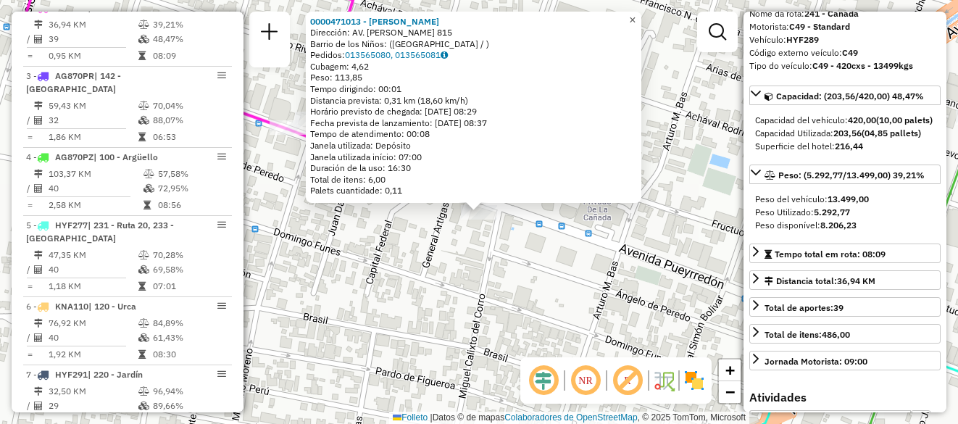
click at [635, 18] on link "×" at bounding box center [632, 20] width 17 height 17
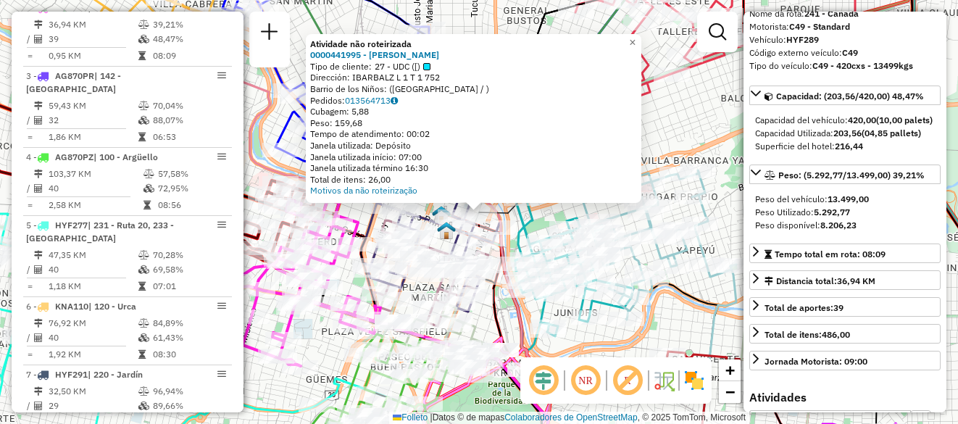
click at [681, 112] on div "Atividade não roteirizada 0000441995 - Meana Paula Daniela Tipo de cliente: 27 …" at bounding box center [479, 212] width 958 height 424
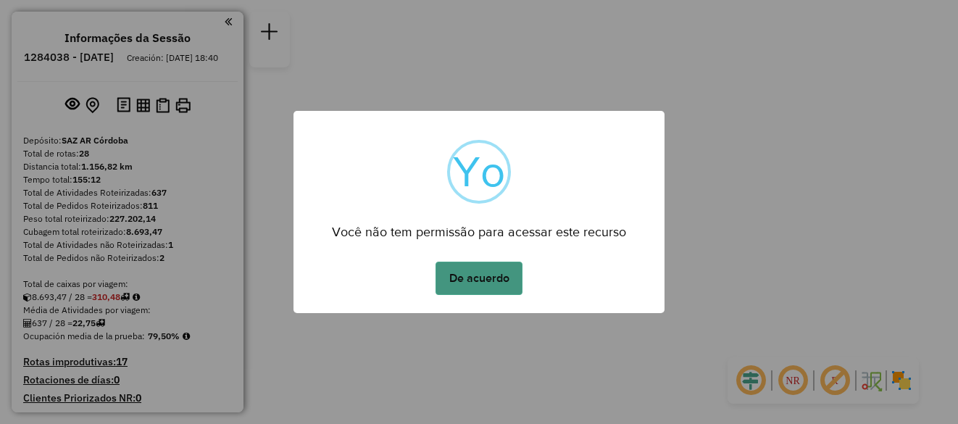
click at [472, 288] on button "De acuerdo" at bounding box center [478, 278] width 87 height 33
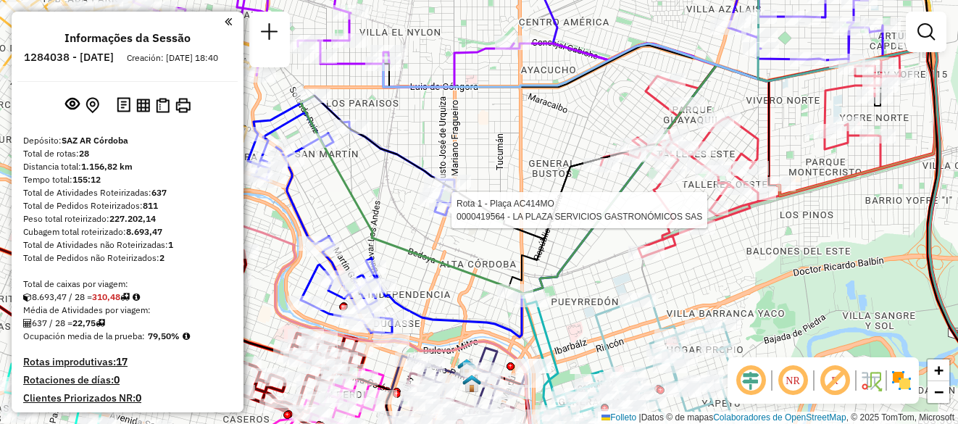
select select "**********"
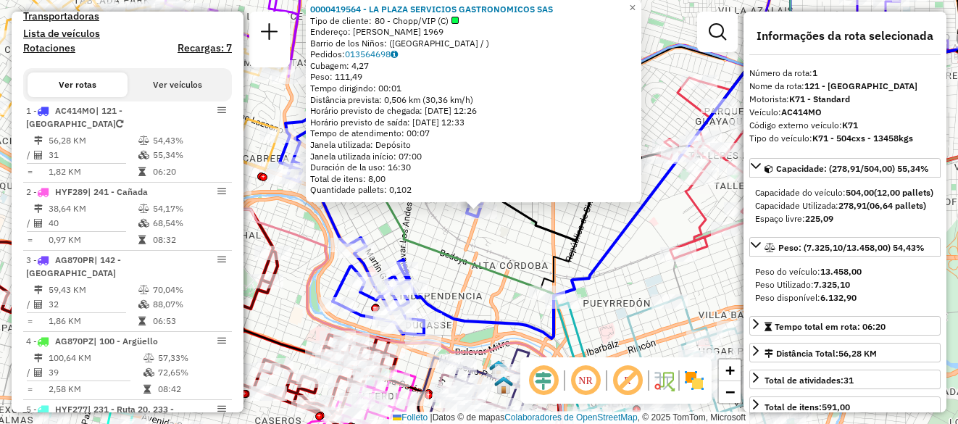
scroll to position [516, 0]
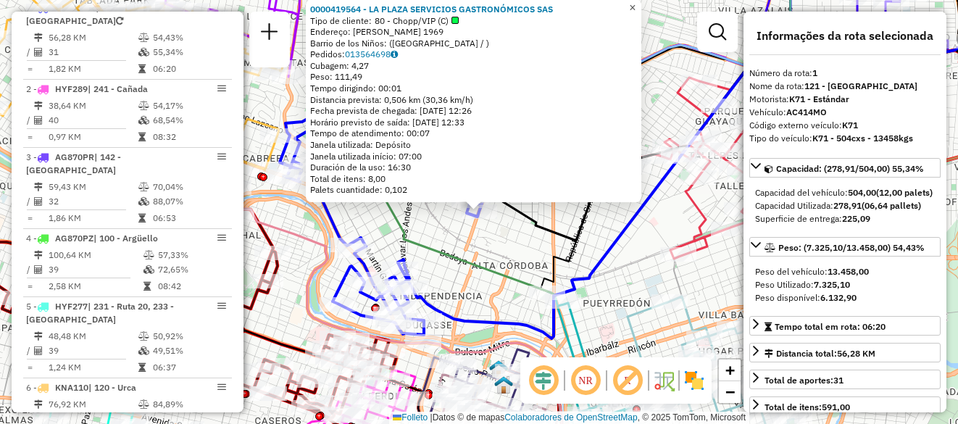
click at [635, 4] on span "×" at bounding box center [632, 7] width 7 height 12
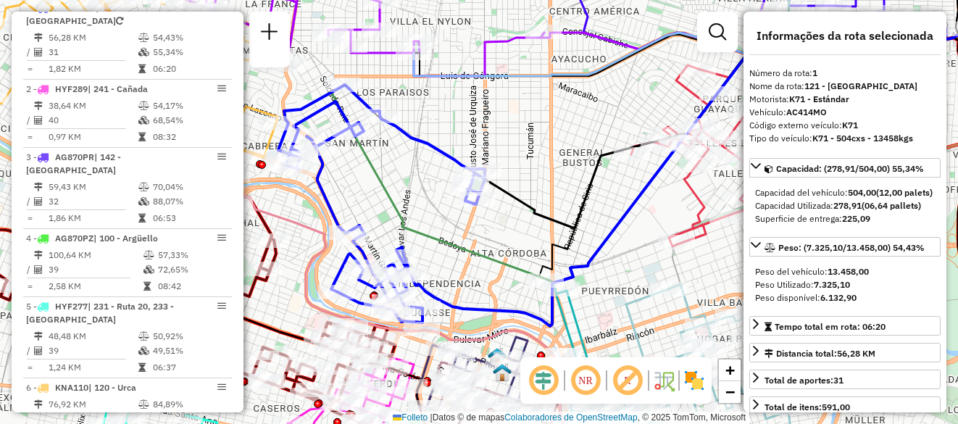
drag, startPoint x: 526, startPoint y: 267, endPoint x: 428, endPoint y: 70, distance: 219.4
click at [432, 79] on div "Janela de atendimento Grade de atendimento Capacidade Transportadoras Veículos …" at bounding box center [479, 212] width 958 height 424
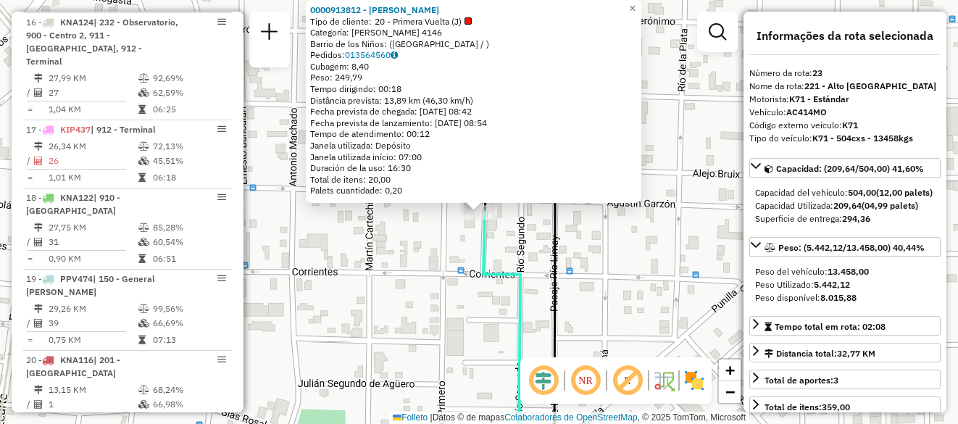
scroll to position [2197, 0]
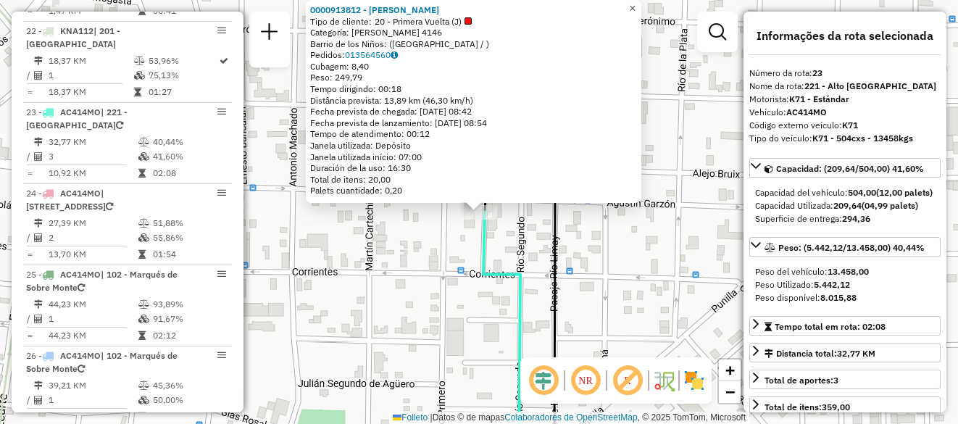
drag, startPoint x: 644, startPoint y: 3, endPoint x: 637, endPoint y: 44, distance: 41.9
click at [635, 3] on span "×" at bounding box center [632, 8] width 7 height 12
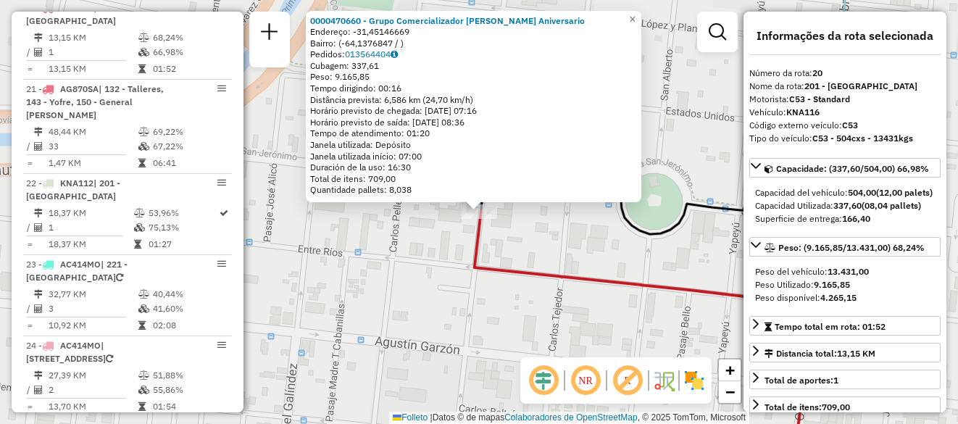
scroll to position [1980, 0]
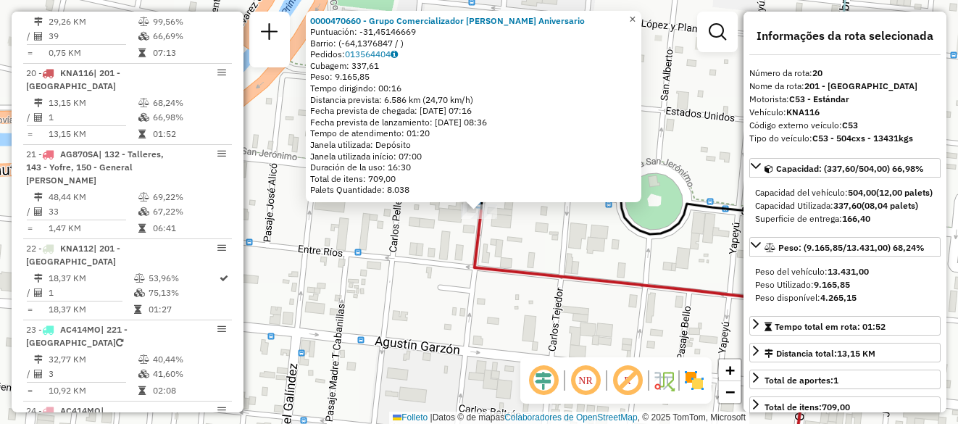
click at [635, 13] on span "×" at bounding box center [632, 19] width 7 height 12
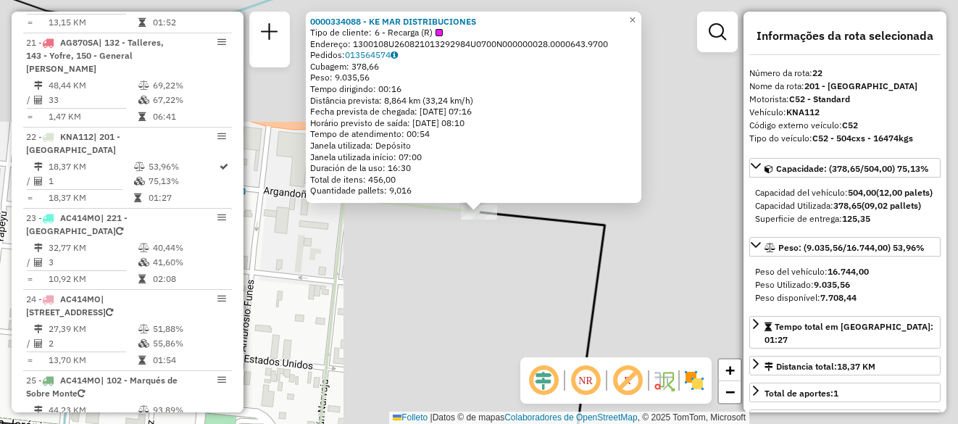
scroll to position [2129, 0]
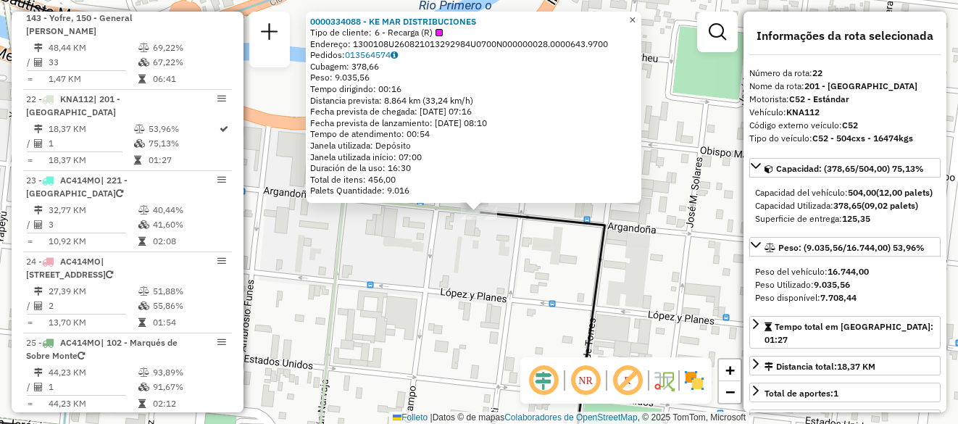
click at [635, 14] on span "×" at bounding box center [632, 20] width 7 height 12
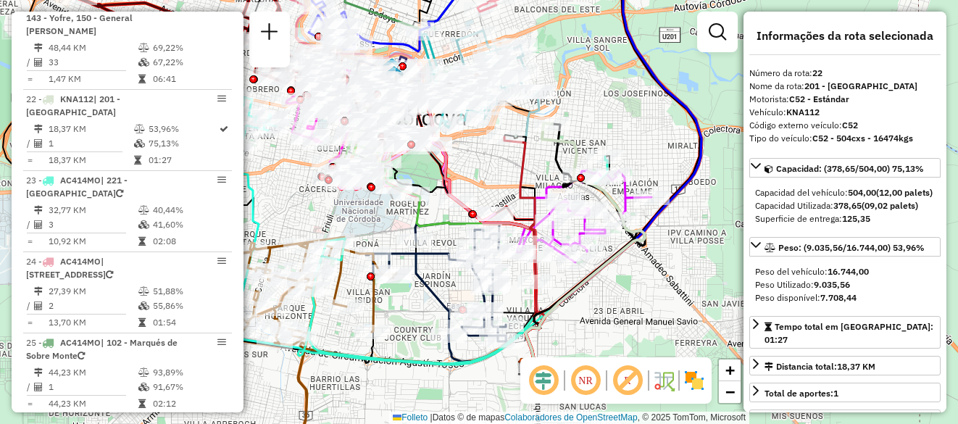
drag, startPoint x: 504, startPoint y: 203, endPoint x: 514, endPoint y: 134, distance: 69.6
click at [514, 134] on div "Janela de atendimento Grade de atendimento Capacidade Transportadoras Veículos …" at bounding box center [479, 212] width 958 height 424
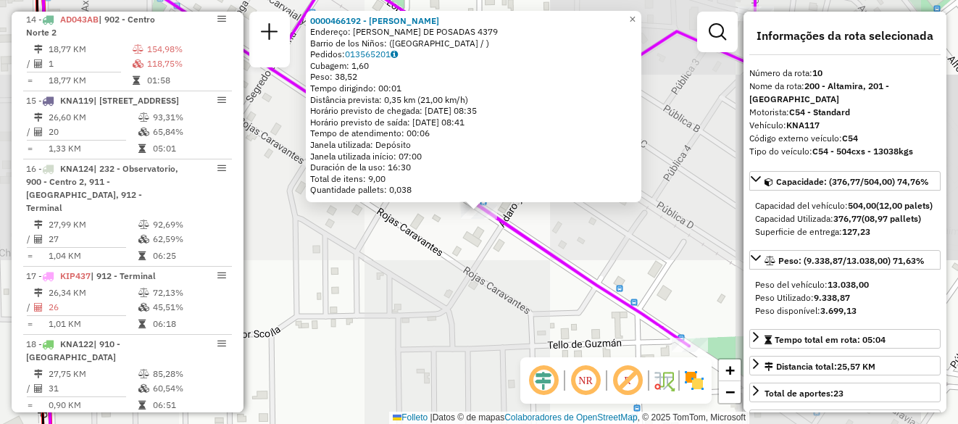
scroll to position [1155, 0]
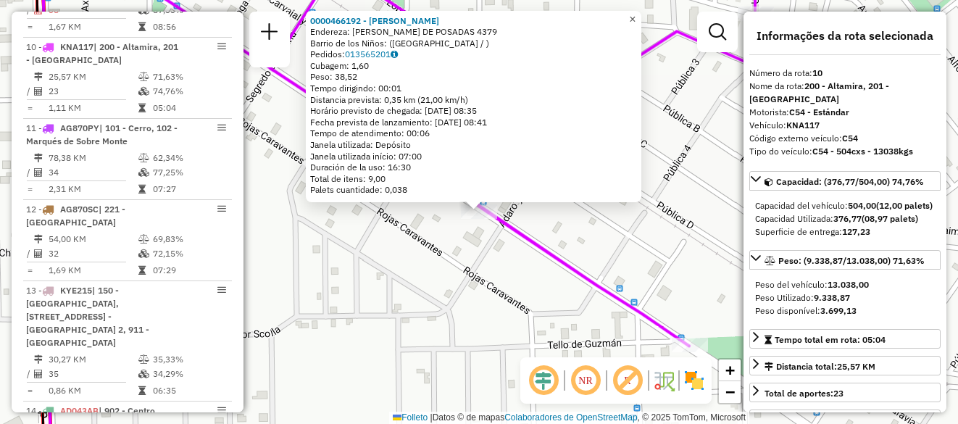
click at [635, 13] on span "×" at bounding box center [632, 19] width 7 height 12
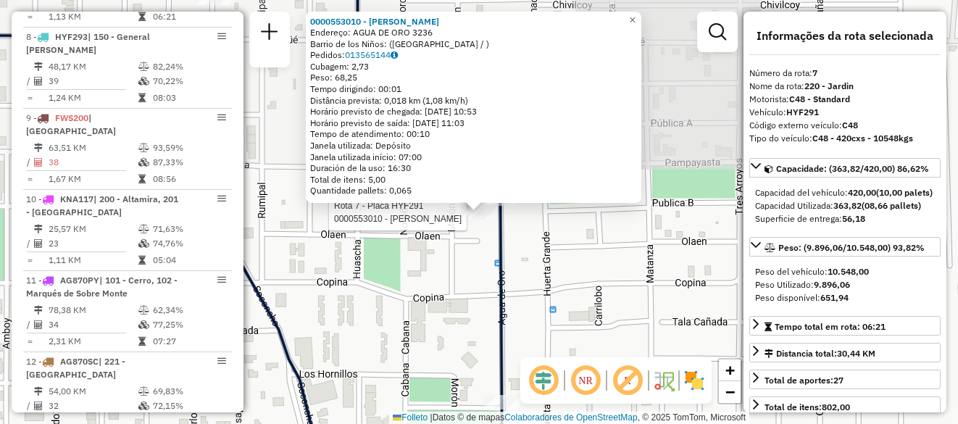
scroll to position [951, 0]
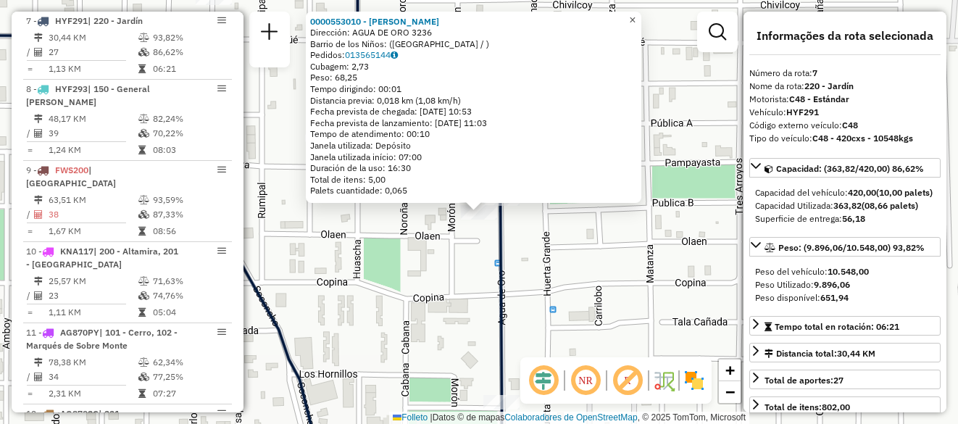
click at [635, 14] on span "×" at bounding box center [632, 20] width 7 height 12
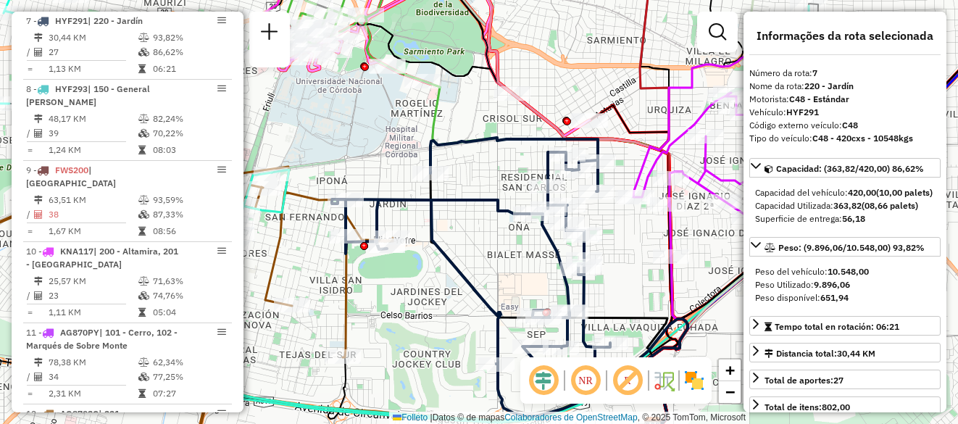
drag, startPoint x: 505, startPoint y: 264, endPoint x: 574, endPoint y: 234, distance: 75.3
click at [573, 235] on div "Janela de atendimento Grade de atendimento Capacidade Transportadoras Veículos …" at bounding box center [479, 212] width 958 height 424
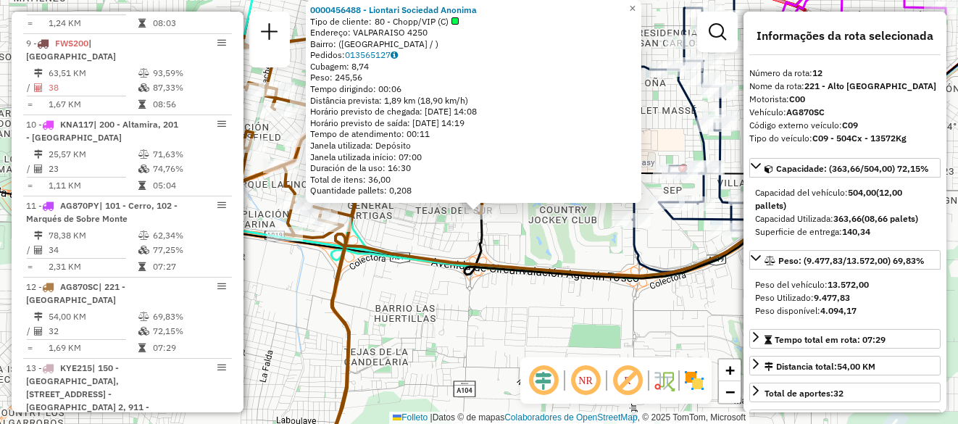
scroll to position [1317, 0]
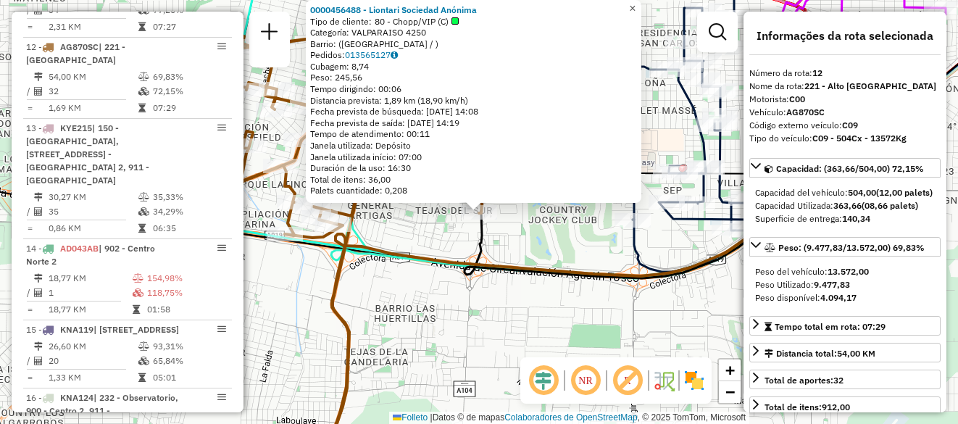
click at [635, 2] on span "×" at bounding box center [632, 8] width 7 height 12
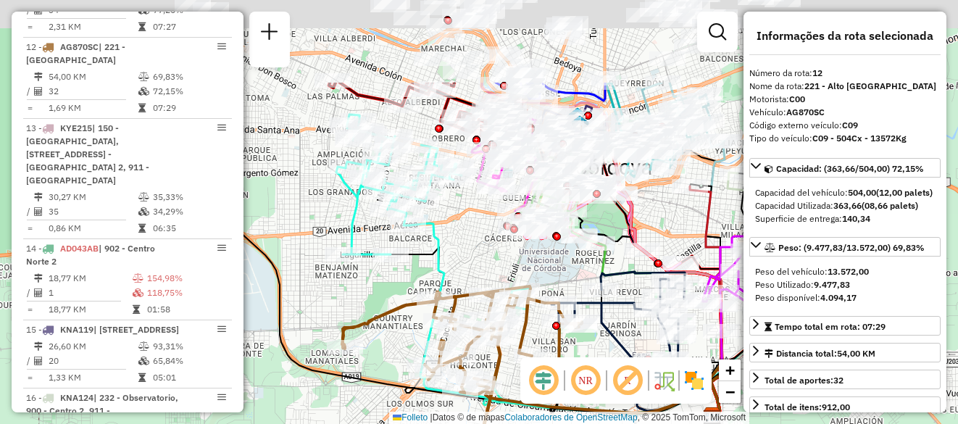
drag, startPoint x: 366, startPoint y: 152, endPoint x: 433, endPoint y: 281, distance: 145.5
click at [433, 281] on div "Rota 12 - Placa AG870SC 0000441161 - Cesar Maria Eugenia Janela de atendimento …" at bounding box center [479, 212] width 958 height 424
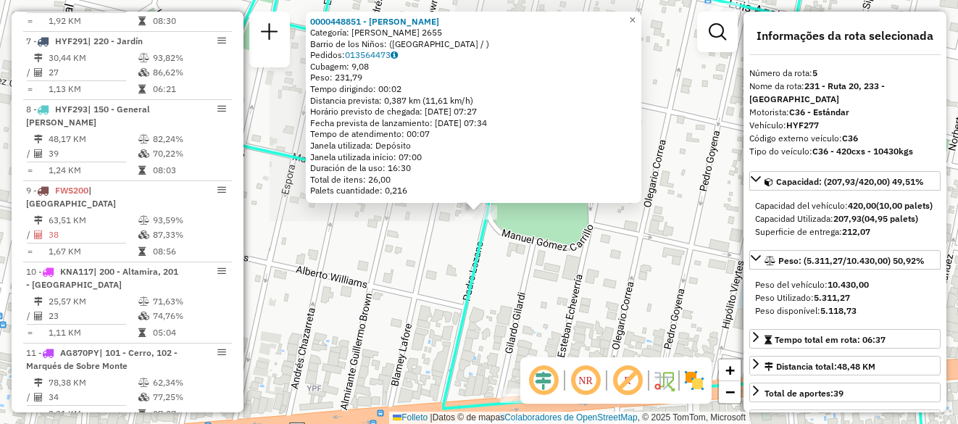
scroll to position [801, 0]
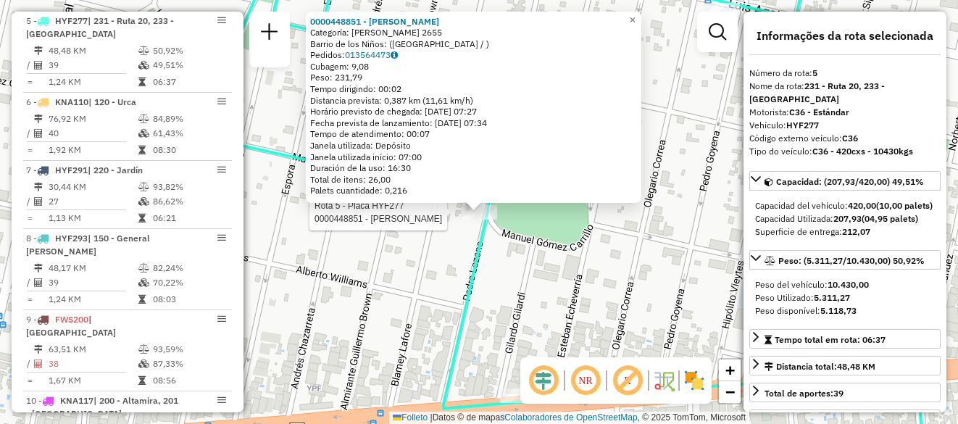
click at [481, 261] on icon at bounding box center [498, 183] width 620 height 451
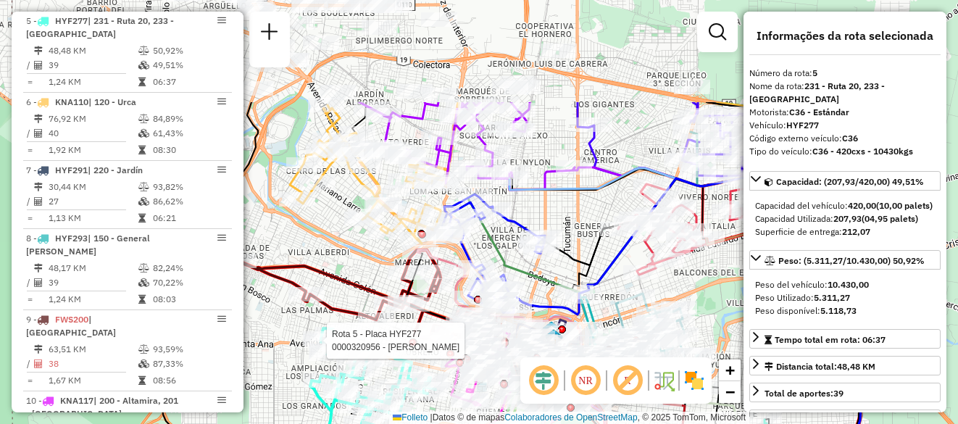
drag, startPoint x: 387, startPoint y: 215, endPoint x: 309, endPoint y: 349, distance: 154.2
click at [307, 348] on div at bounding box center [322, 340] width 36 height 14
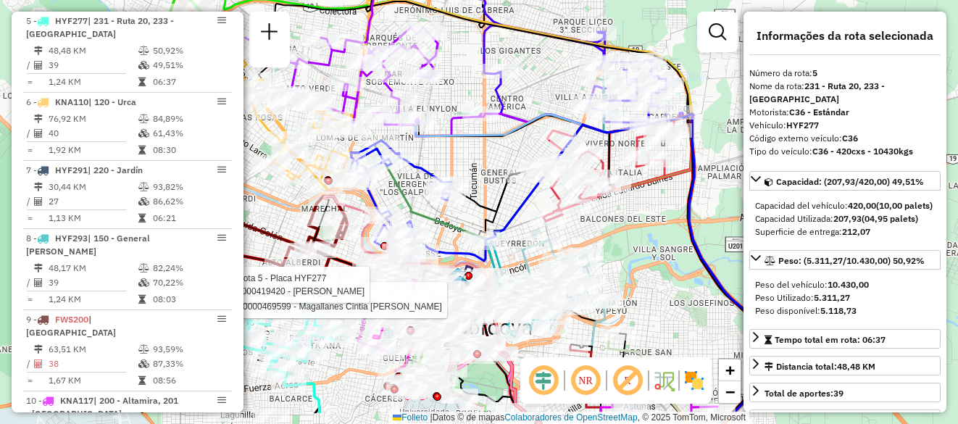
drag, startPoint x: 554, startPoint y: 204, endPoint x: 460, endPoint y: 150, distance: 107.8
click at [460, 150] on div "Rota 5 - Placa HYF277 0000469599 - Magallanes Cintia Sabrina Rota 5 - Placa HYF…" at bounding box center [479, 212] width 958 height 424
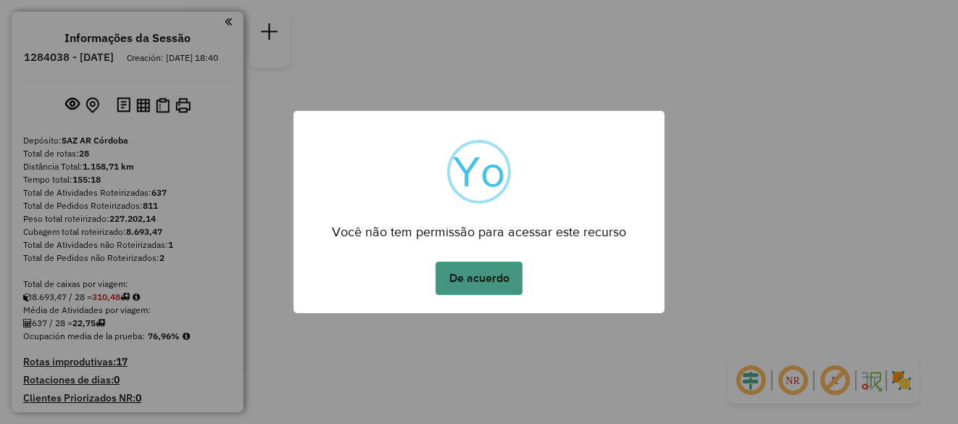
click at [467, 277] on button "De acuerdo" at bounding box center [478, 278] width 87 height 33
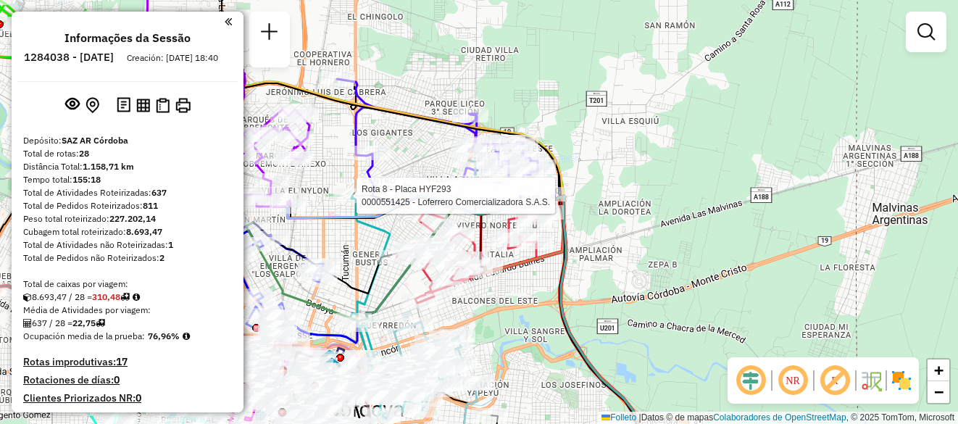
select select "**********"
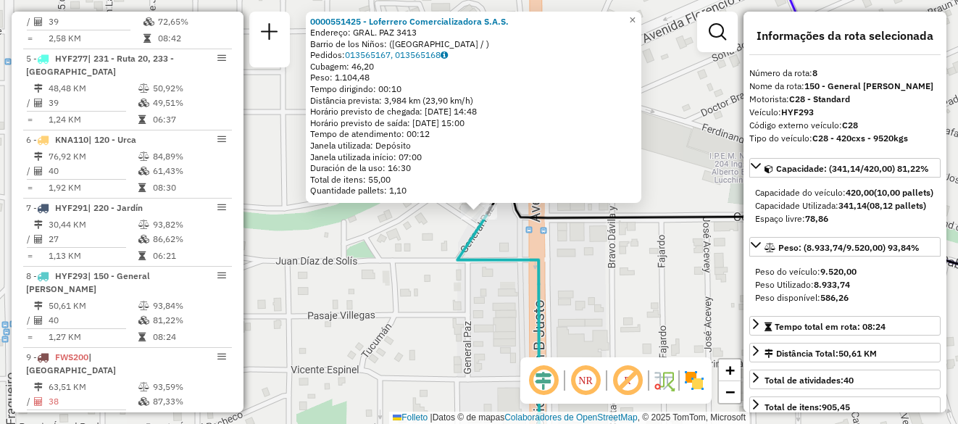
scroll to position [1019, 0]
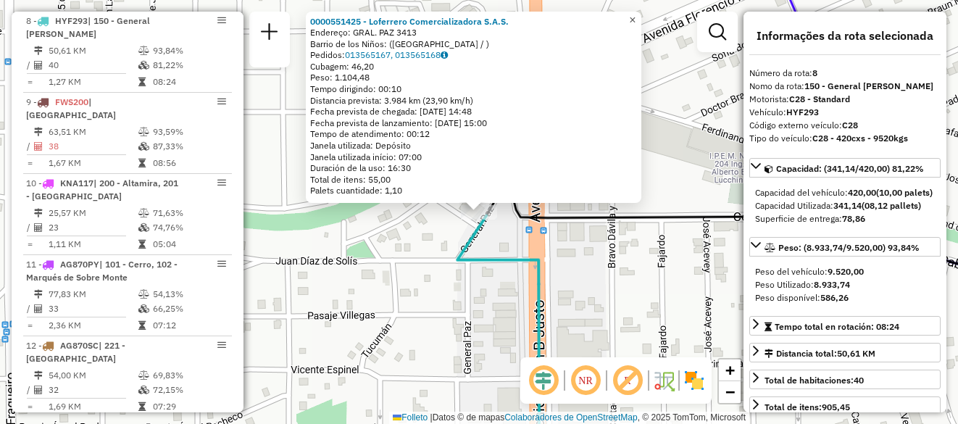
drag, startPoint x: 645, startPoint y: 13, endPoint x: 559, endPoint y: 130, distance: 145.2
click at [635, 14] on span "×" at bounding box center [632, 20] width 7 height 12
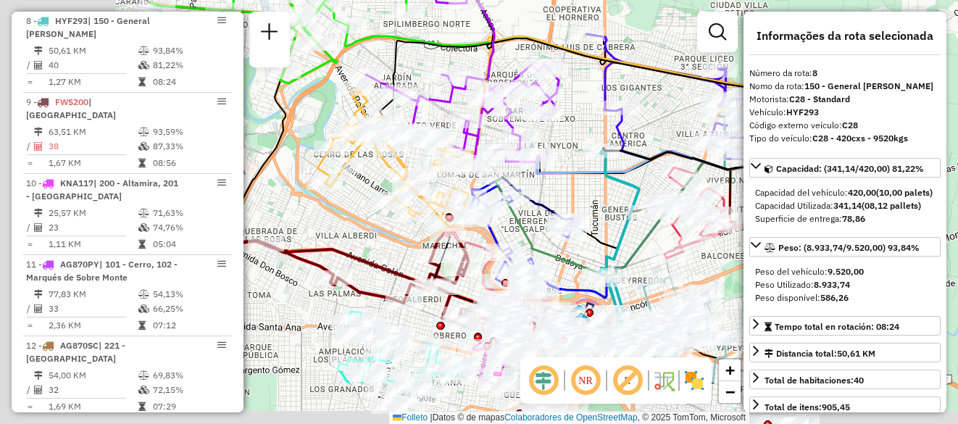
drag, startPoint x: 438, startPoint y: 247, endPoint x: 888, endPoint y: 121, distance: 466.6
click at [888, 121] on hb-router-mapa "Informações da Sessão 1284038 - [DATE] Creación: [DATE] 18:40 Depósito: SAZ AR …" at bounding box center [479, 212] width 958 height 424
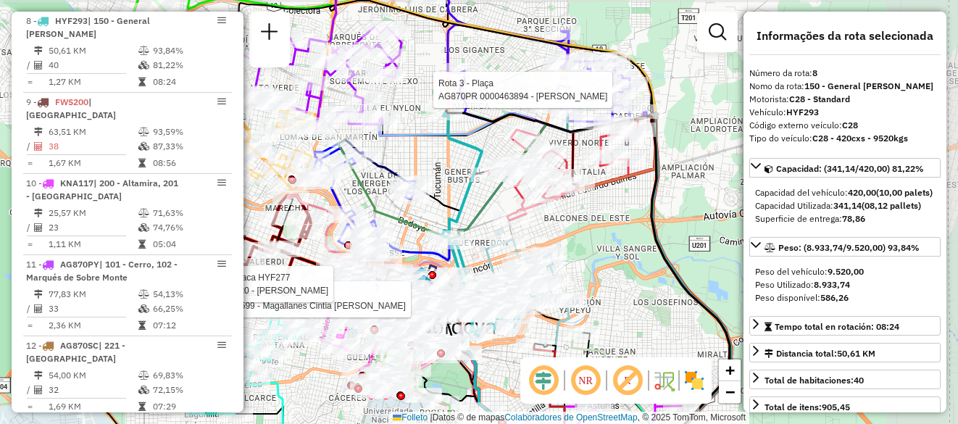
drag, startPoint x: 614, startPoint y: 198, endPoint x: 512, endPoint y: 233, distance: 107.5
click at [512, 239] on icon at bounding box center [527, 283] width 83 height 88
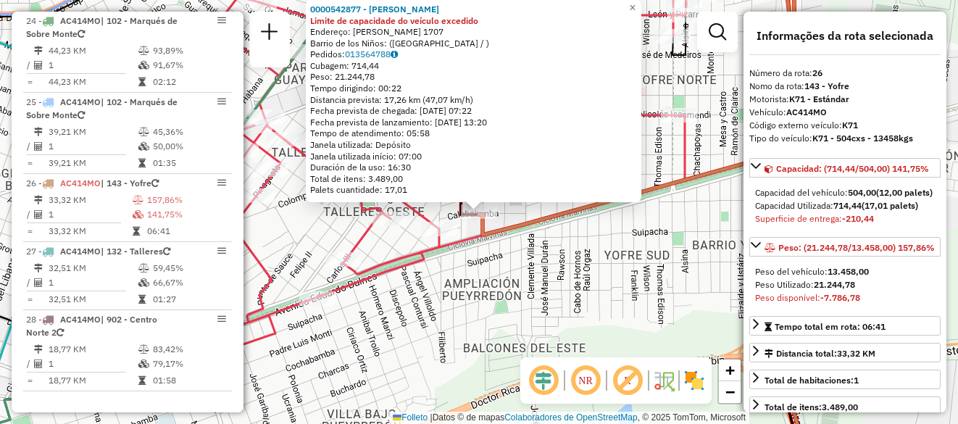
scroll to position [2440, 0]
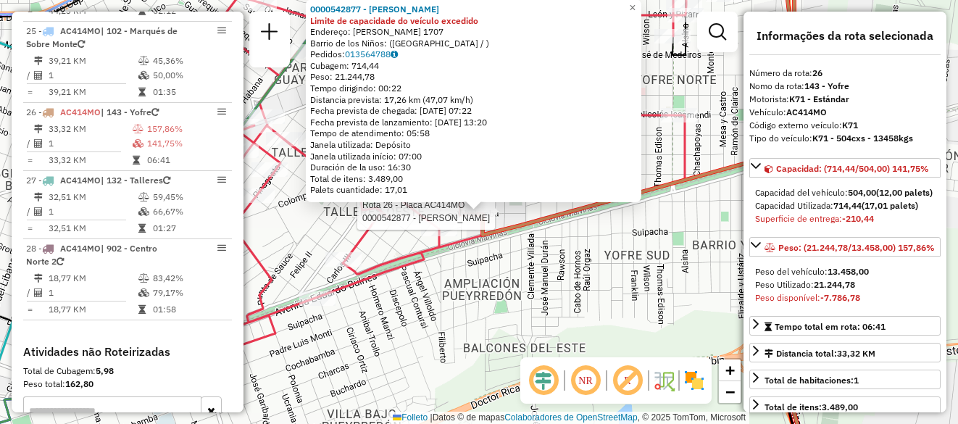
click at [426, 343] on div "Rota 26 - Placa AC414MO 0000542877 - [PERSON_NAME] 0000542877 - [PERSON_NAME] L…" at bounding box center [479, 212] width 958 height 424
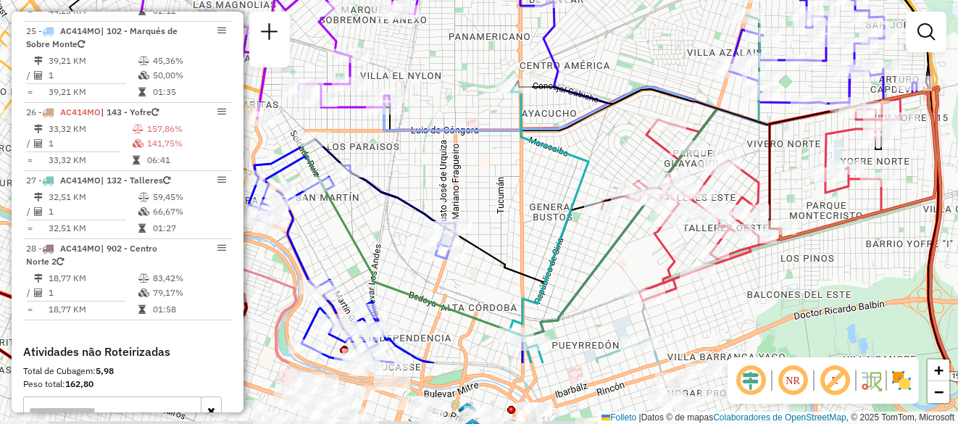
drag, startPoint x: 501, startPoint y: 251, endPoint x: 550, endPoint y: 173, distance: 91.9
click at [550, 173] on div "Janela de atendimento Grade de atendimento Capacidade Transportadoras Veículos …" at bounding box center [479, 212] width 958 height 424
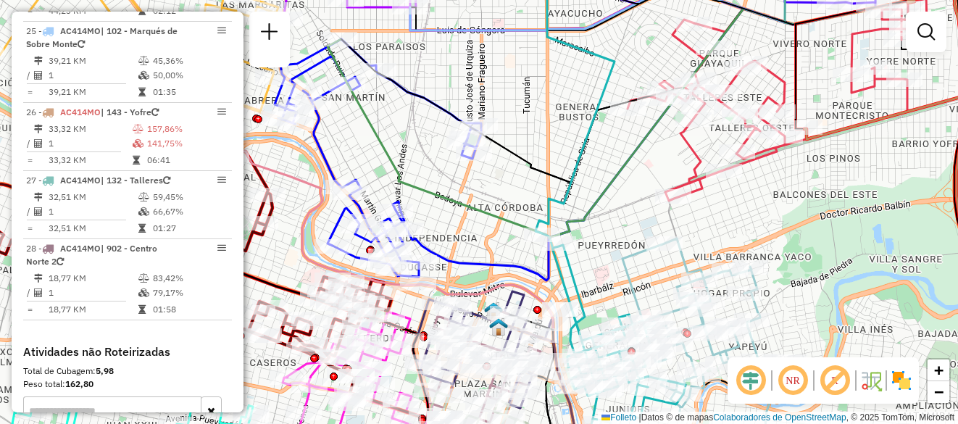
drag, startPoint x: 561, startPoint y: 232, endPoint x: 558, endPoint y: 214, distance: 17.6
click at [559, 222] on icon at bounding box center [685, 172] width 715 height 370
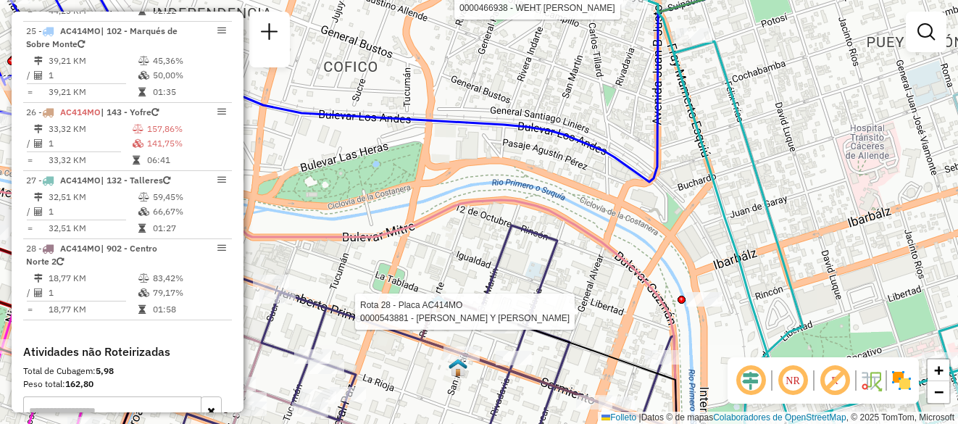
select select "**********"
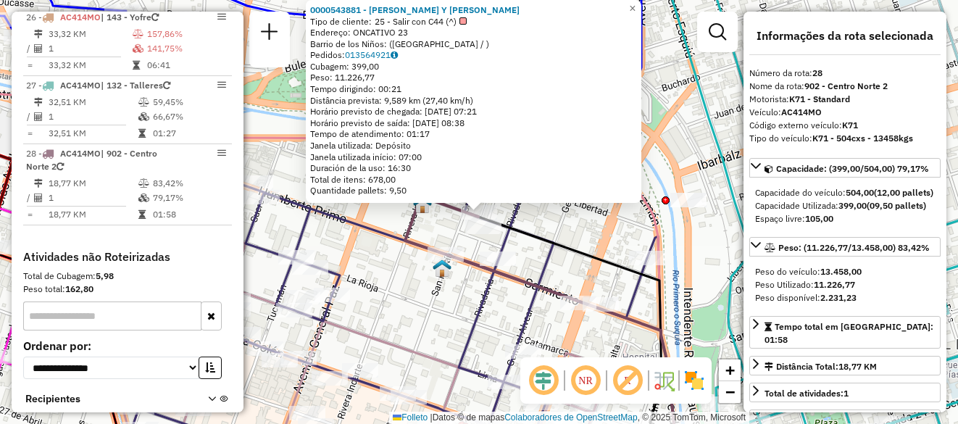
scroll to position [2575, 0]
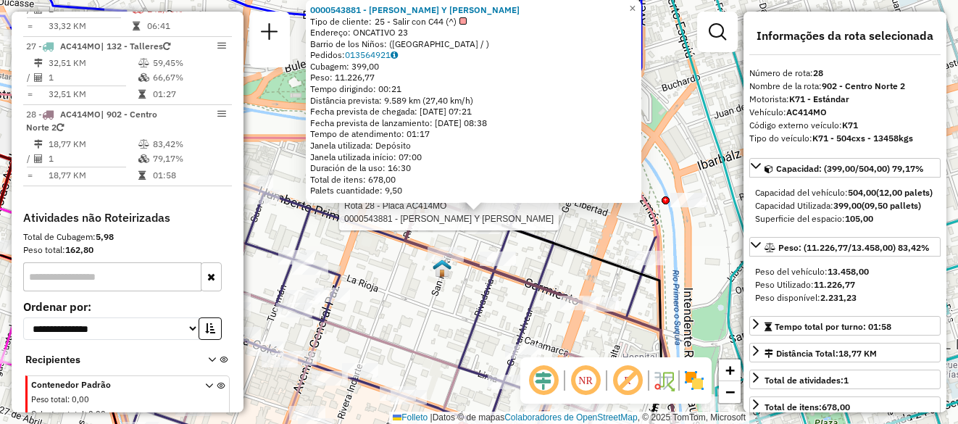
click at [346, 313] on div "Rota 28 - Placa AC414MO 0000543881 - [PERSON_NAME] Y [PERSON_NAME] 14 - Placa K…" at bounding box center [479, 212] width 958 height 424
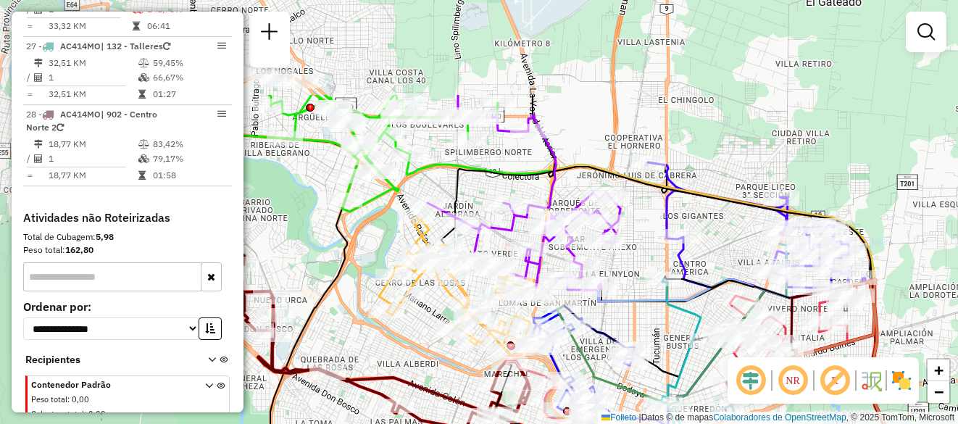
drag, startPoint x: 449, startPoint y: 281, endPoint x: 678, endPoint y: 396, distance: 255.4
click at [678, 396] on icon at bounding box center [698, 390] width 75 height 223
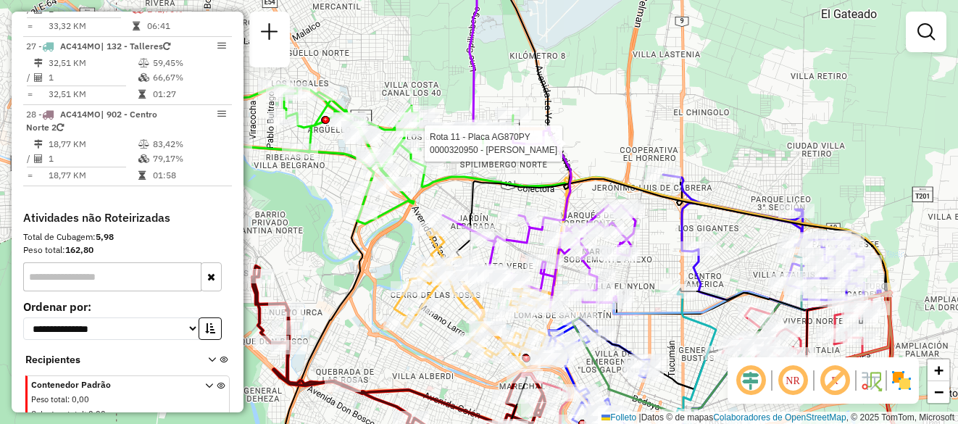
select select "**********"
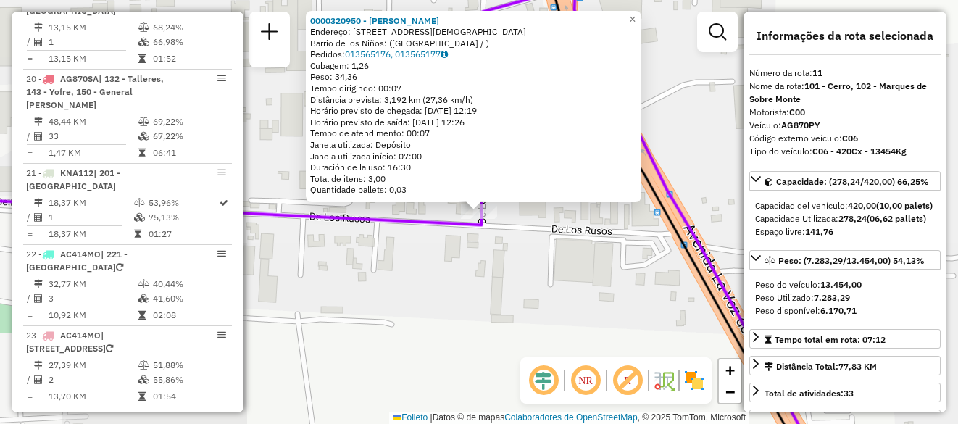
scroll to position [1236, 0]
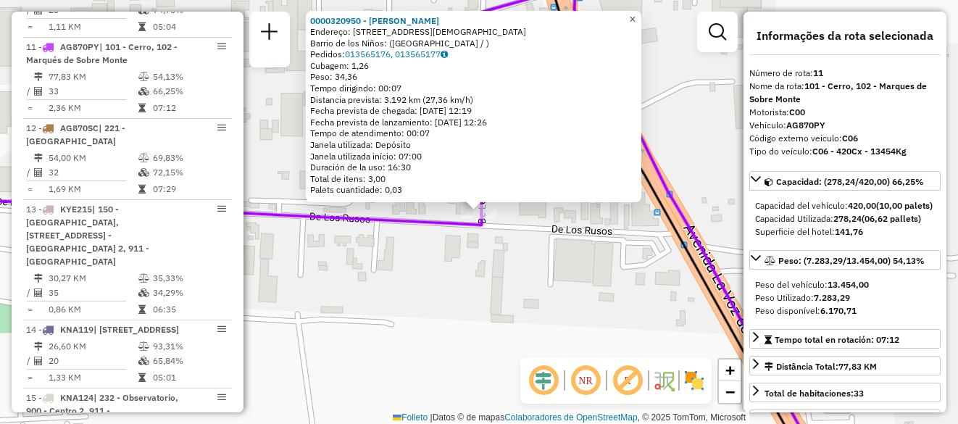
click at [635, 16] on span "×" at bounding box center [632, 19] width 7 height 12
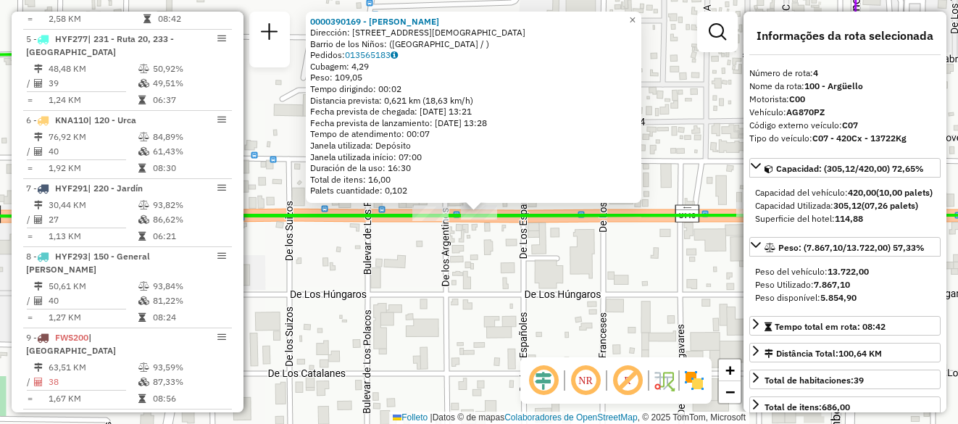
scroll to position [733, 0]
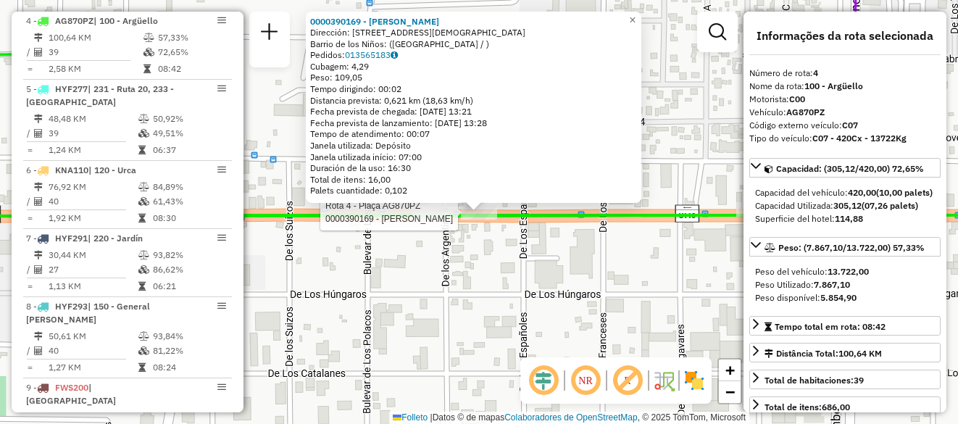
click at [502, 282] on div "Rota 4 - Plaça AG870PZ 0000390169 - Villagra [PERSON_NAME] 0000390169 - [GEOGRA…" at bounding box center [479, 212] width 958 height 424
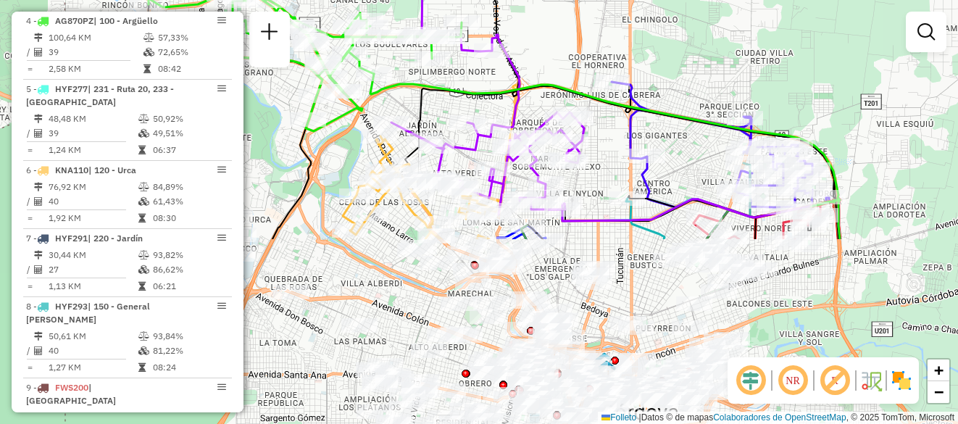
drag, startPoint x: 522, startPoint y: 309, endPoint x: 520, endPoint y: 82, distance: 227.5
click at [520, 82] on icon at bounding box center [605, 156] width 470 height 165
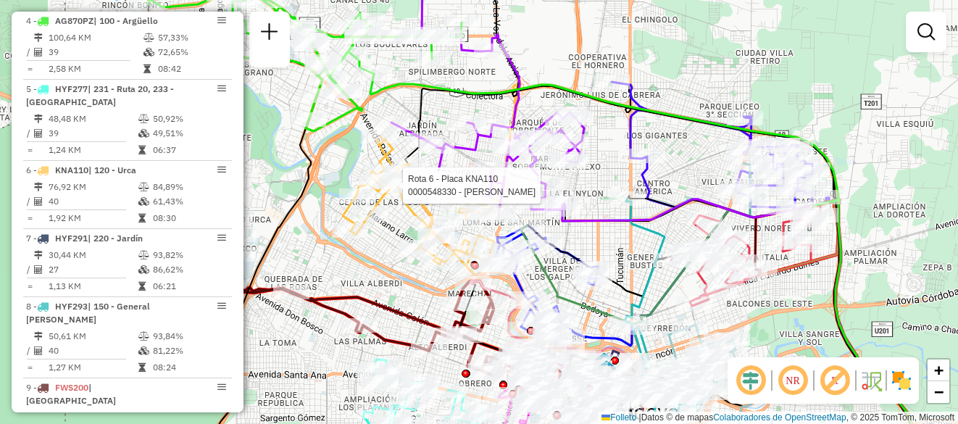
select select "**********"
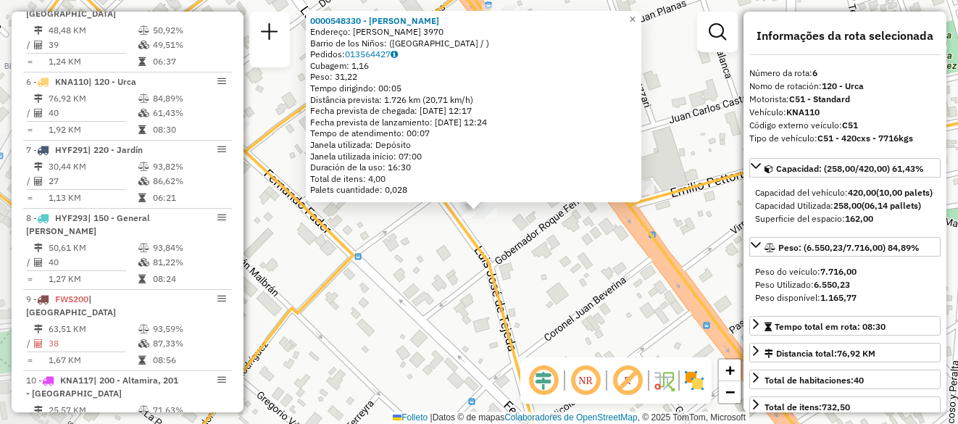
scroll to position [883, 0]
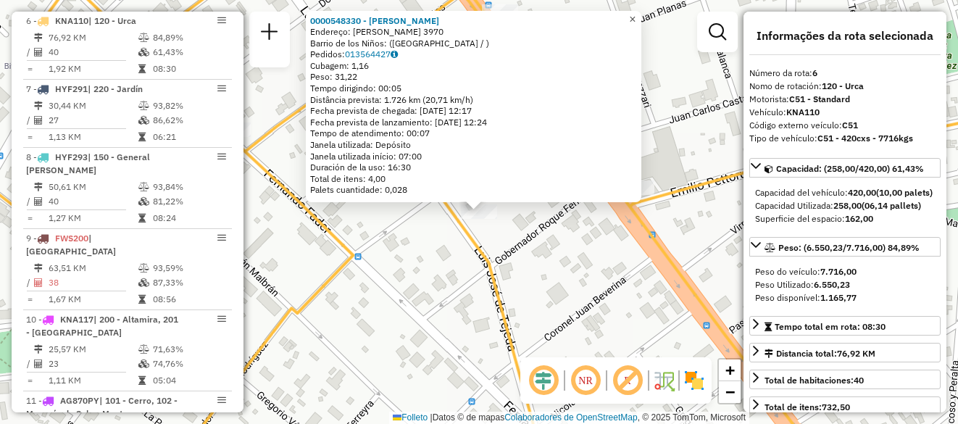
click at [635, 14] on span "×" at bounding box center [632, 19] width 7 height 12
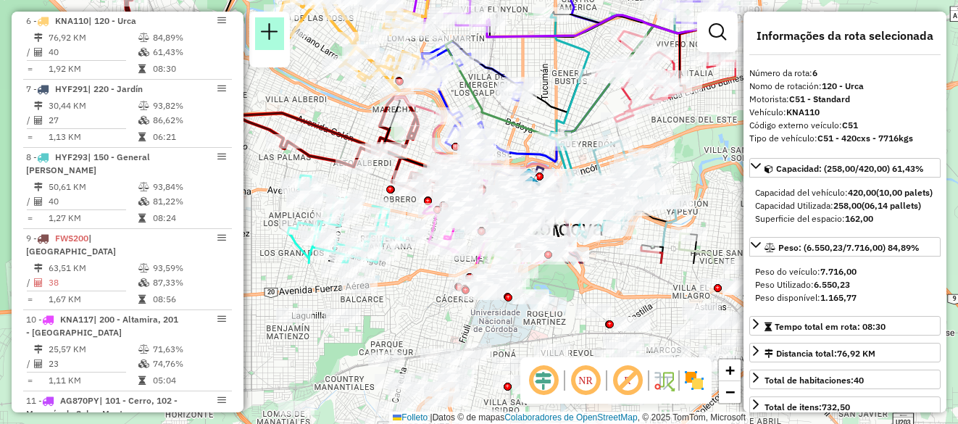
drag, startPoint x: 578, startPoint y: 228, endPoint x: 262, endPoint y: 25, distance: 376.5
click at [262, 25] on hb-router-mapa "Informações da Sessão 1284038 - [DATE] Creación: [DATE] 18:40 Depósito: SAZ AR …" at bounding box center [479, 212] width 958 height 424
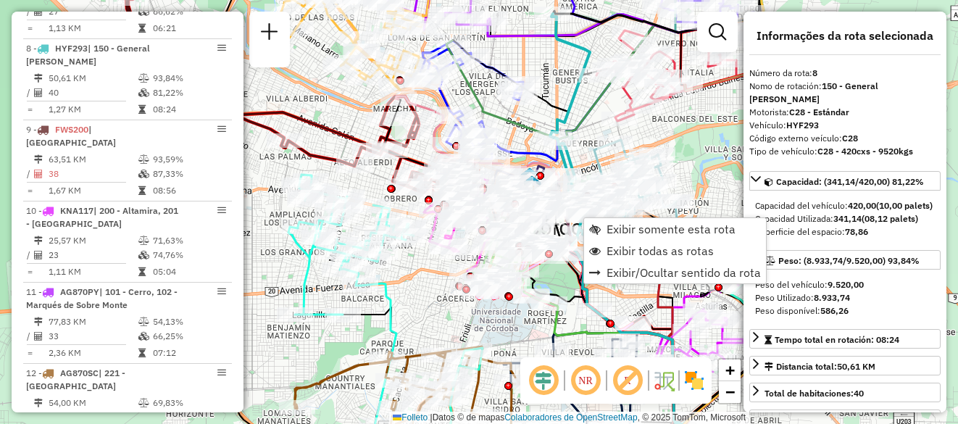
scroll to position [1019, 0]
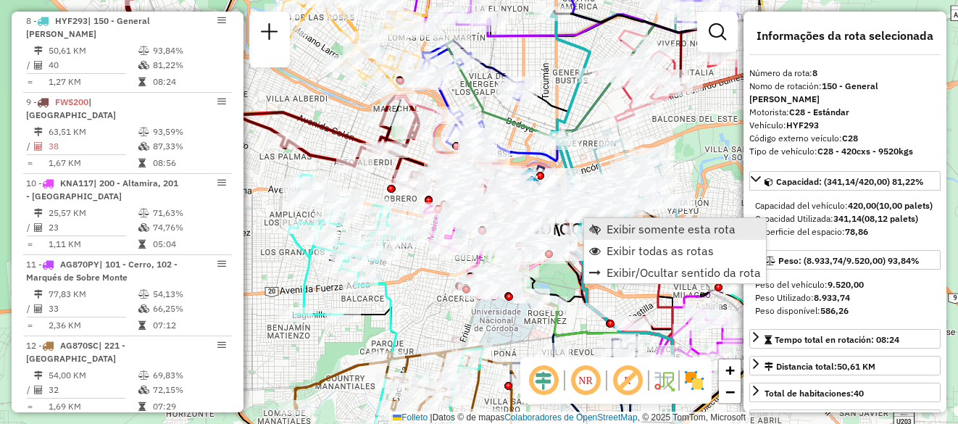
click at [621, 224] on span "Exibir somente esta rota" at bounding box center [671, 229] width 129 height 12
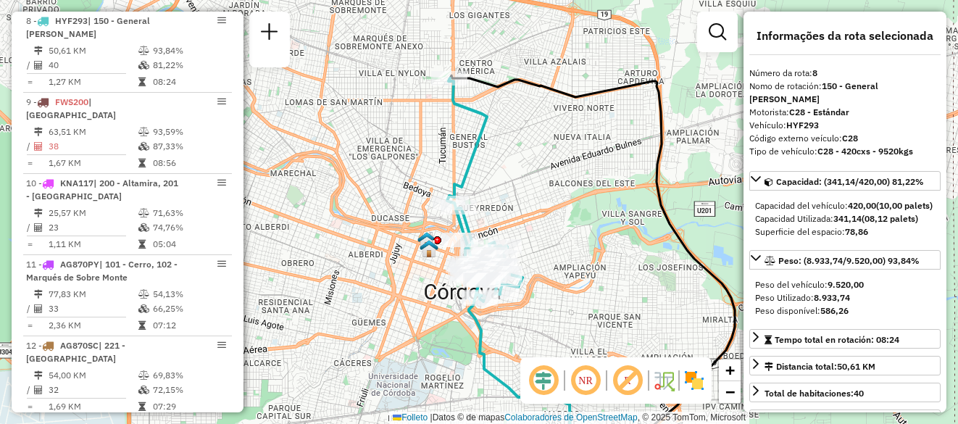
drag, startPoint x: 340, startPoint y: 138, endPoint x: 332, endPoint y: 143, distance: 9.1
click at [332, 143] on div "Janela de atendimento Grade de atendimento Capacidade Transportadoras Veículos …" at bounding box center [479, 212] width 958 height 424
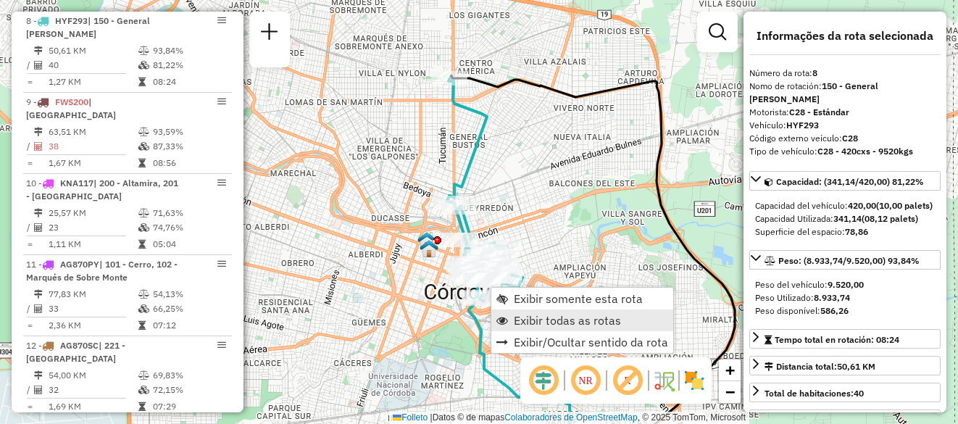
click at [530, 321] on span "Exibir todas as rotas" at bounding box center [567, 320] width 107 height 12
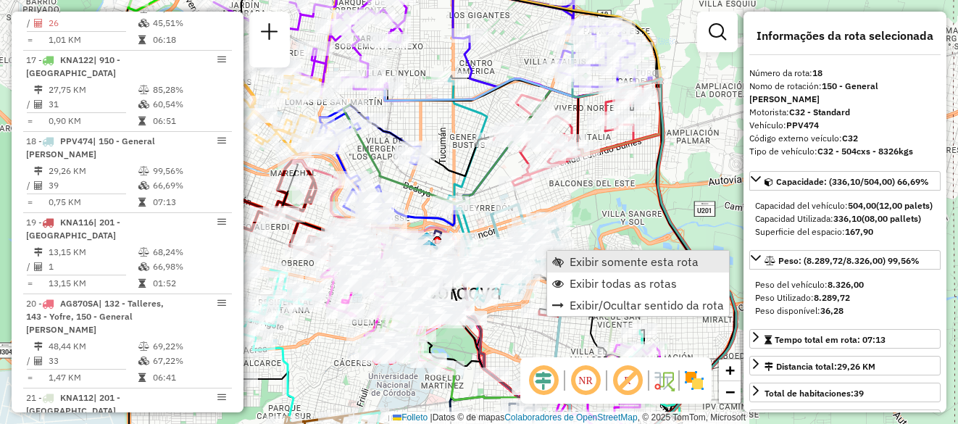
scroll to position [1830, 0]
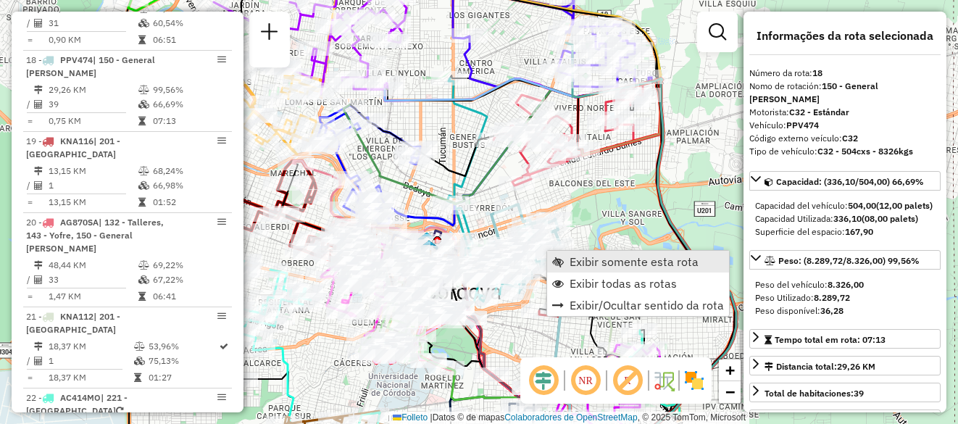
click at [579, 256] on span "Exibir somente esta rota" at bounding box center [634, 262] width 129 height 12
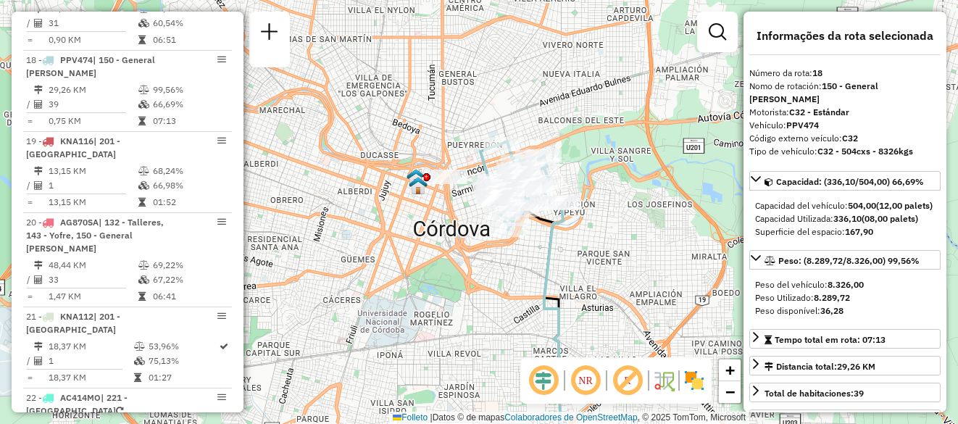
drag, startPoint x: 464, startPoint y: 231, endPoint x: 480, endPoint y: 256, distance: 29.7
click at [480, 256] on div "Janela de atendimento Grade de atendimento Capacidade Transportadoras Veículos …" at bounding box center [479, 212] width 958 height 424
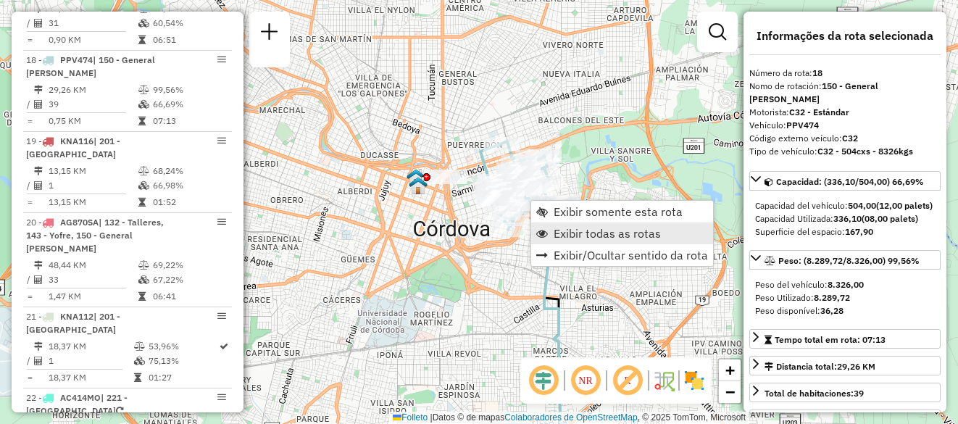
click at [566, 238] on span "Exibir todas as rotas" at bounding box center [607, 234] width 107 height 12
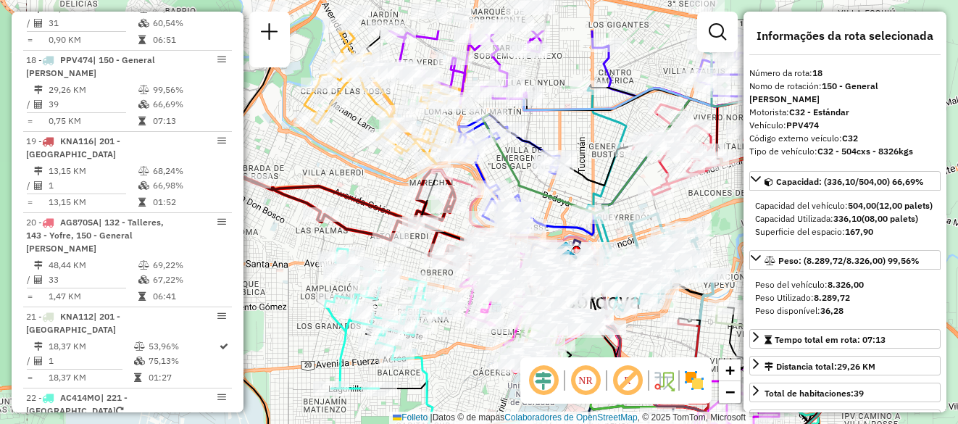
drag, startPoint x: 518, startPoint y: 277, endPoint x: 668, endPoint y: 349, distance: 166.6
click at [668, 349] on div "Janela de atendimento Grade de atendimento Capacidade Transportadoras Veículos …" at bounding box center [479, 212] width 958 height 424
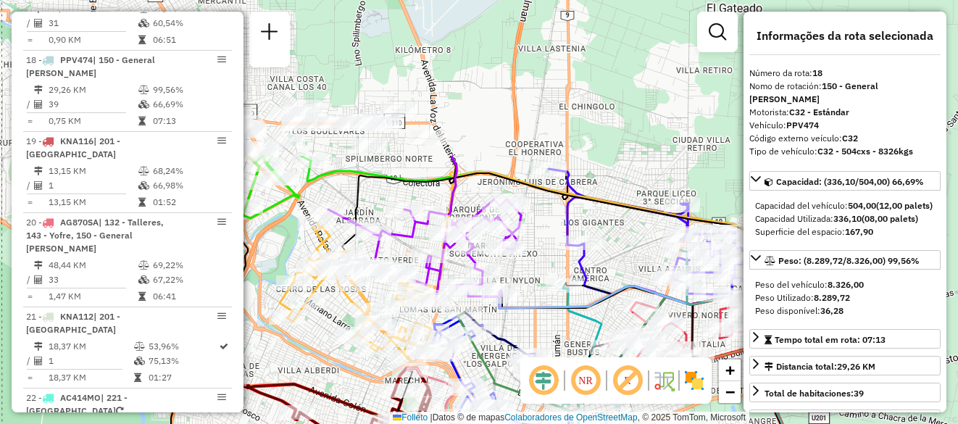
drag, startPoint x: 522, startPoint y: 125, endPoint x: 497, endPoint y: 310, distance: 187.1
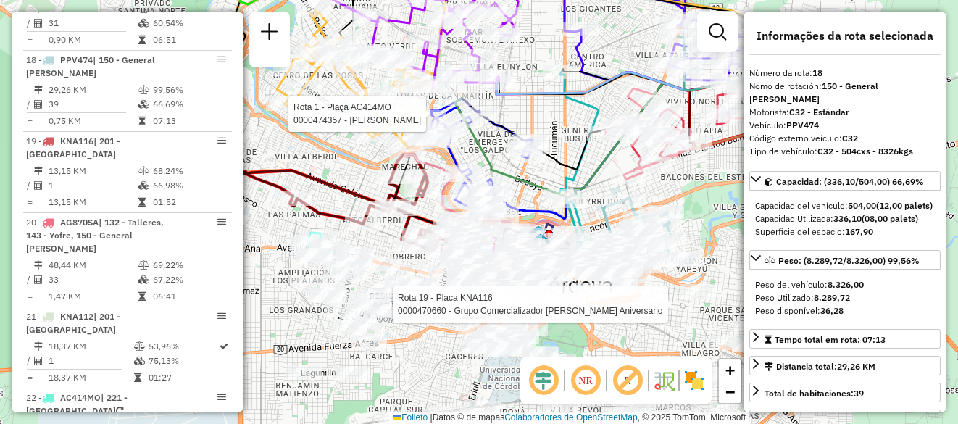
drag, startPoint x: 420, startPoint y: 178, endPoint x: 401, endPoint y: -94, distance: 272.4
click at [401, 0] on html "Aguarde... Pop-up bloqueado! Seu navegador bloqueou automáticamente a abertura …" at bounding box center [479, 212] width 958 height 424
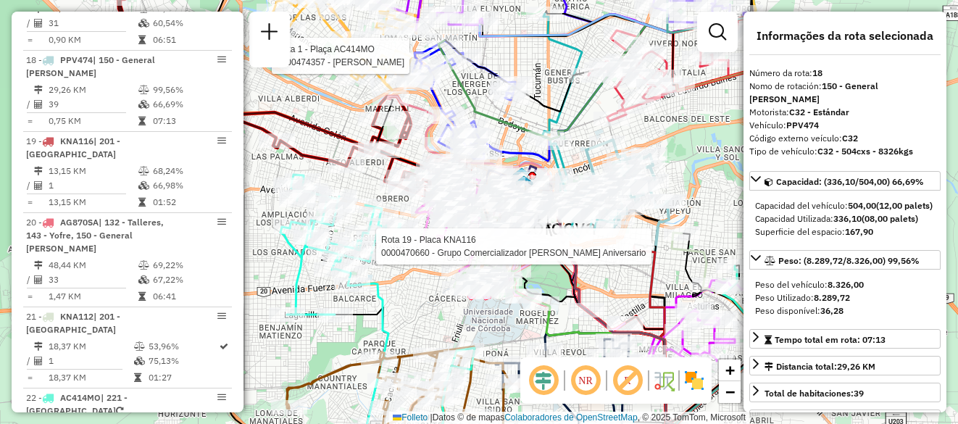
click at [679, 122] on div "Rota 19 - Placa KNA116 0000470660 - Grupo Comercializador [PERSON_NAME] Anivers…" at bounding box center [479, 212] width 958 height 424
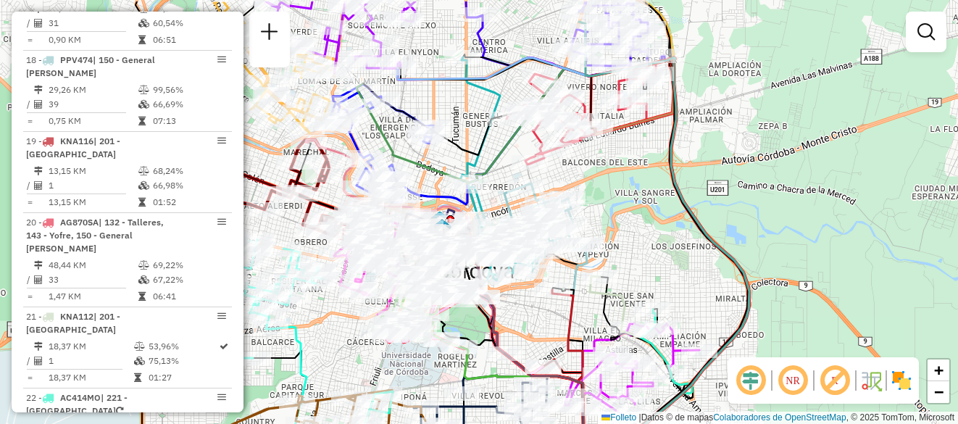
drag, startPoint x: 679, startPoint y: 122, endPoint x: 595, endPoint y: 167, distance: 95.7
click at [595, 167] on div "Janela de atendimento Grade de atendimento Capacidade Transportadoras Veículos …" at bounding box center [479, 212] width 958 height 424
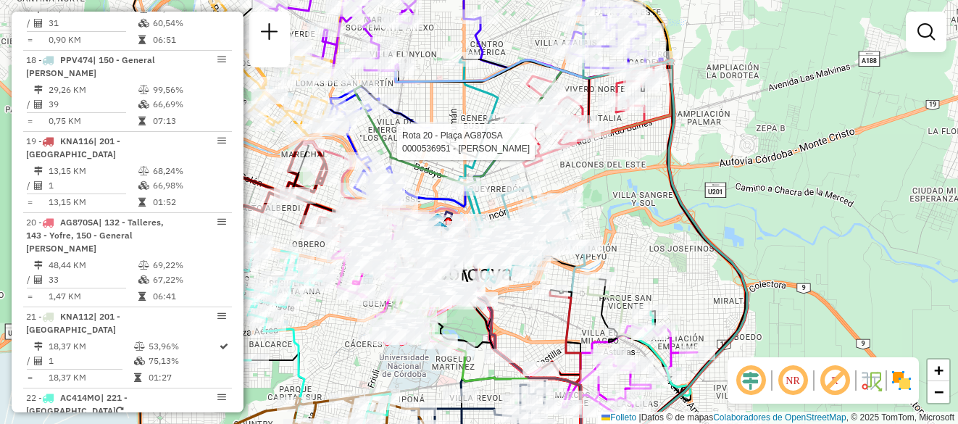
select select "**********"
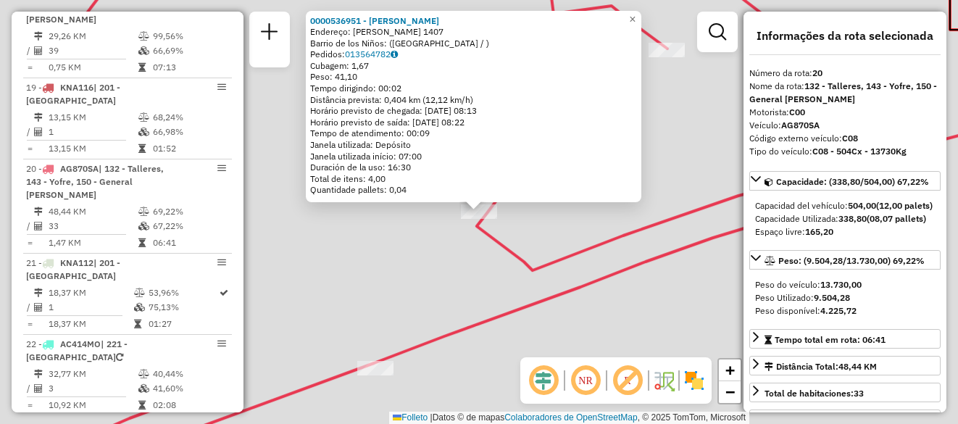
scroll to position [1967, 0]
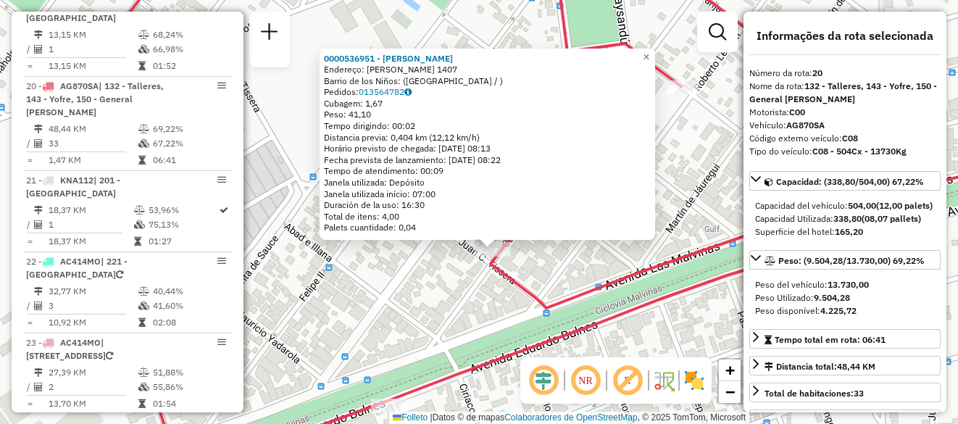
drag, startPoint x: 559, startPoint y: 235, endPoint x: 573, endPoint y: 272, distance: 40.1
click at [573, 272] on div "0000536951 - [PERSON_NAME]: [PERSON_NAME] 1407 Barrio de los Niños: ([GEOGRAPHI…" at bounding box center [479, 212] width 958 height 424
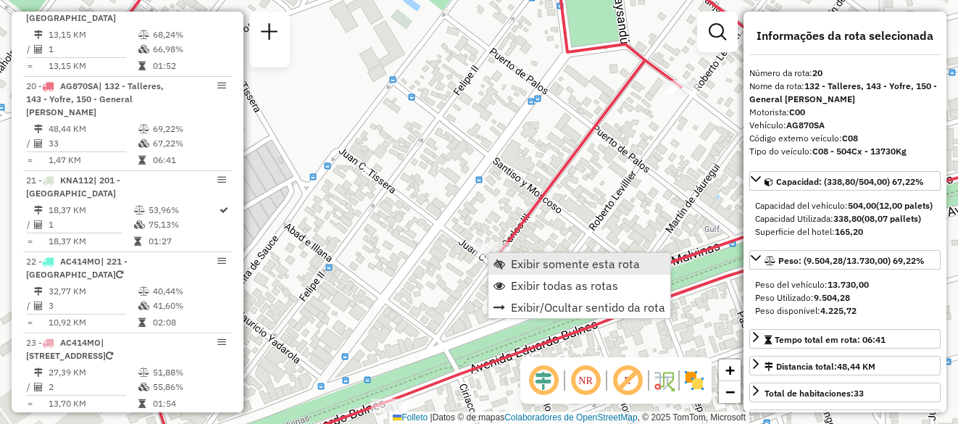
click at [536, 267] on span "Exibir somente esta rota" at bounding box center [575, 264] width 129 height 12
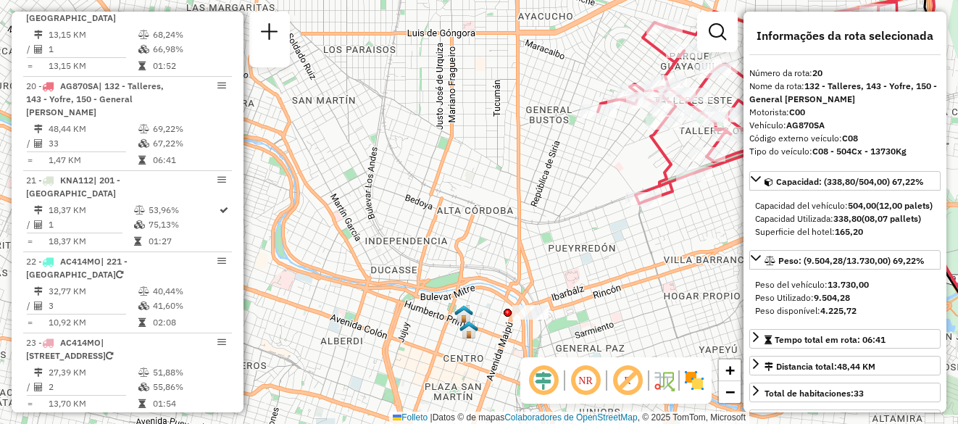
click at [261, 291] on div "Janela de atendimento Grade de atendimento Capacidade Transportadoras Veículos …" at bounding box center [479, 212] width 958 height 424
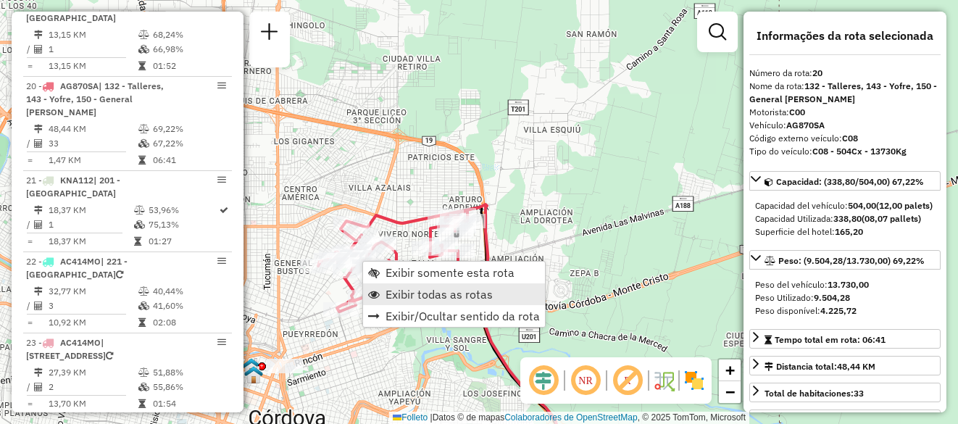
click at [438, 299] on span "Exibir todas as rotas" at bounding box center [438, 294] width 107 height 12
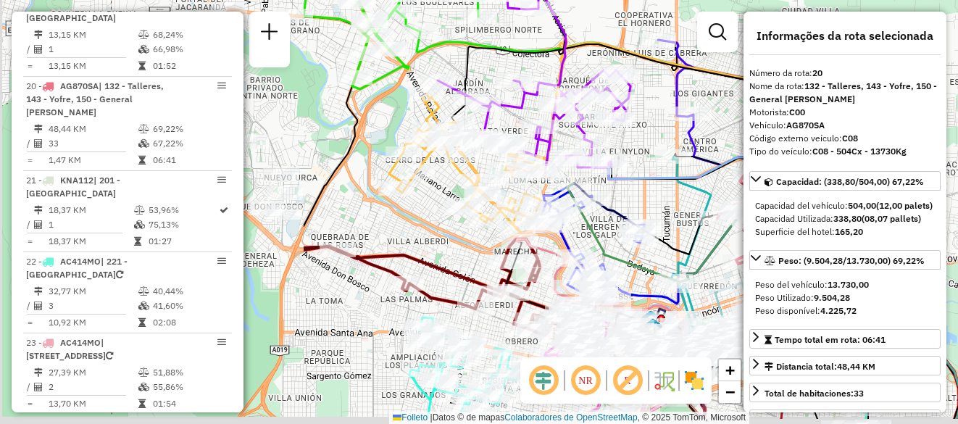
drag, startPoint x: 335, startPoint y: 88, endPoint x: 735, endPoint y: 41, distance: 402.1
click at [735, 41] on div "Janela de atendimento Grade de atendimento Capacidade Transportadoras Veículos …" at bounding box center [479, 212] width 958 height 424
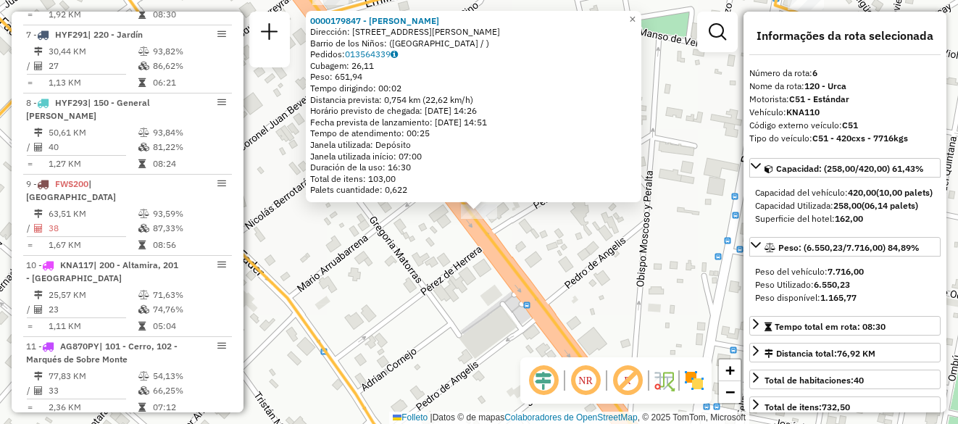
scroll to position [883, 0]
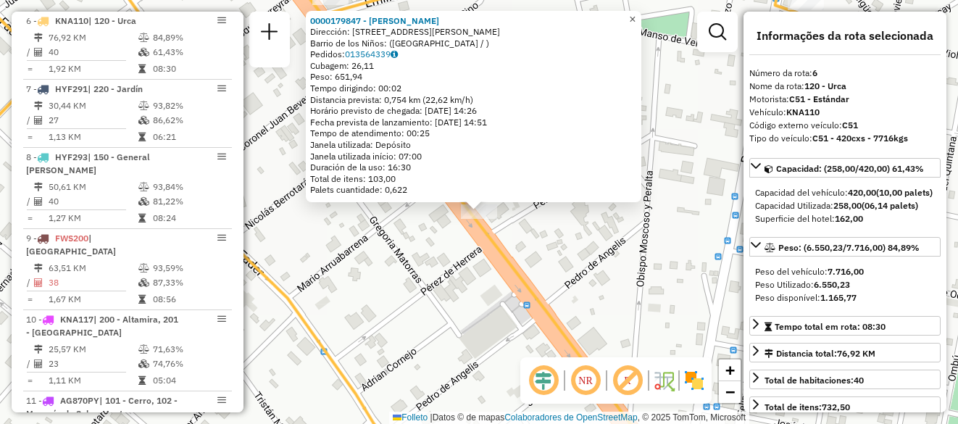
click at [641, 15] on link "×" at bounding box center [632, 19] width 17 height 17
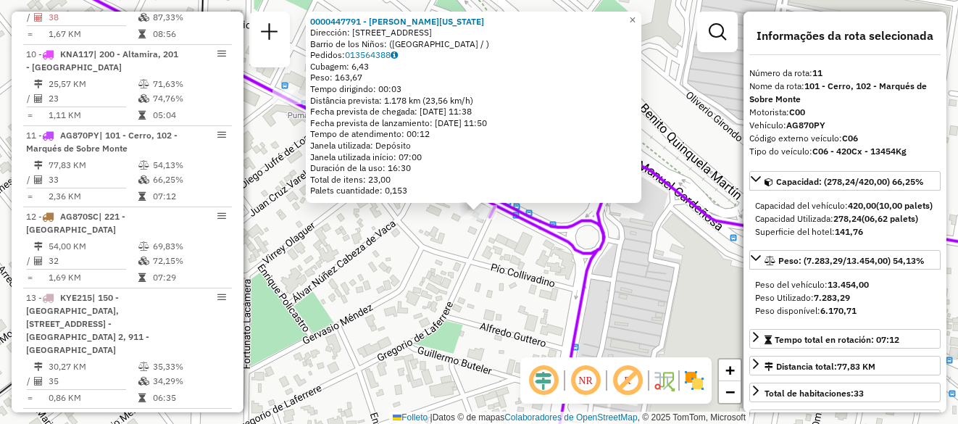
scroll to position [1236, 0]
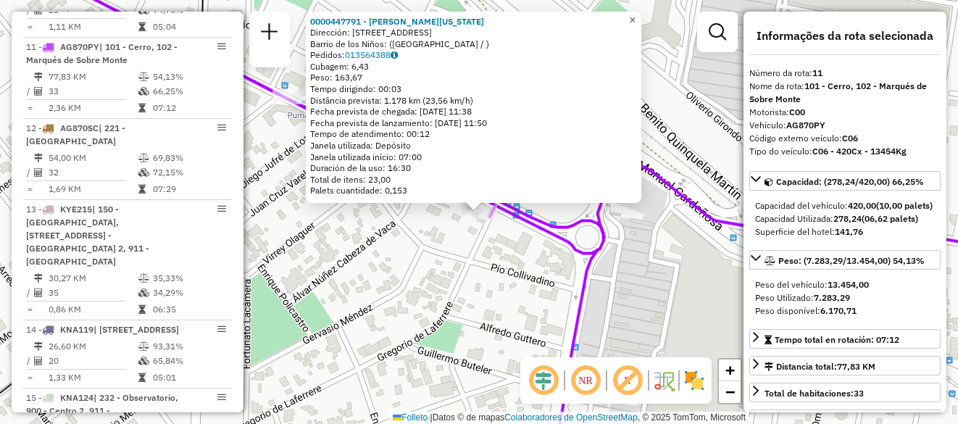
click at [635, 20] on span "×" at bounding box center [632, 20] width 7 height 12
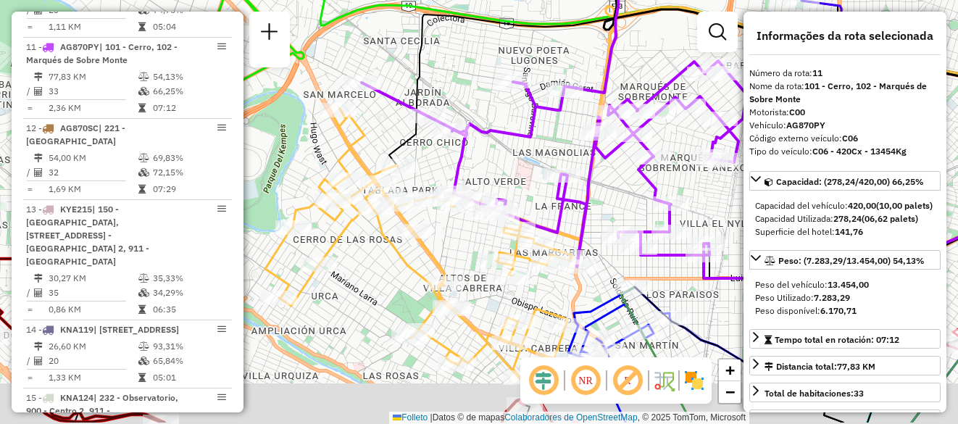
drag, startPoint x: 485, startPoint y: 214, endPoint x: 382, endPoint y: 130, distance: 132.9
click at [382, 130] on div "Rota 6 - Placa KNA110 0000473749 - Pla Luz [PERSON_NAME] de atendimento Grade d…" at bounding box center [479, 212] width 958 height 424
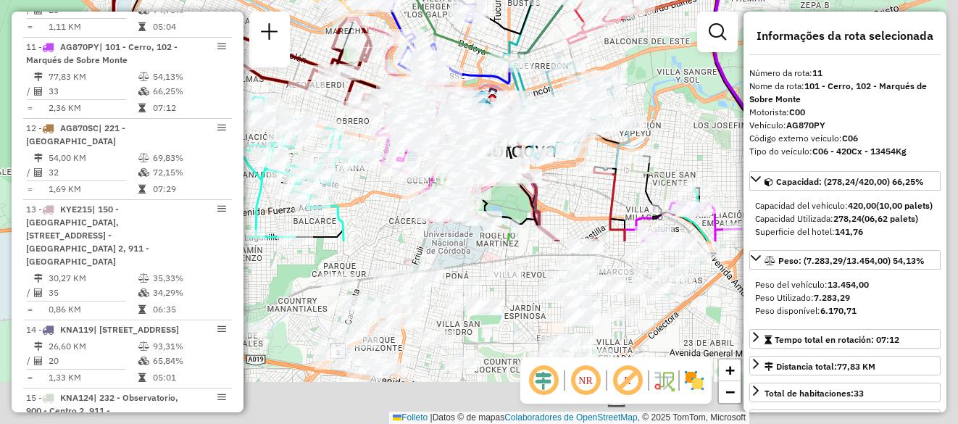
click at [337, 0] on html "Aguarde... Pop-up bloqueado! Seu navegador bloqueou automáticamente a abertura …" at bounding box center [479, 212] width 958 height 424
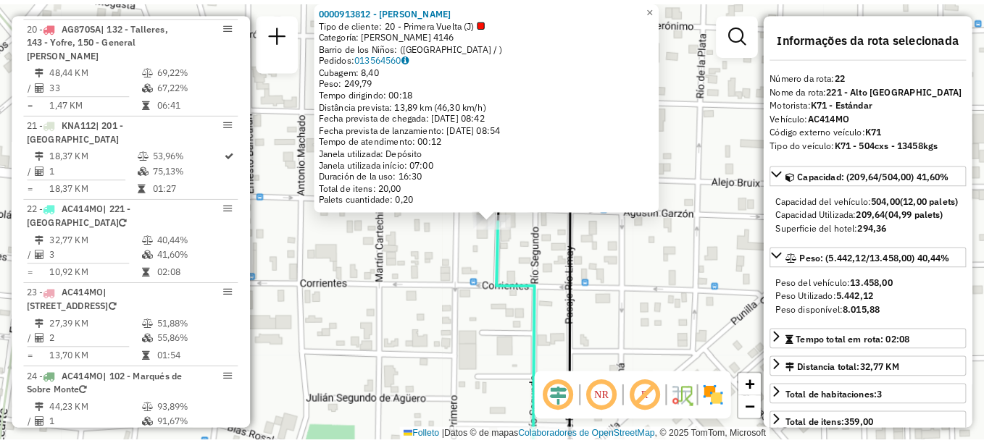
scroll to position [2116, 0]
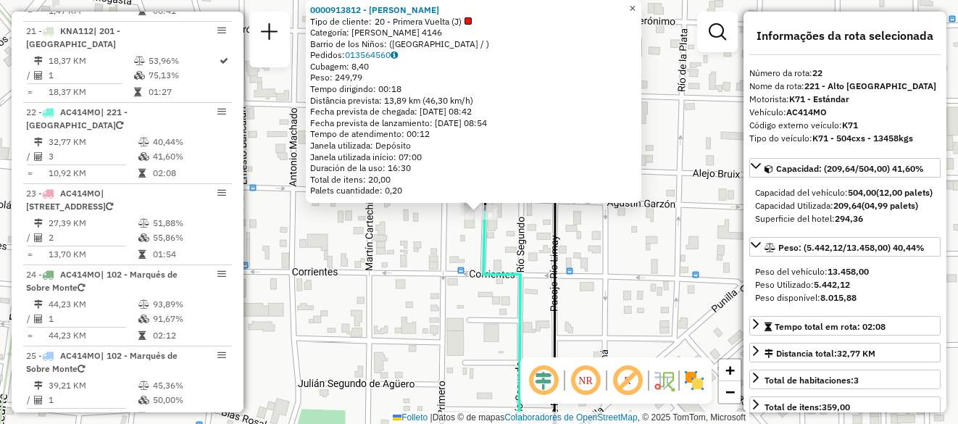
click at [635, 2] on span "×" at bounding box center [632, 8] width 7 height 12
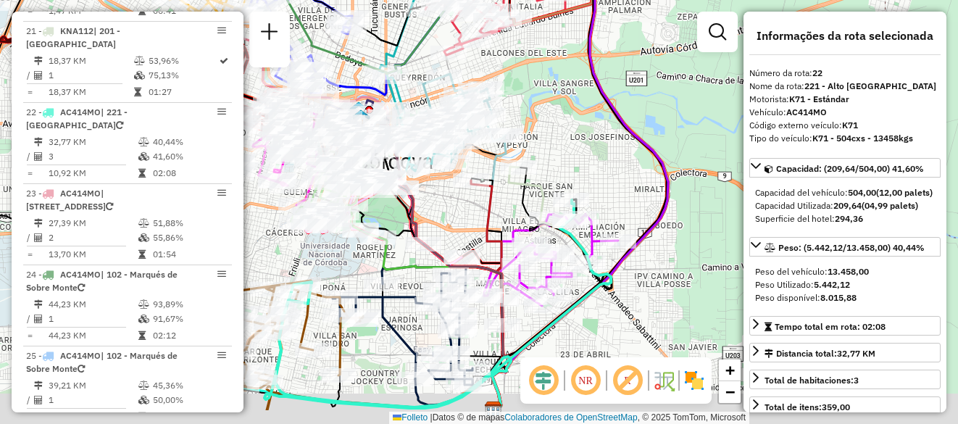
drag, startPoint x: 317, startPoint y: 314, endPoint x: 455, endPoint y: 188, distance: 187.2
click at [454, 188] on div "Rota 12 - Plaça AG870SC 0000451689 - Almacen De [PERSON_NAME] de atendimento Gr…" at bounding box center [479, 212] width 958 height 424
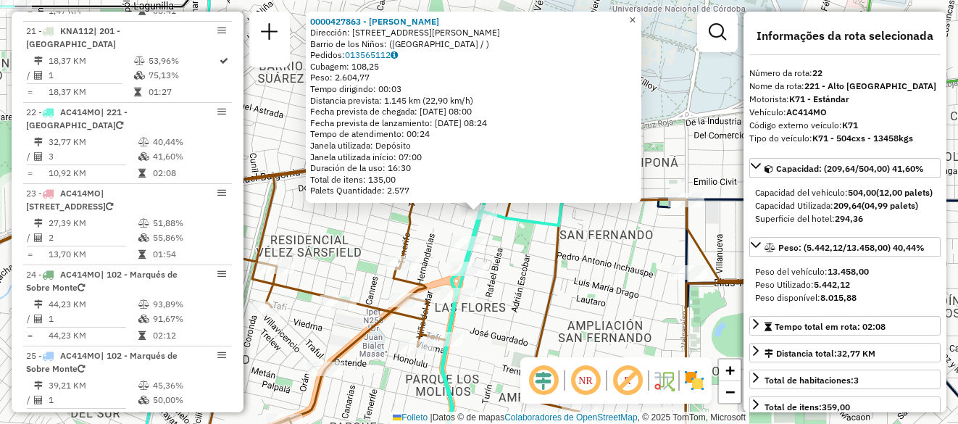
click at [635, 20] on span "×" at bounding box center [632, 20] width 7 height 12
